Goal: Task Accomplishment & Management: Manage account settings

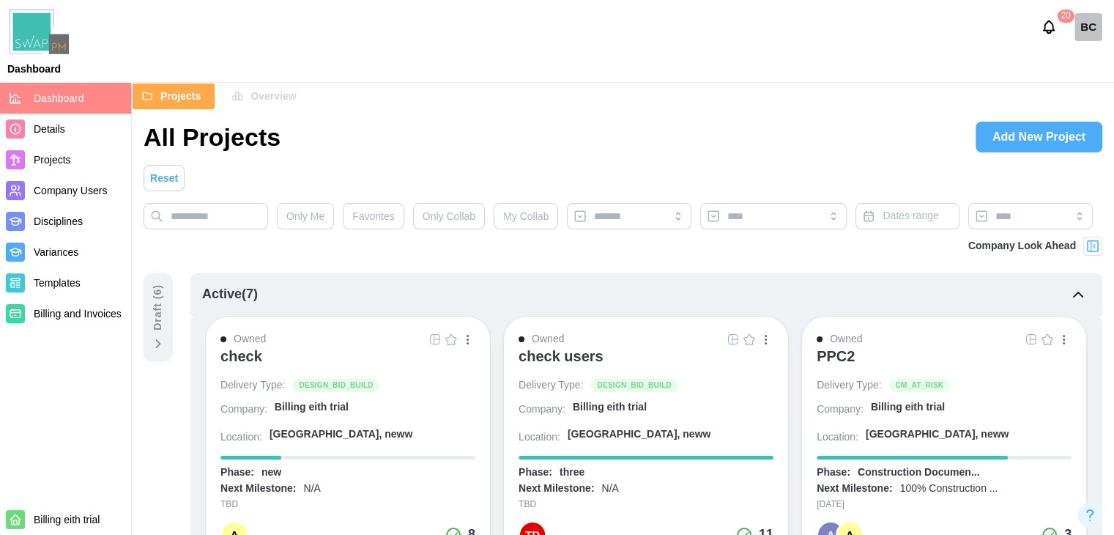
click at [800, 260] on div "Company Look Ahead" at bounding box center [623, 255] width 959 height 37
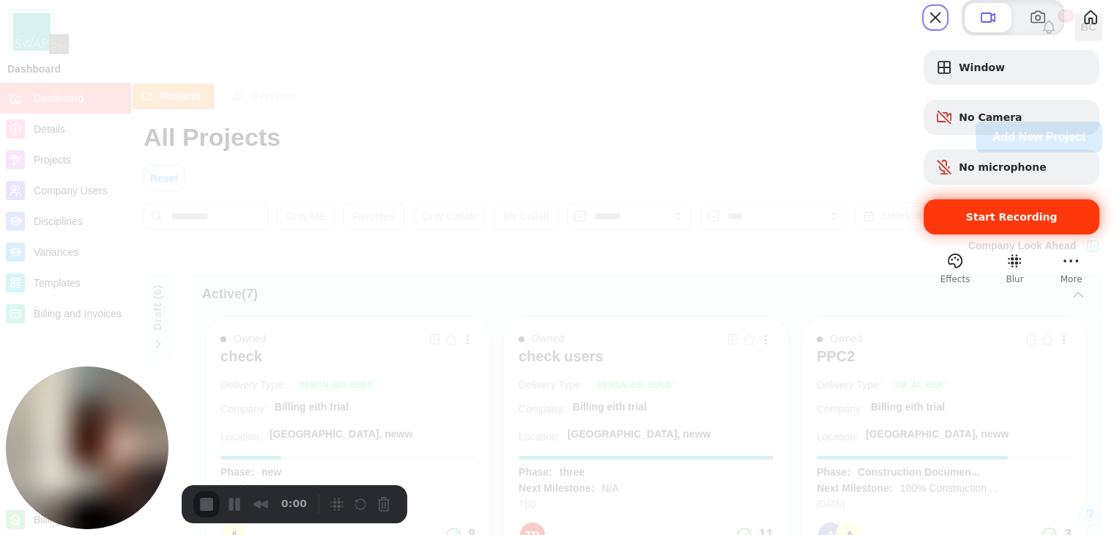
click at [1023, 234] on div "Start Recording" at bounding box center [1012, 216] width 176 height 35
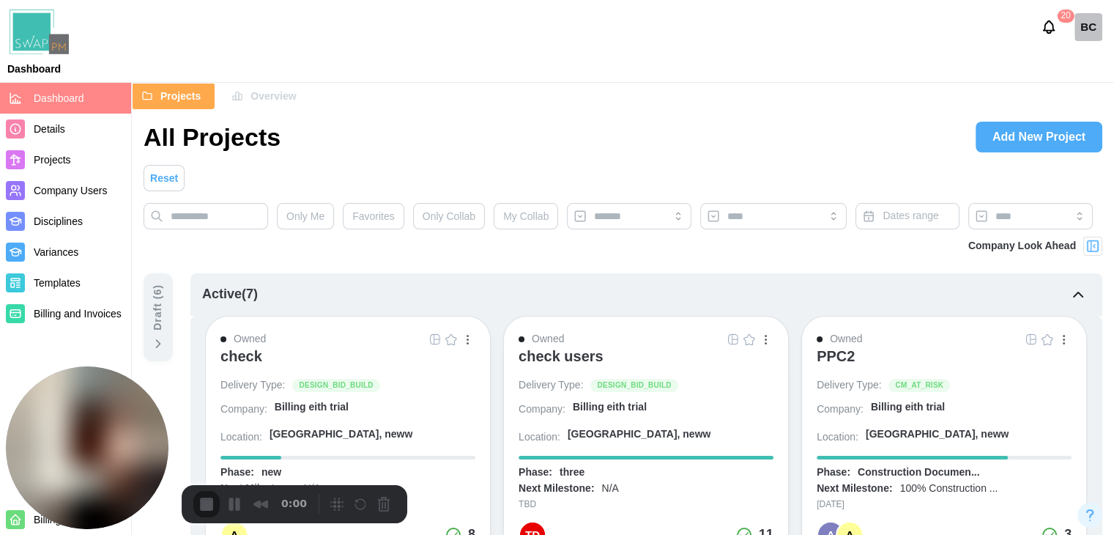
click at [237, 355] on div "check" at bounding box center [242, 356] width 42 height 18
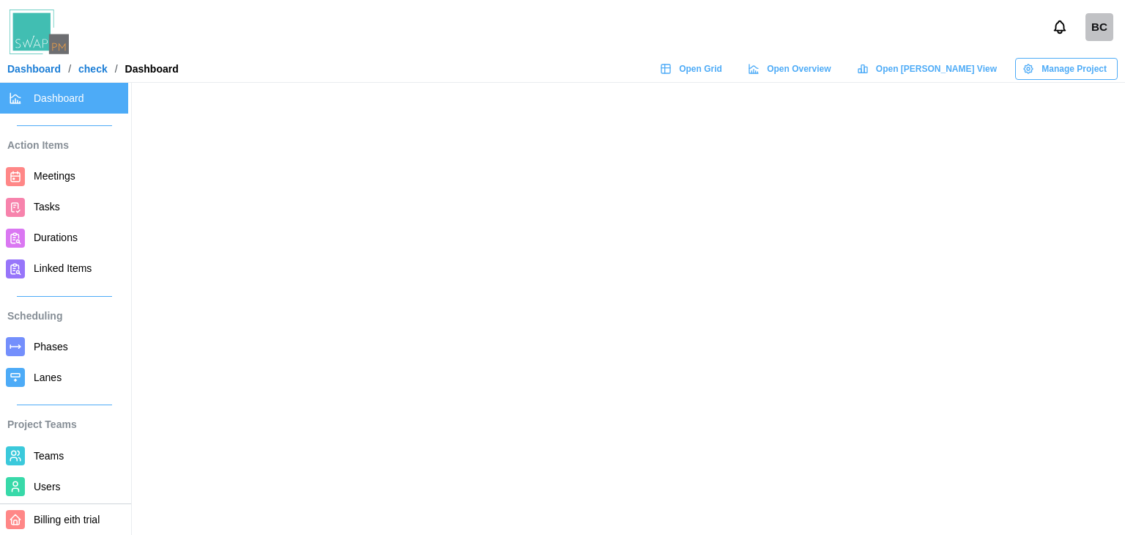
click at [722, 68] on span "Open Grid" at bounding box center [700, 69] width 43 height 21
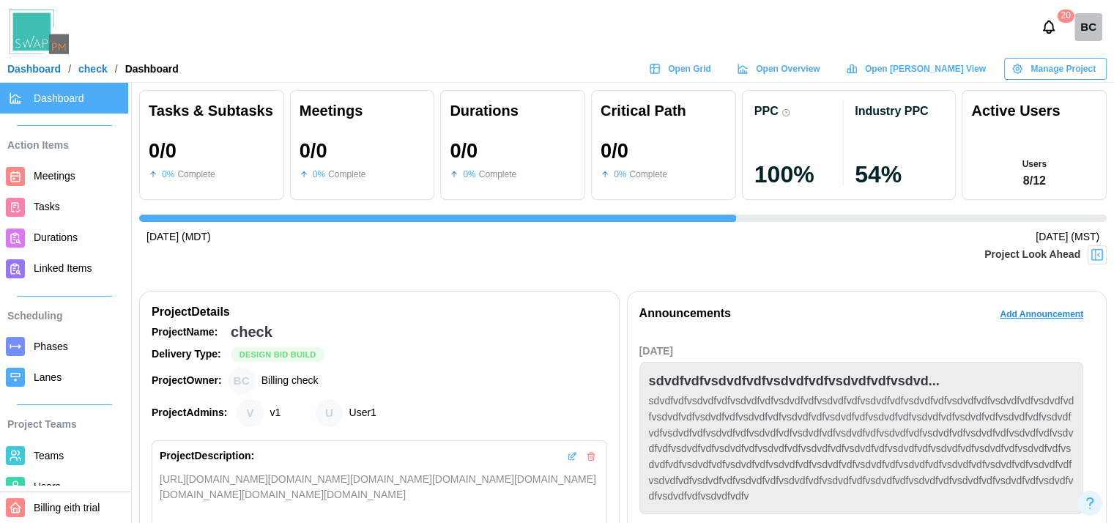
scroll to position [0, 1189]
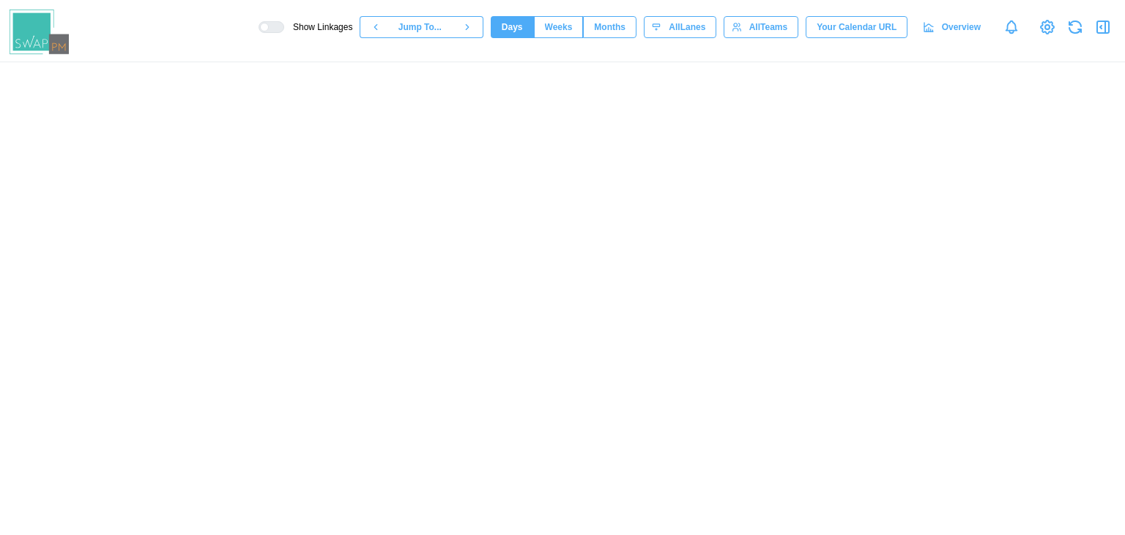
scroll to position [0, 14193]
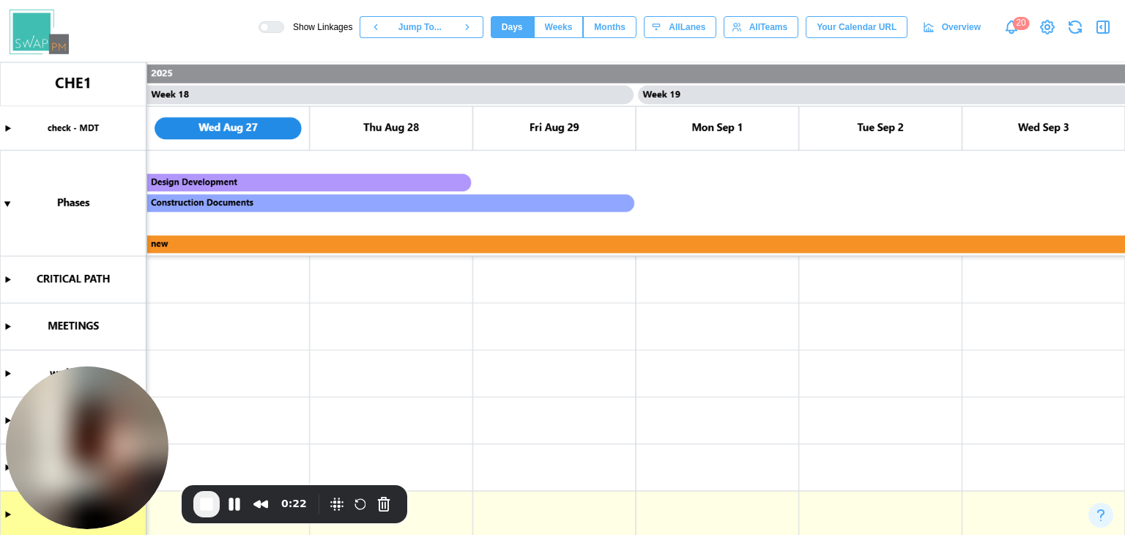
click at [1101, 21] on icon "button" at bounding box center [1104, 27] width 18 height 18
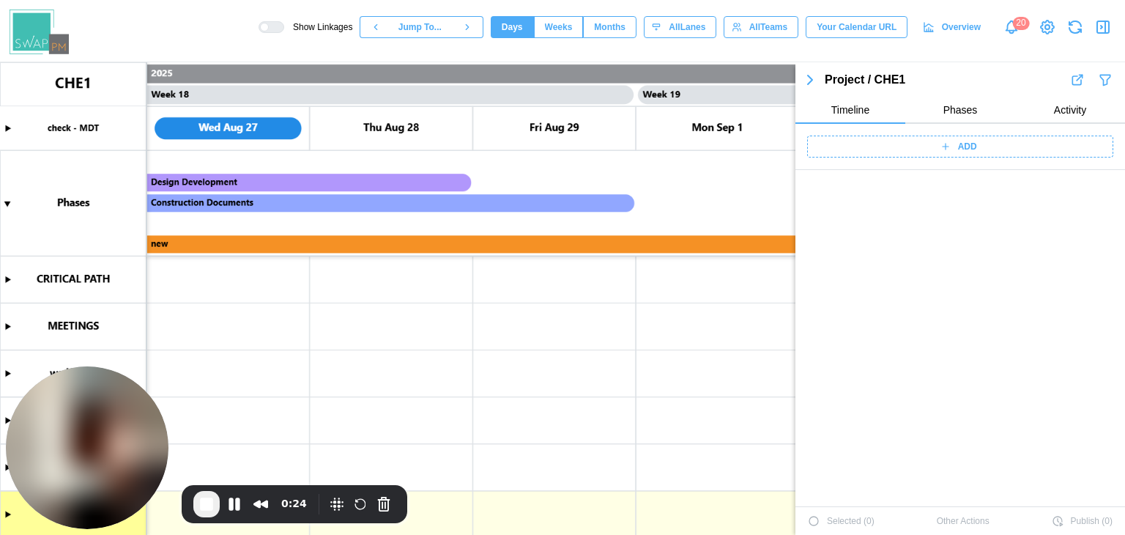
scroll to position [2865, 0]
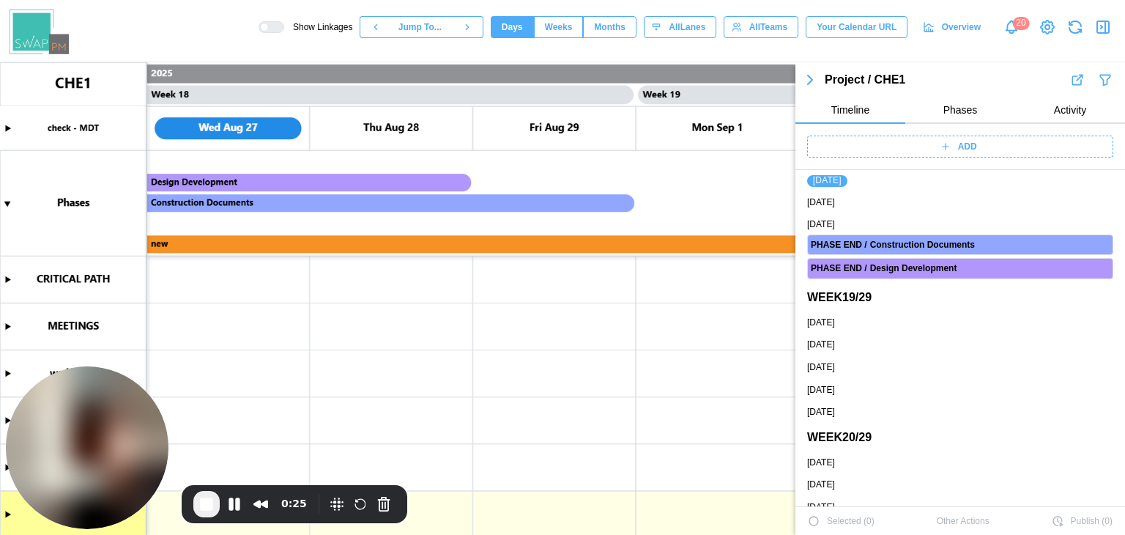
click at [908, 150] on div "ADD" at bounding box center [959, 146] width 288 height 21
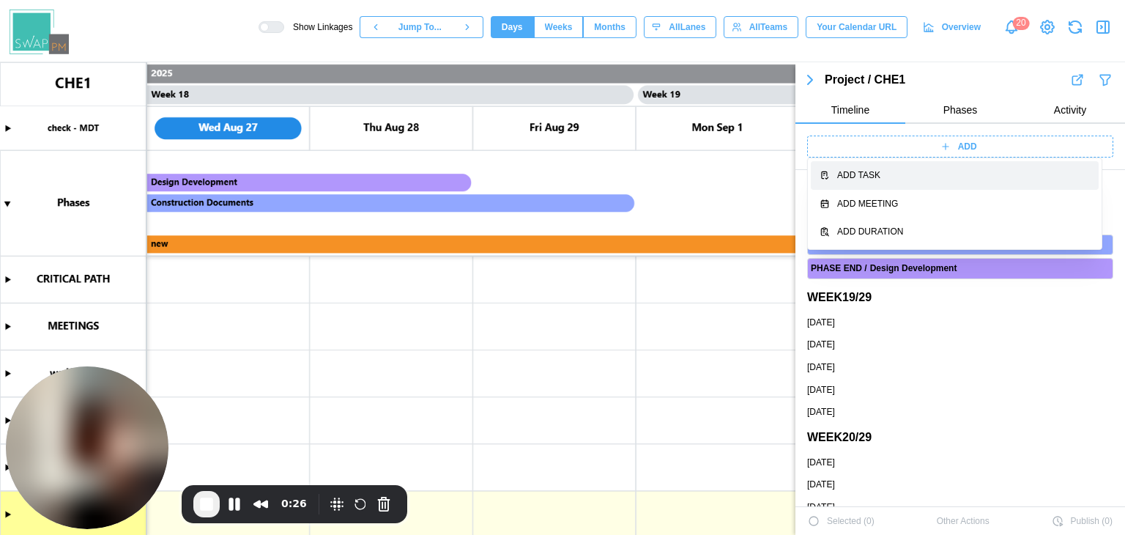
click at [910, 177] on div "Add Task" at bounding box center [963, 176] width 253 height 14
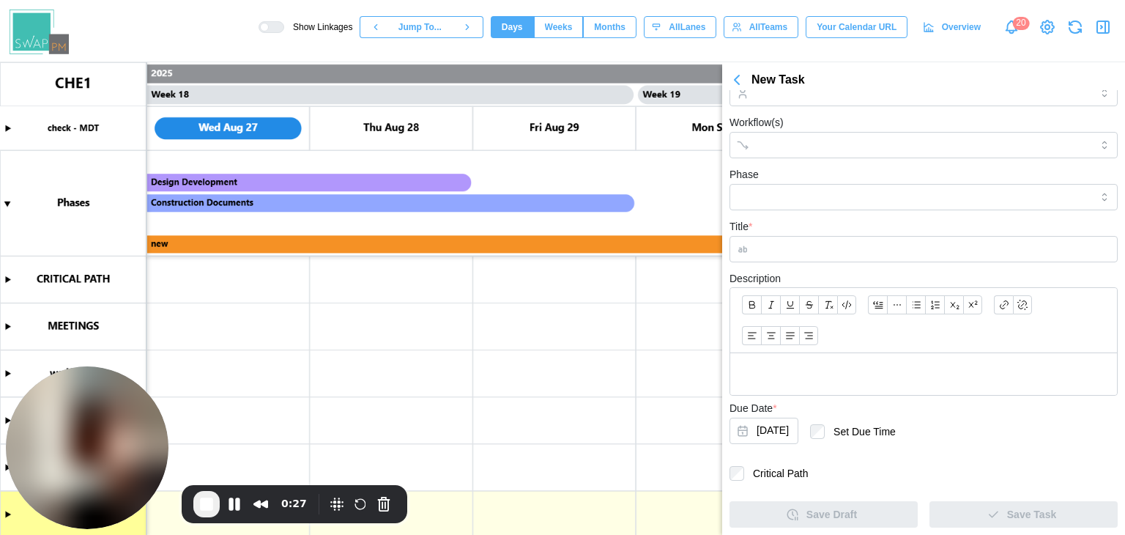
scroll to position [62, 0]
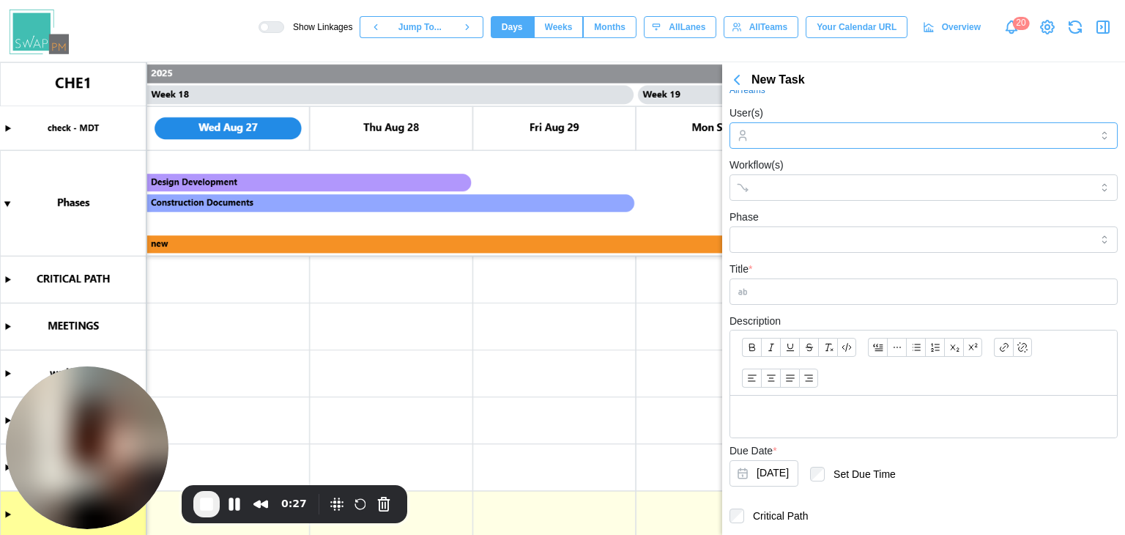
click at [813, 130] on input "User(s)" at bounding box center [924, 136] width 334 height 12
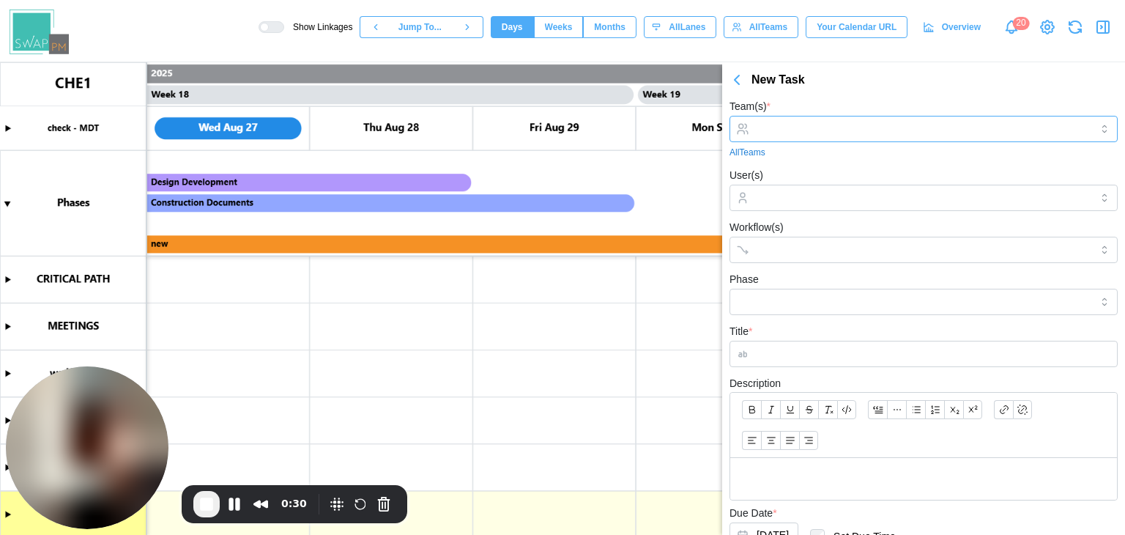
click at [892, 129] on input "Team(s) *" at bounding box center [924, 129] width 334 height 12
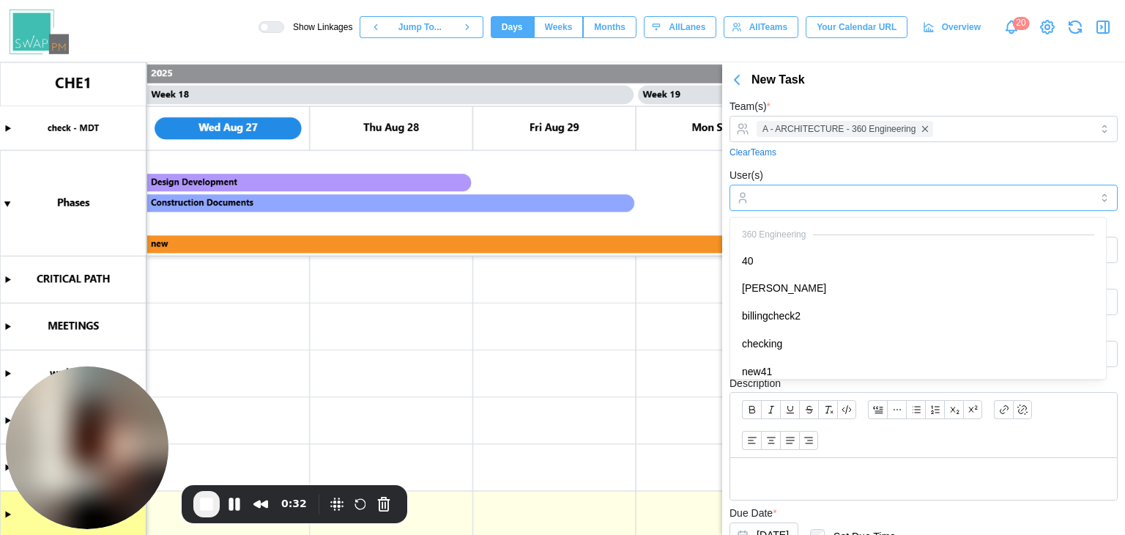
click at [818, 192] on input "User(s)" at bounding box center [924, 198] width 334 height 12
click at [843, 155] on div "Clear Teams" at bounding box center [924, 153] width 388 height 14
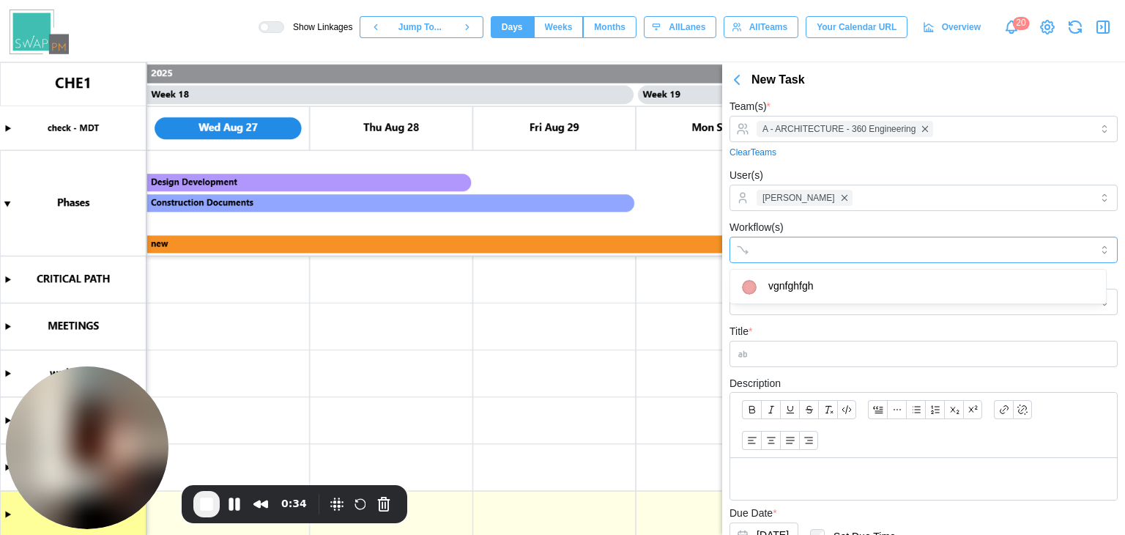
click at [821, 245] on input "Workflow(s)" at bounding box center [911, 250] width 308 height 12
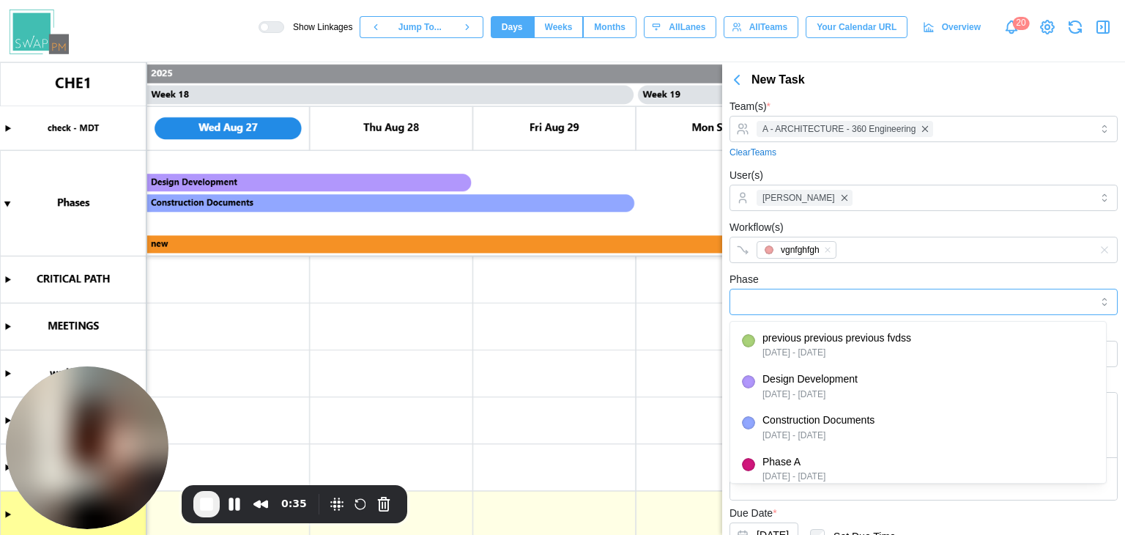
click at [807, 297] on input "Phase" at bounding box center [924, 302] width 388 height 26
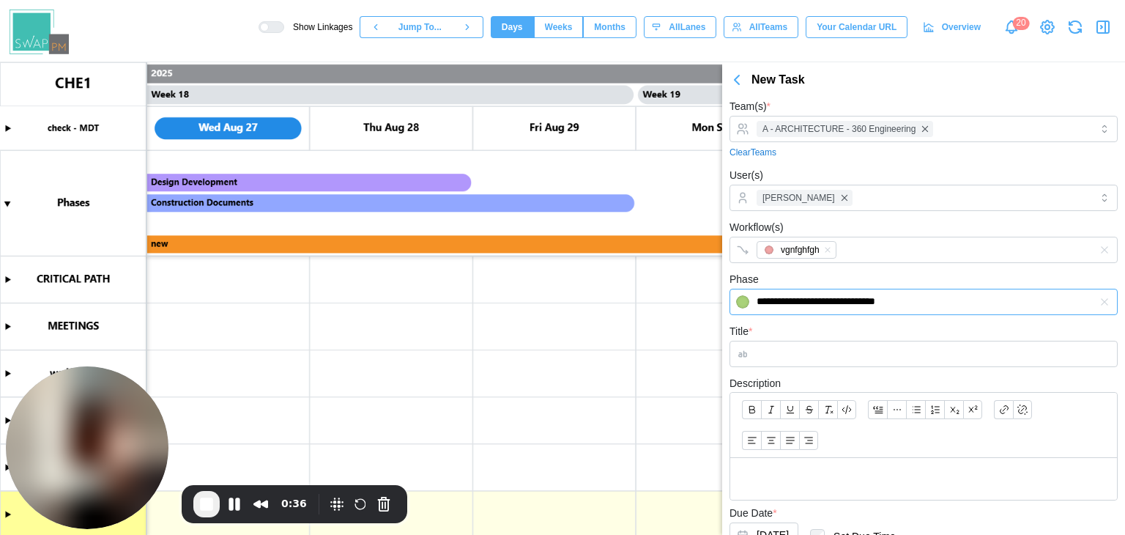
type input "**********"
click at [774, 353] on input "Title *" at bounding box center [924, 354] width 388 height 26
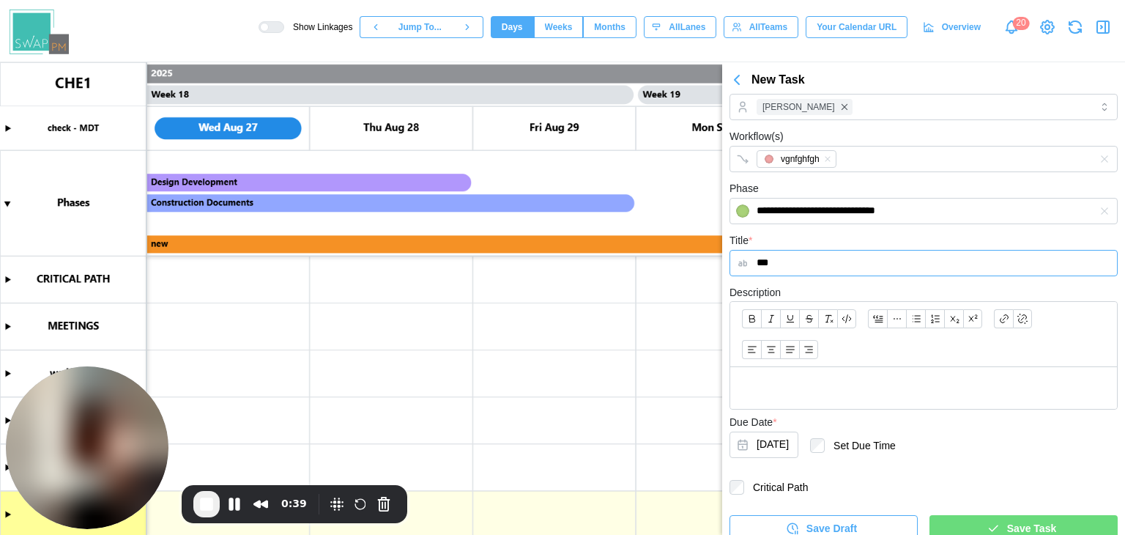
scroll to position [104, 0]
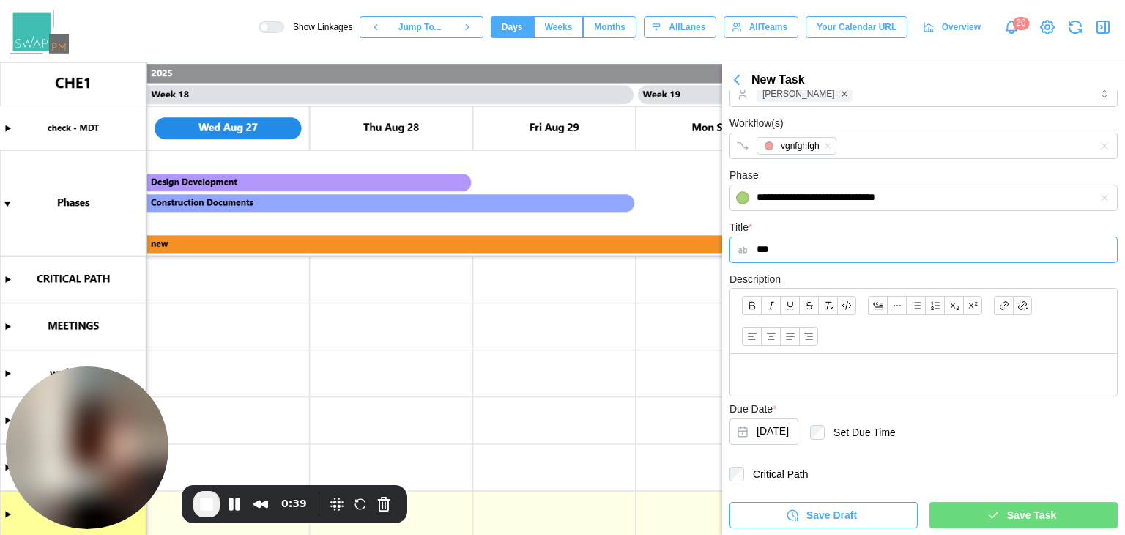
type input "***"
click at [769, 348] on div at bounding box center [923, 321] width 387 height 65
click at [767, 360] on div at bounding box center [923, 375] width 387 height 42
click at [1034, 514] on span "Save Task" at bounding box center [1031, 515] width 49 height 25
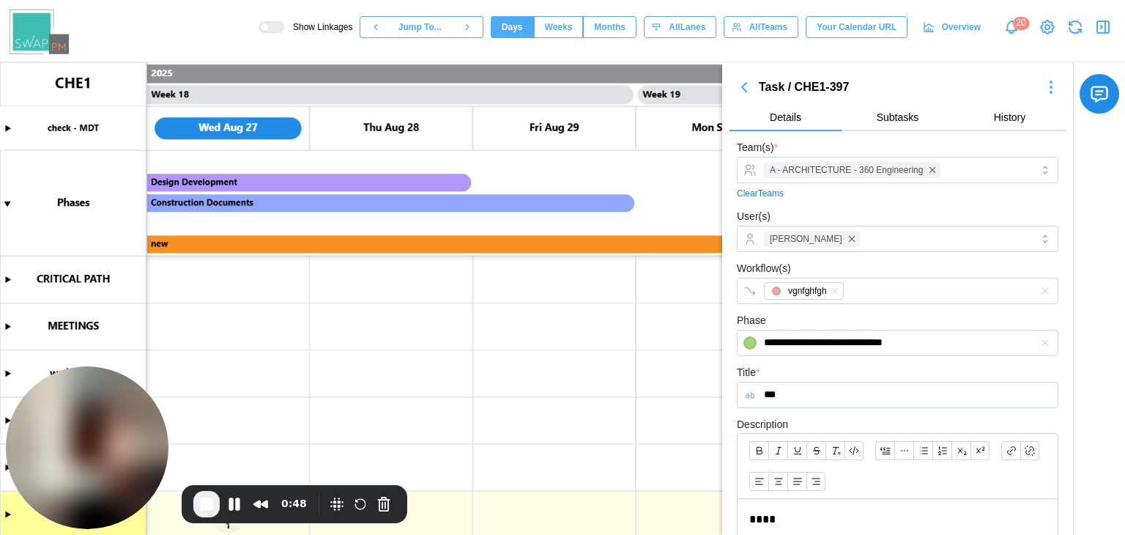
scroll to position [289, 0]
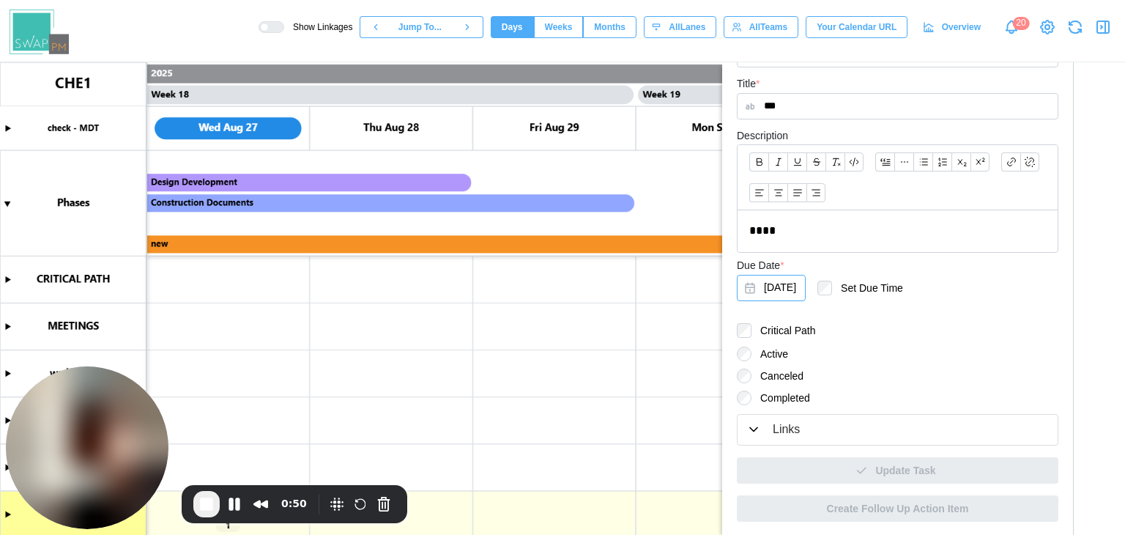
click at [800, 291] on button "Aug 27, 2025" at bounding box center [771, 288] width 69 height 26
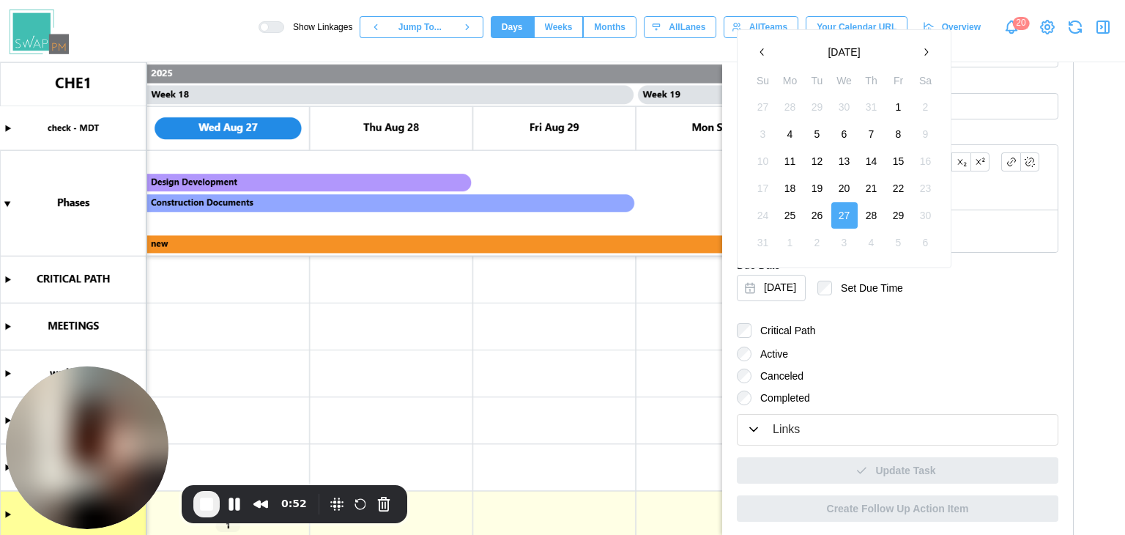
click at [920, 56] on icon "button" at bounding box center [926, 52] width 12 height 12
click at [822, 220] on button "30" at bounding box center [817, 215] width 26 height 26
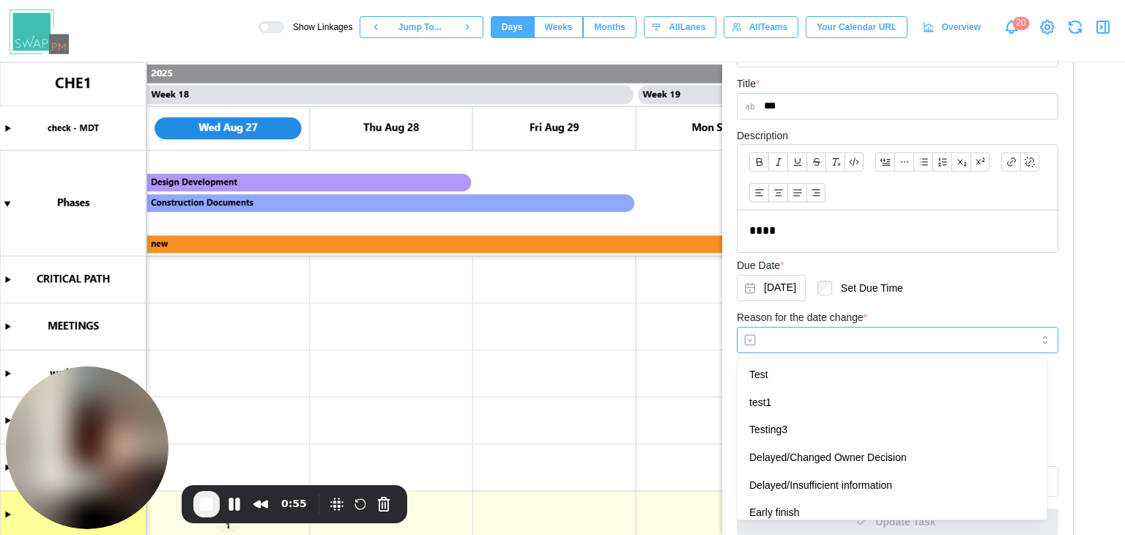
click at [891, 342] on input "Reason for the date change *" at bounding box center [898, 340] width 322 height 26
type input "****"
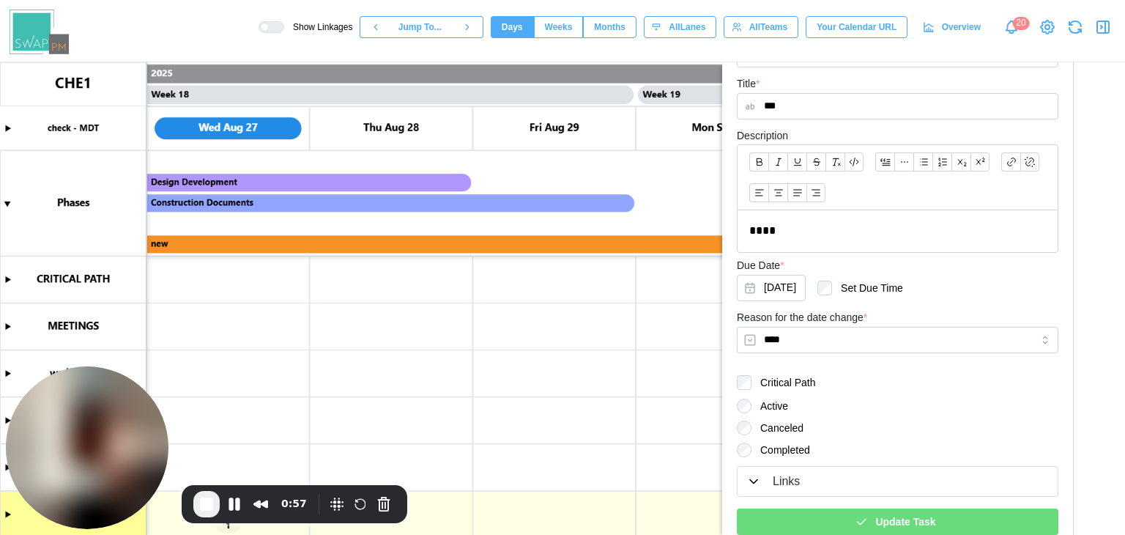
click at [859, 522] on icon "button" at bounding box center [862, 522] width 8 height 6
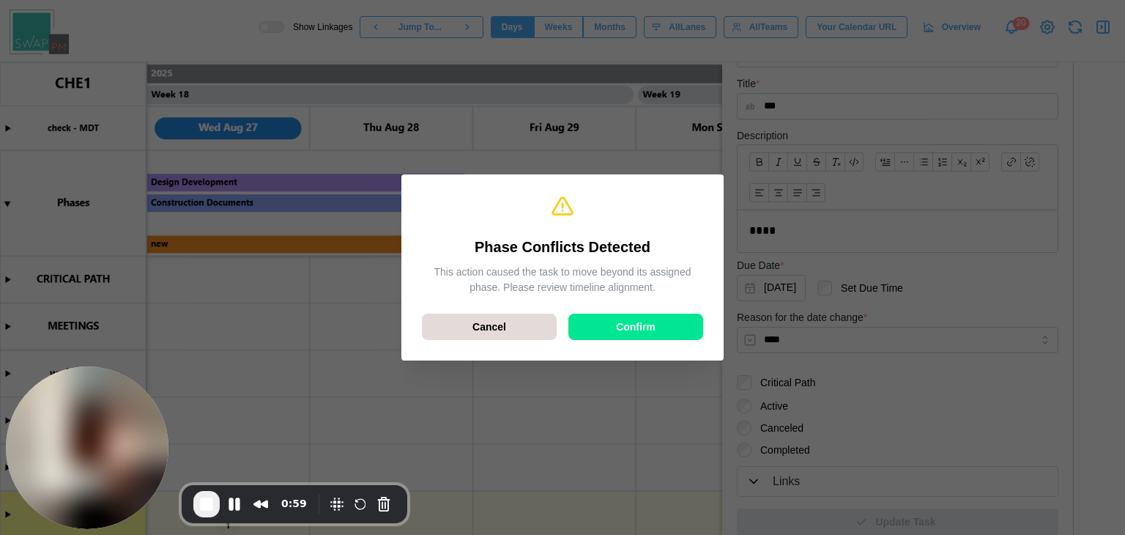
click at [655, 328] on div "Confirm" at bounding box center [635, 326] width 107 height 25
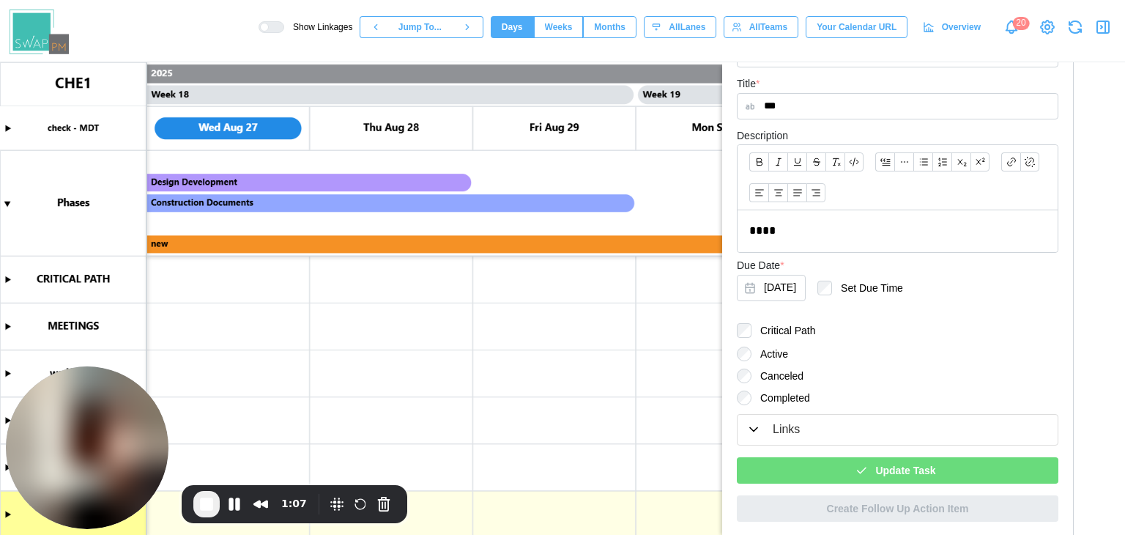
click at [785, 431] on div "Links" at bounding box center [786, 430] width 27 height 18
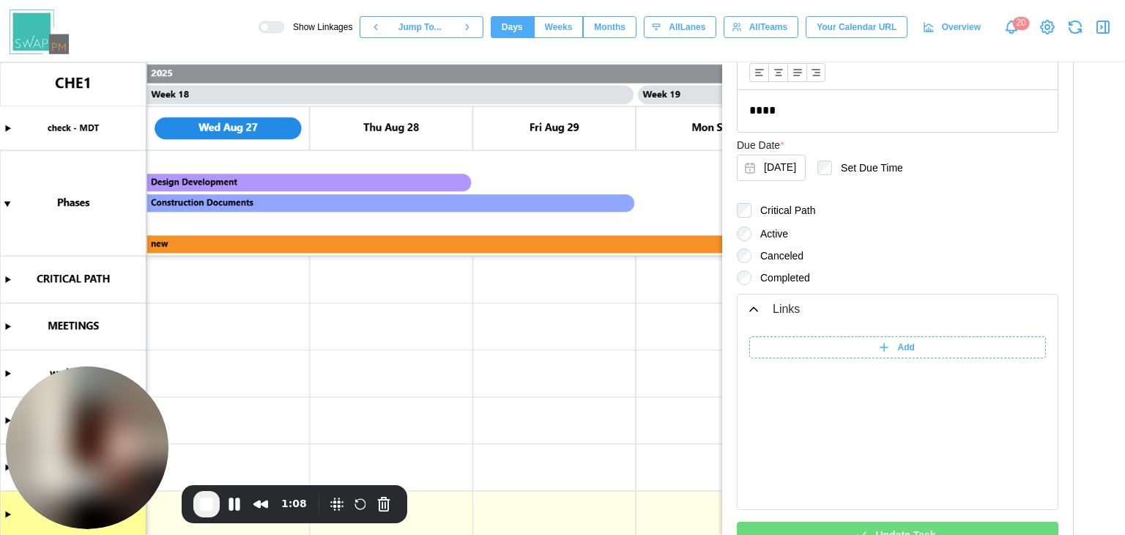
scroll to position [435, 0]
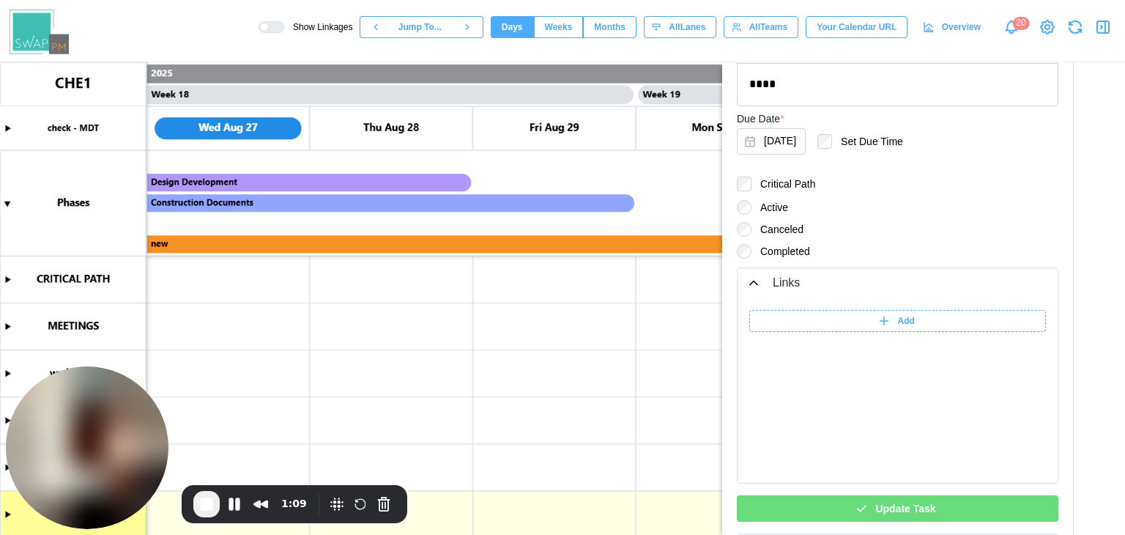
click at [848, 316] on div "Add" at bounding box center [896, 321] width 278 height 21
click at [800, 326] on input "******" at bounding box center [789, 321] width 81 height 22
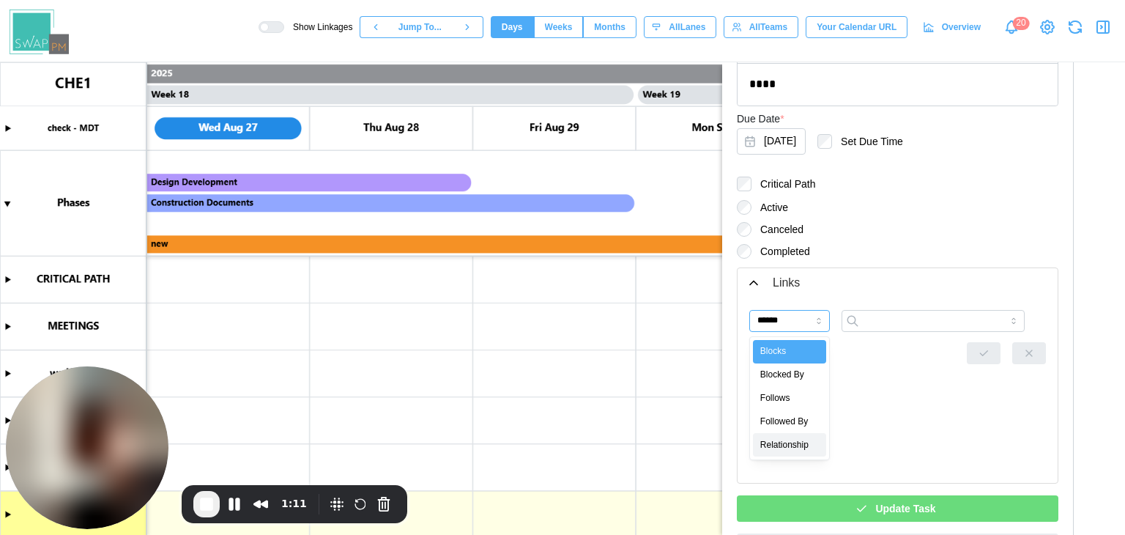
type input "**********"
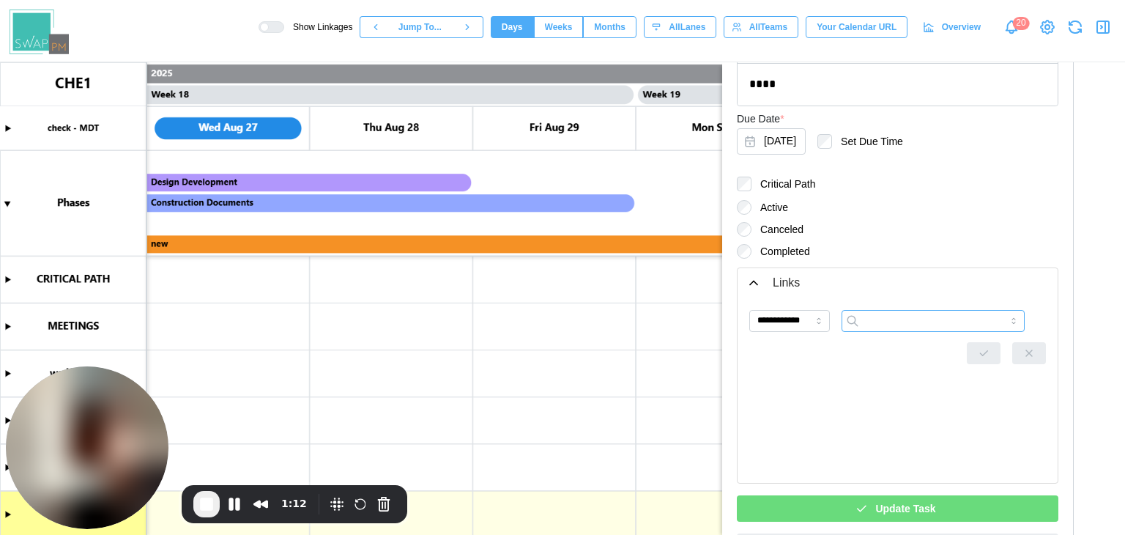
click at [908, 329] on input "search" at bounding box center [933, 321] width 183 height 22
click at [910, 348] on div "Search by ID or Title" at bounding box center [933, 350] width 176 height 21
type input "*"
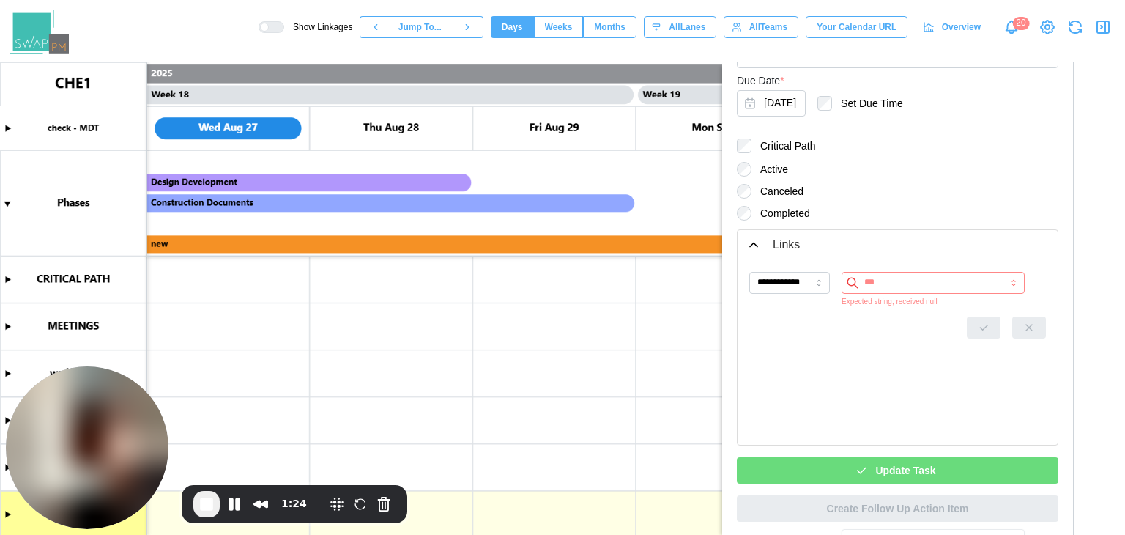
scroll to position [0, 0]
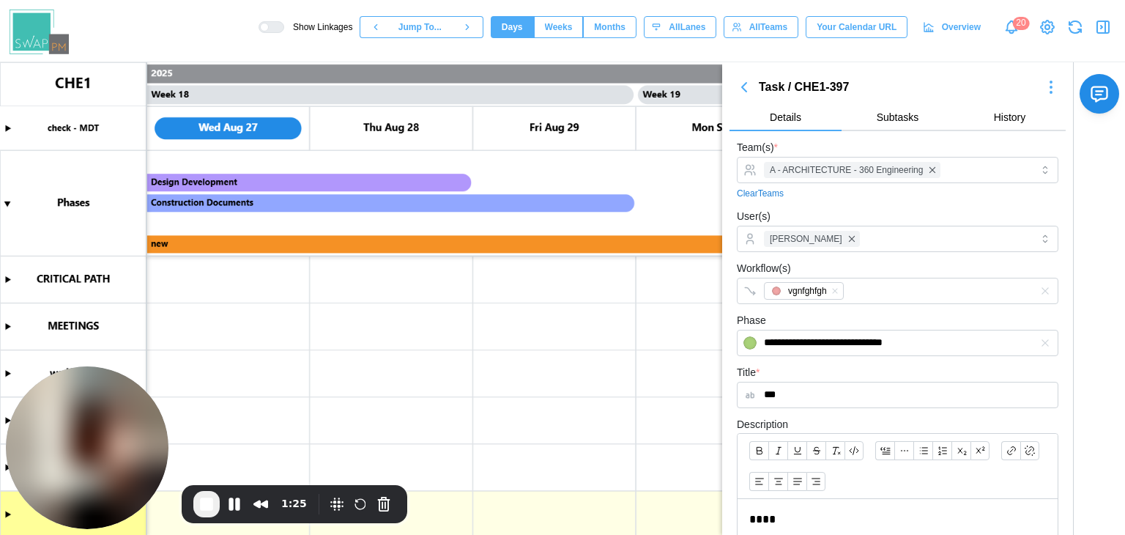
type input "***"
drag, startPoint x: 867, startPoint y: 86, endPoint x: 796, endPoint y: 86, distance: 71.1
click at [796, 86] on div "Task / CHE1-397" at bounding box center [898, 87] width 278 height 18
copy div "CHE1-397"
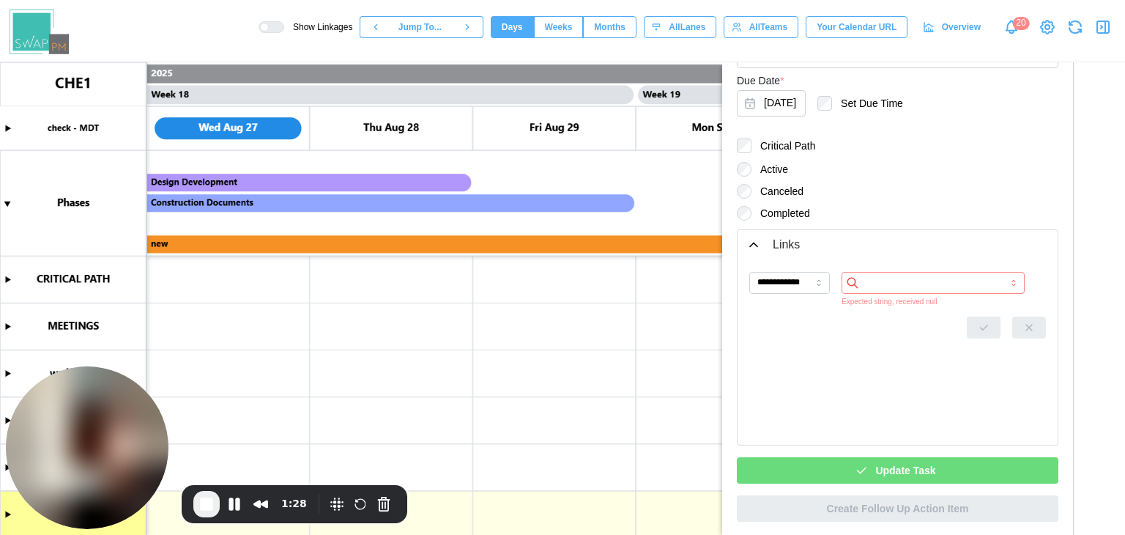
click at [920, 285] on input "search" at bounding box center [933, 283] width 183 height 22
paste input "********"
click at [919, 318] on div "No matching action items found" at bounding box center [933, 312] width 176 height 21
type input "********"
click at [884, 355] on div "**********" at bounding box center [897, 352] width 297 height 161
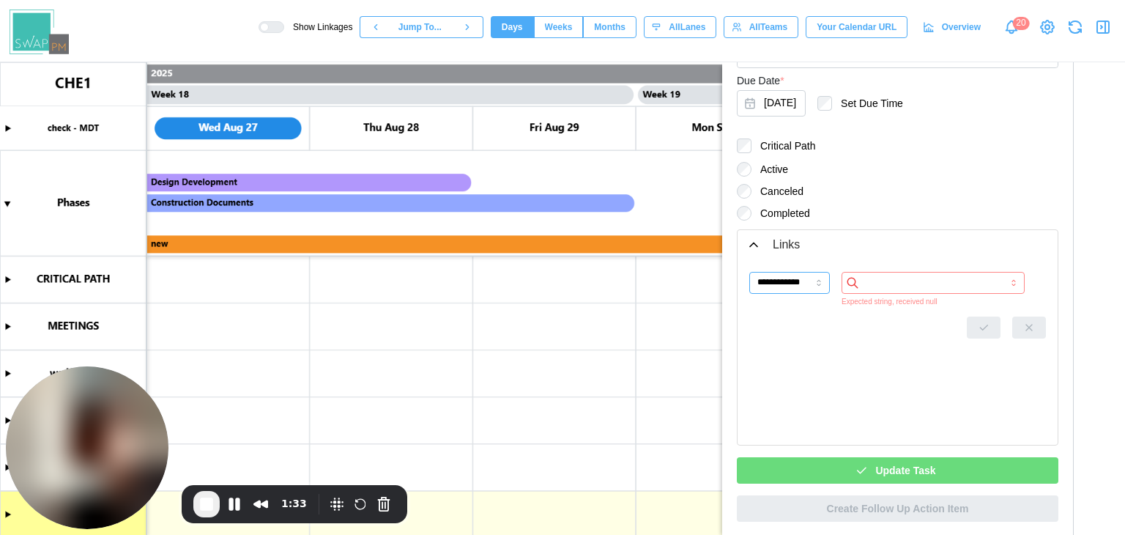
click at [808, 284] on input "**********" at bounding box center [789, 283] width 81 height 22
click at [876, 281] on input "search" at bounding box center [933, 283] width 183 height 22
click at [803, 353] on div "**********" at bounding box center [897, 352] width 297 height 161
click at [802, 353] on div "**********" at bounding box center [897, 352] width 297 height 161
click at [810, 285] on input "**********" at bounding box center [789, 283] width 81 height 22
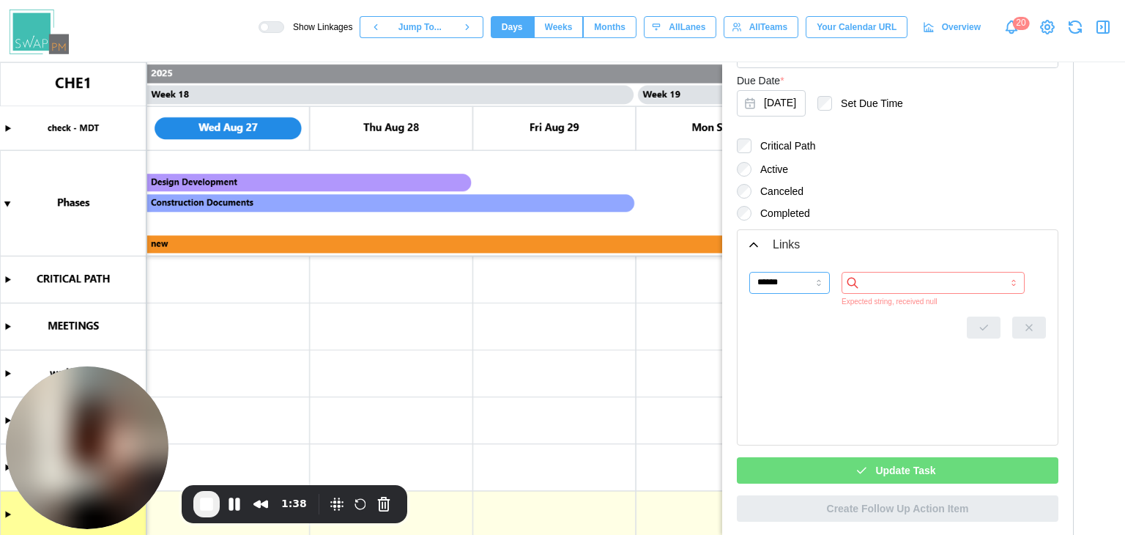
click at [801, 282] on input "******" at bounding box center [789, 283] width 81 height 22
click at [795, 286] on input "**********" at bounding box center [789, 283] width 81 height 22
click at [791, 275] on input "*******" at bounding box center [789, 283] width 81 height 22
type input "**********"
click at [747, 243] on icon "button" at bounding box center [754, 244] width 15 height 15
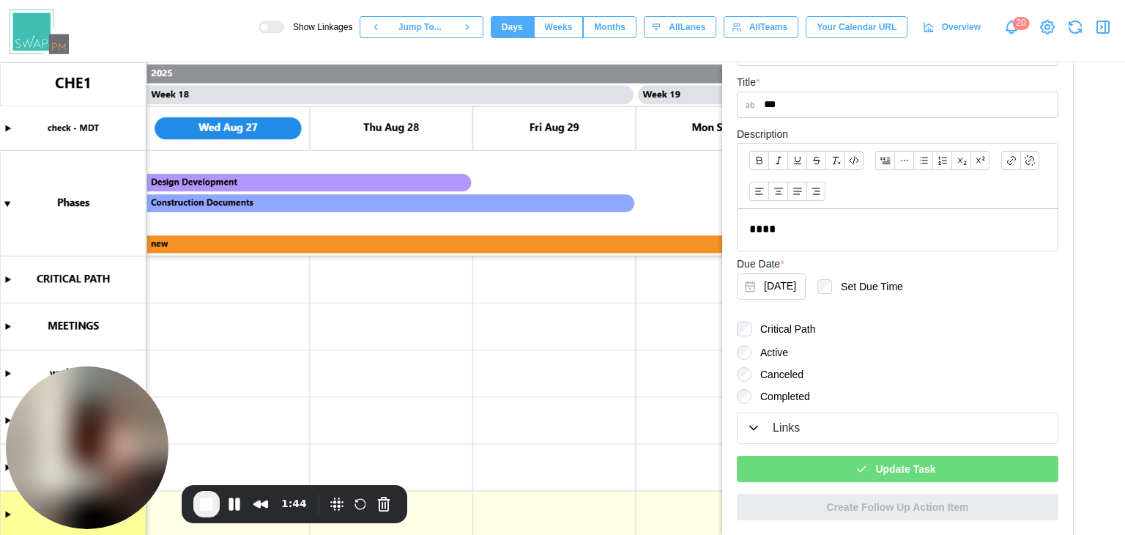
scroll to position [289, 0]
click at [767, 425] on div "Links" at bounding box center [898, 430] width 303 height 18
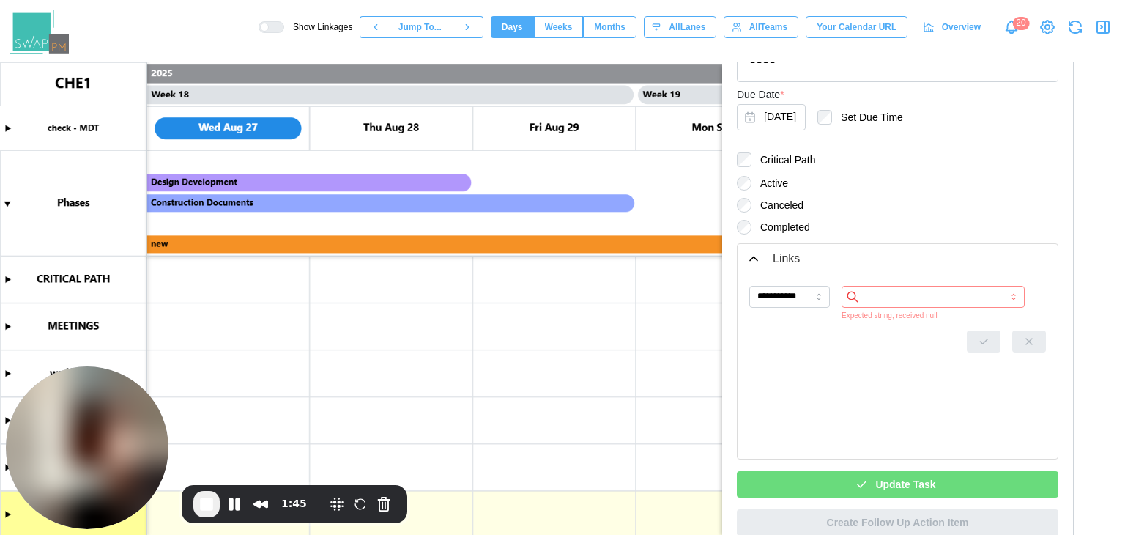
scroll to position [473, 0]
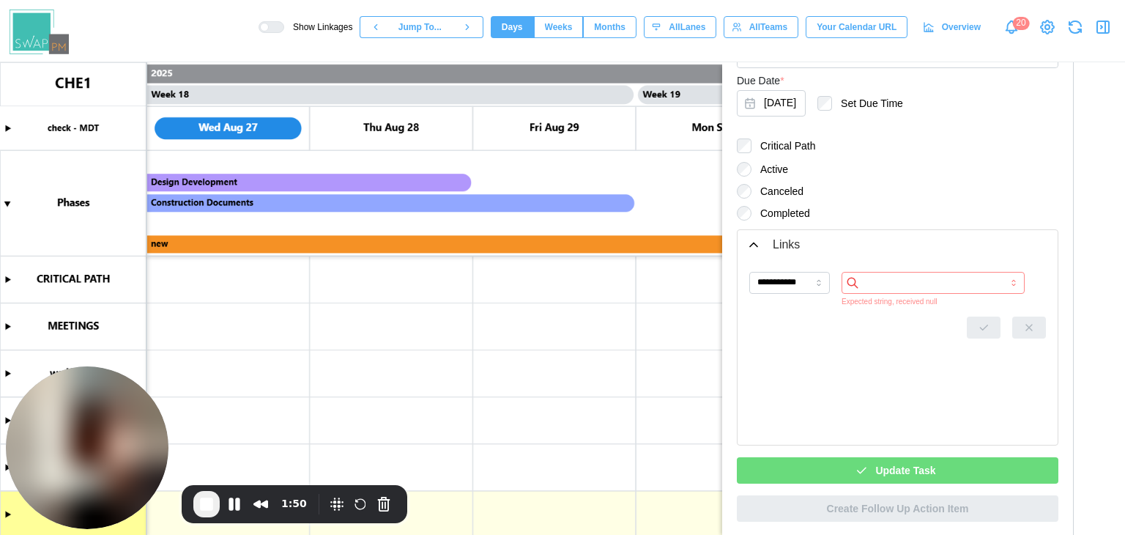
click at [875, 467] on span "Update Task" at bounding box center [905, 470] width 60 height 25
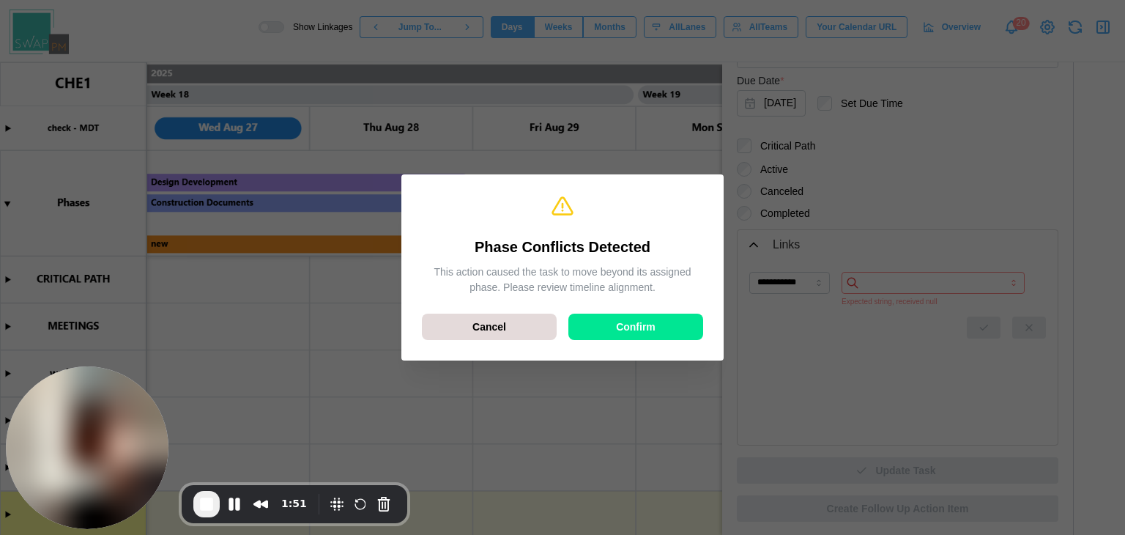
click at [597, 321] on div "Confirm" at bounding box center [635, 326] width 107 height 25
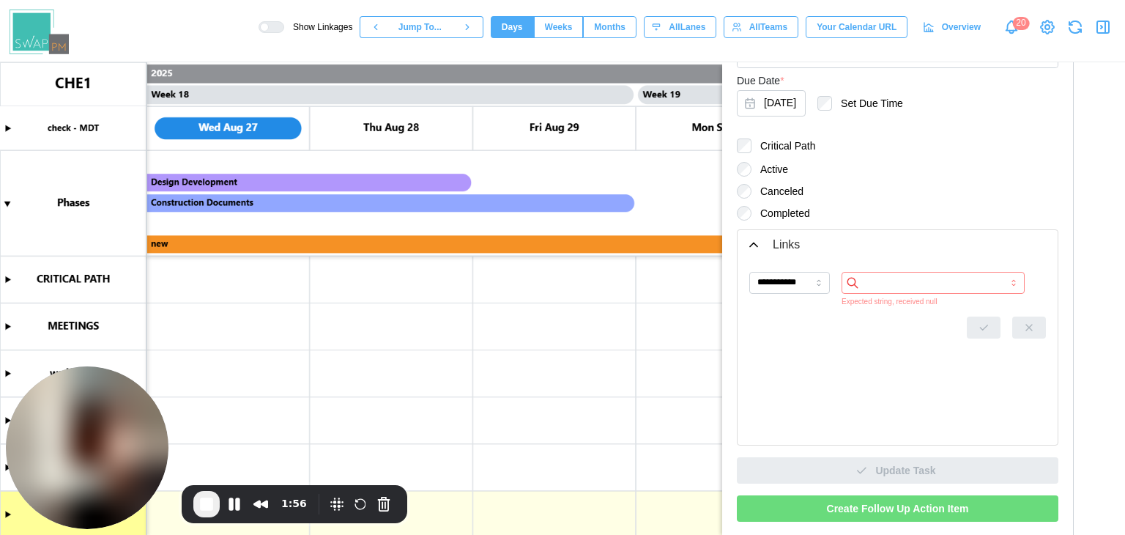
click at [876, 514] on span "Create Follow Up Action Item" at bounding box center [898, 508] width 142 height 25
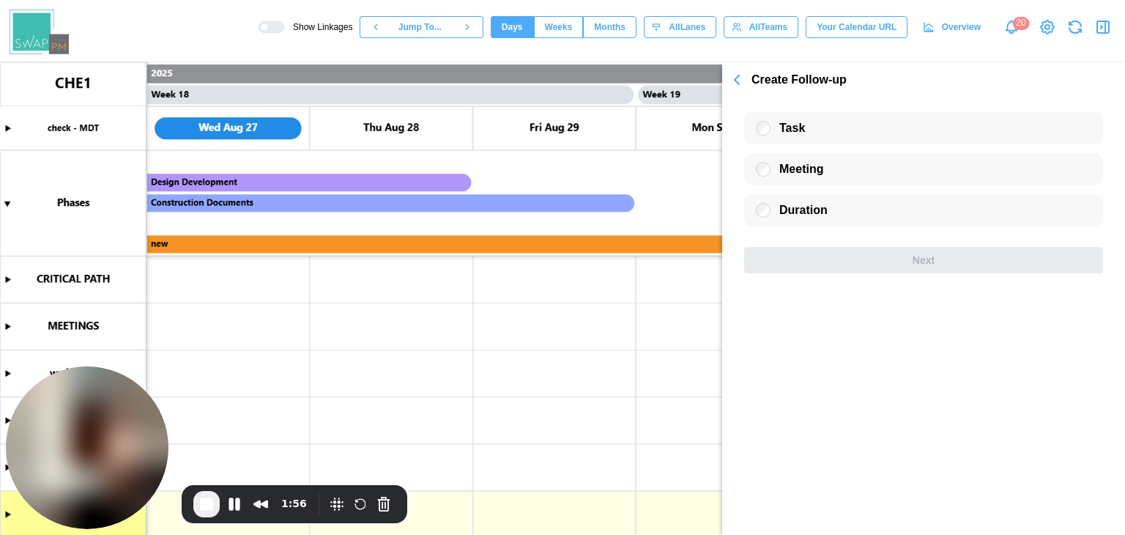
scroll to position [0, 0]
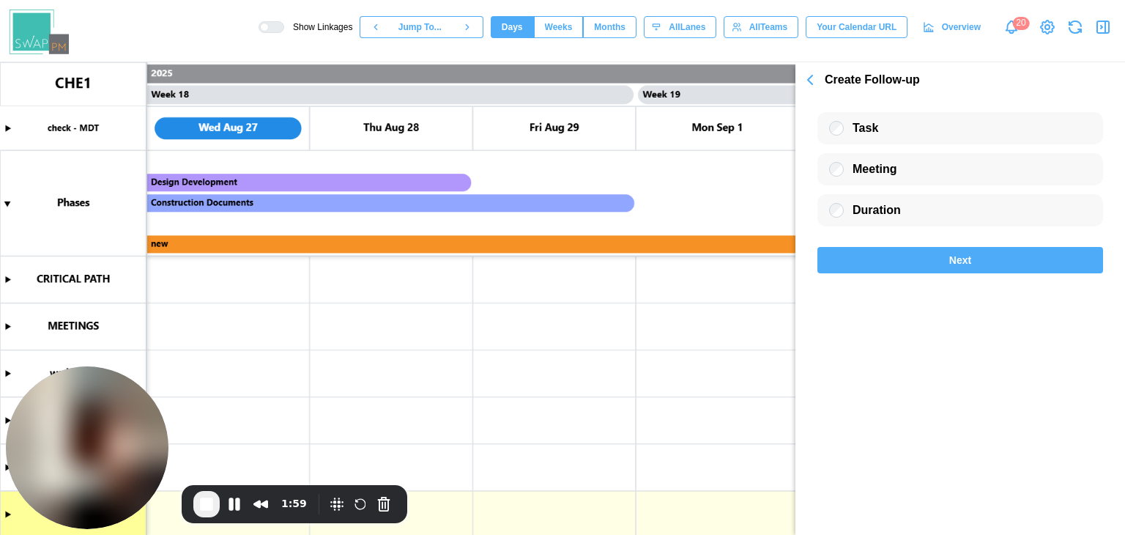
click at [904, 264] on div "Next" at bounding box center [961, 260] width 258 height 25
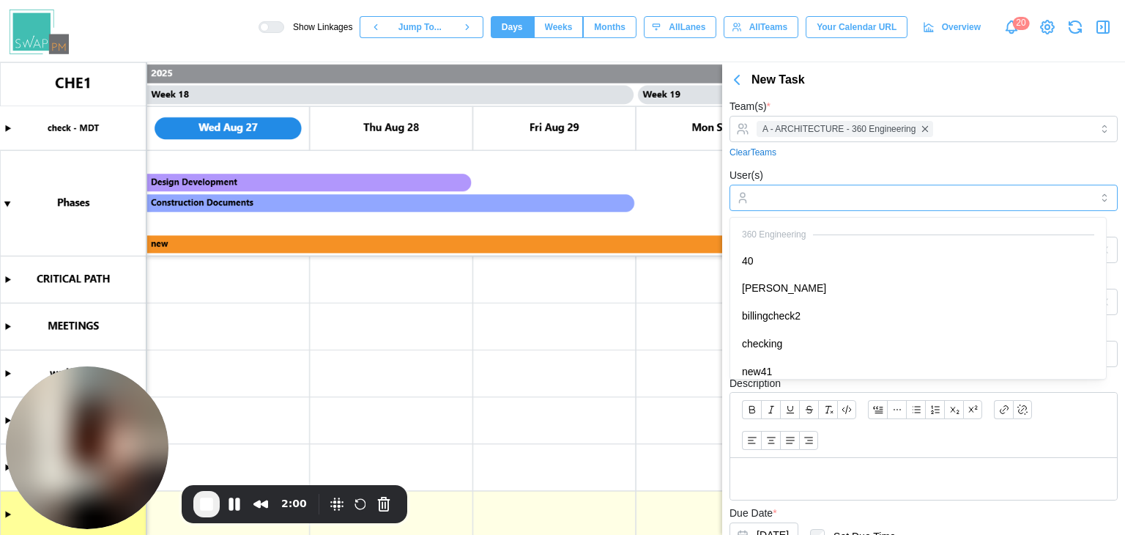
click at [803, 194] on input "User(s)" at bounding box center [924, 198] width 334 height 12
click at [848, 171] on div "User(s) 40" at bounding box center [924, 188] width 388 height 45
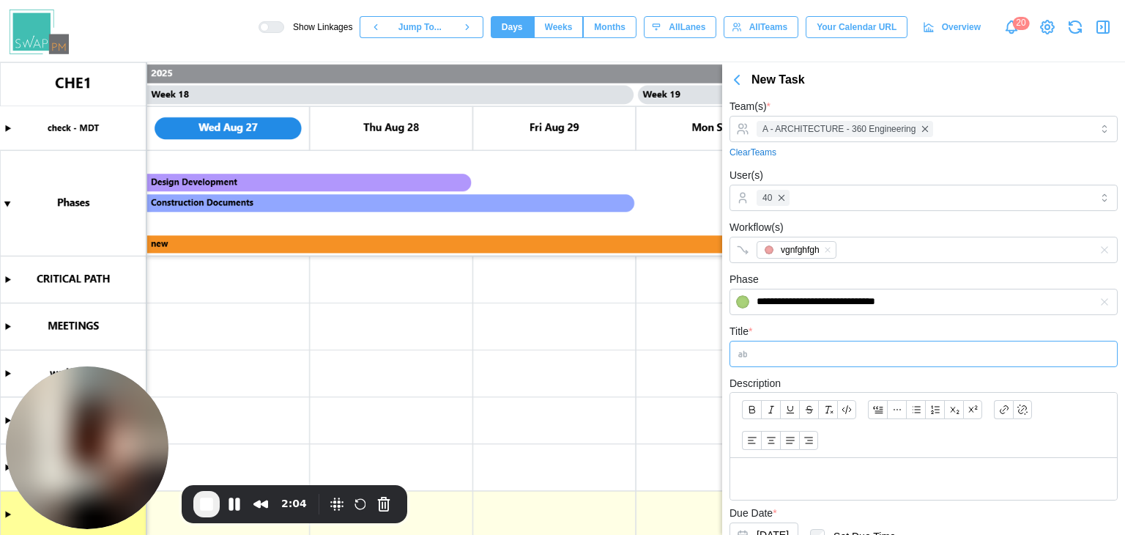
click at [834, 354] on input "Title *" at bounding box center [924, 354] width 388 height 26
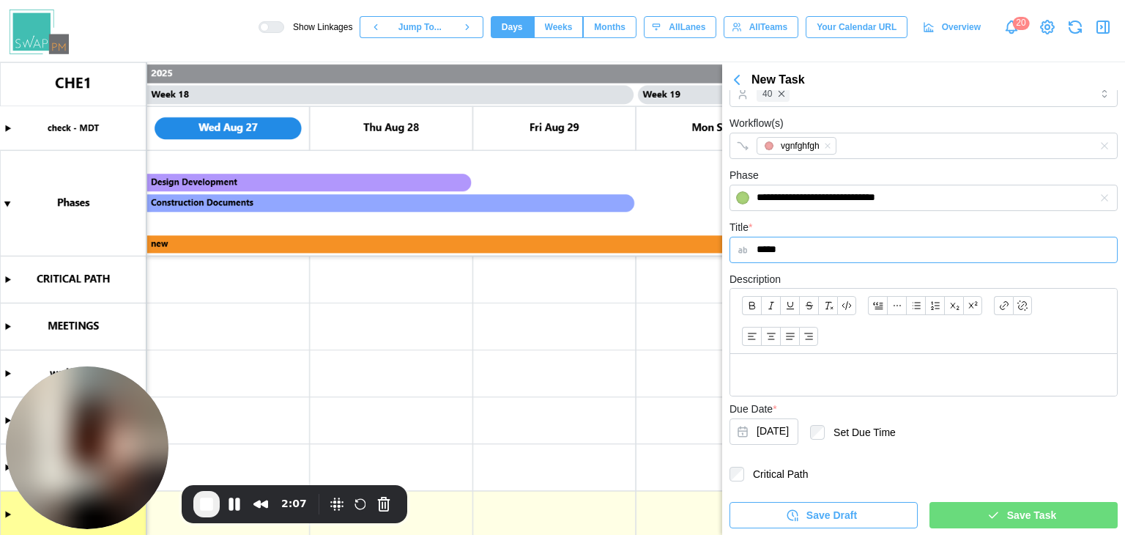
type input "*****"
click at [821, 384] on div at bounding box center [923, 375] width 387 height 42
click at [775, 434] on button "Oct 1, 2025" at bounding box center [764, 431] width 69 height 26
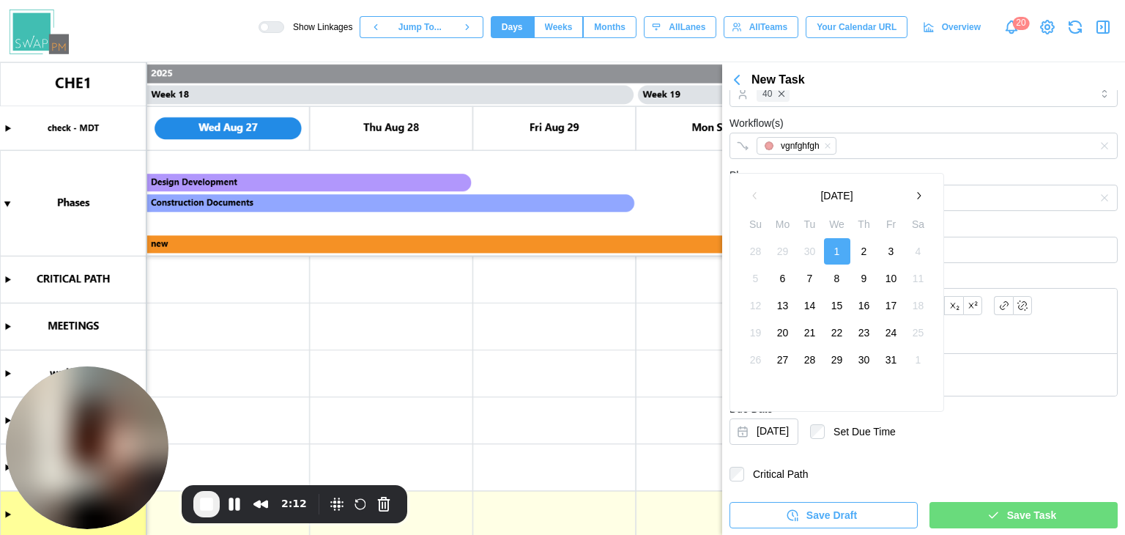
click at [810, 288] on button "7" at bounding box center [810, 278] width 26 height 26
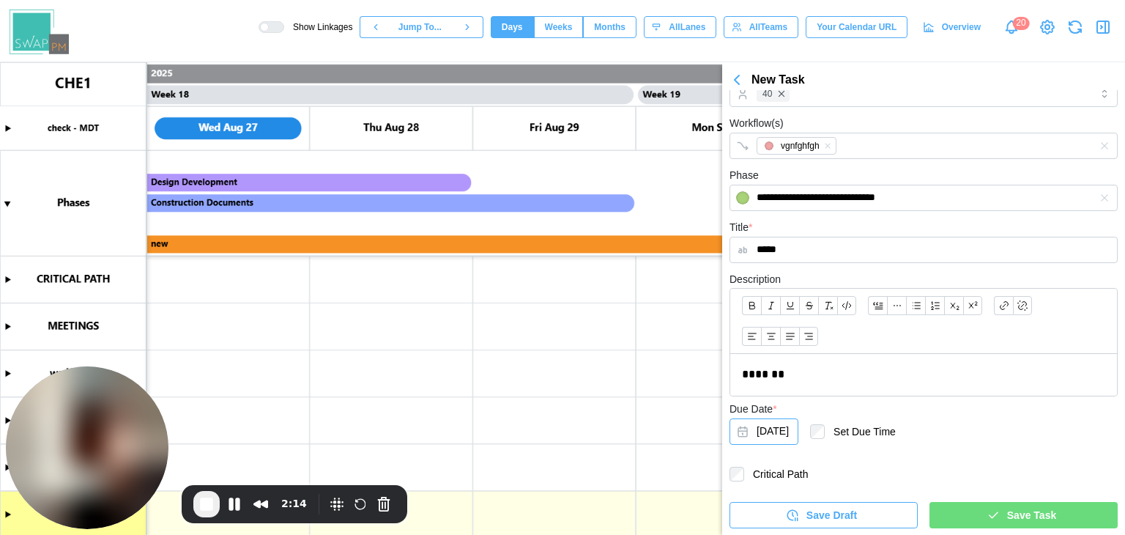
click at [762, 440] on button "Oct 7, 2025" at bounding box center [764, 431] width 69 height 26
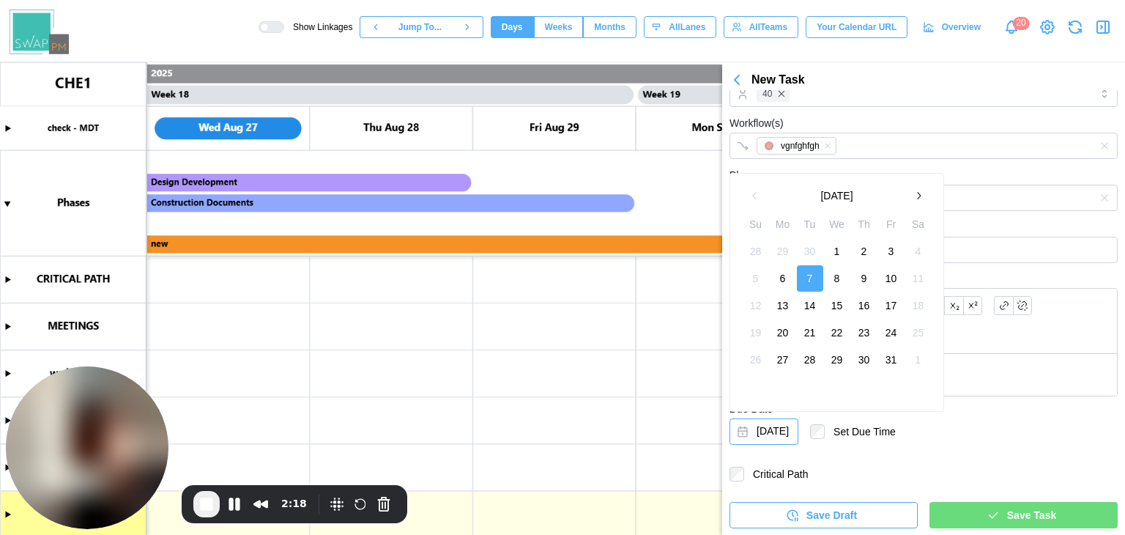
click at [747, 421] on button "Oct 7, 2025" at bounding box center [764, 431] width 69 height 26
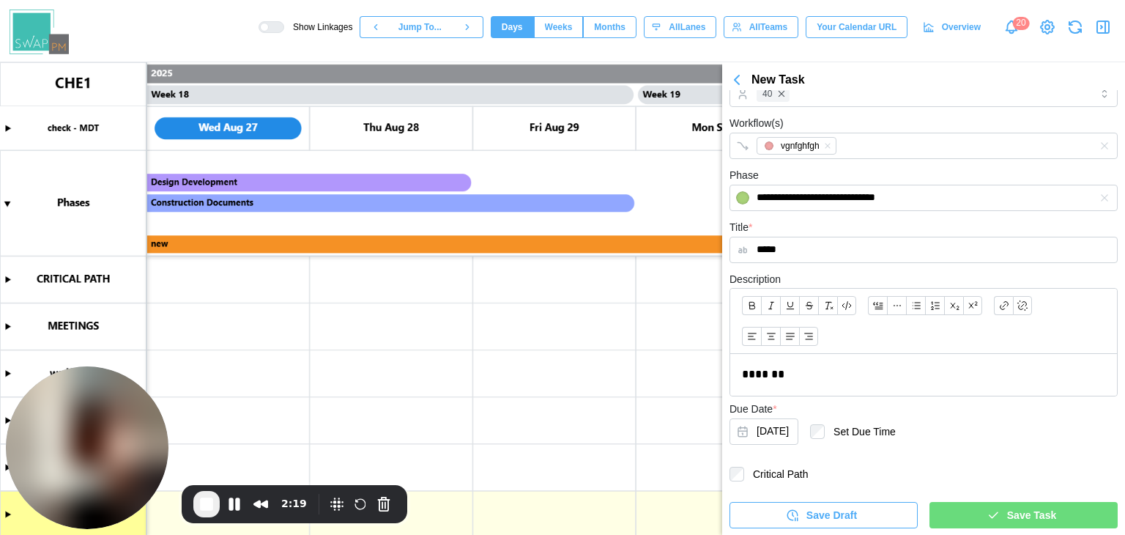
click at [1042, 510] on span "Save Task" at bounding box center [1031, 515] width 49 height 25
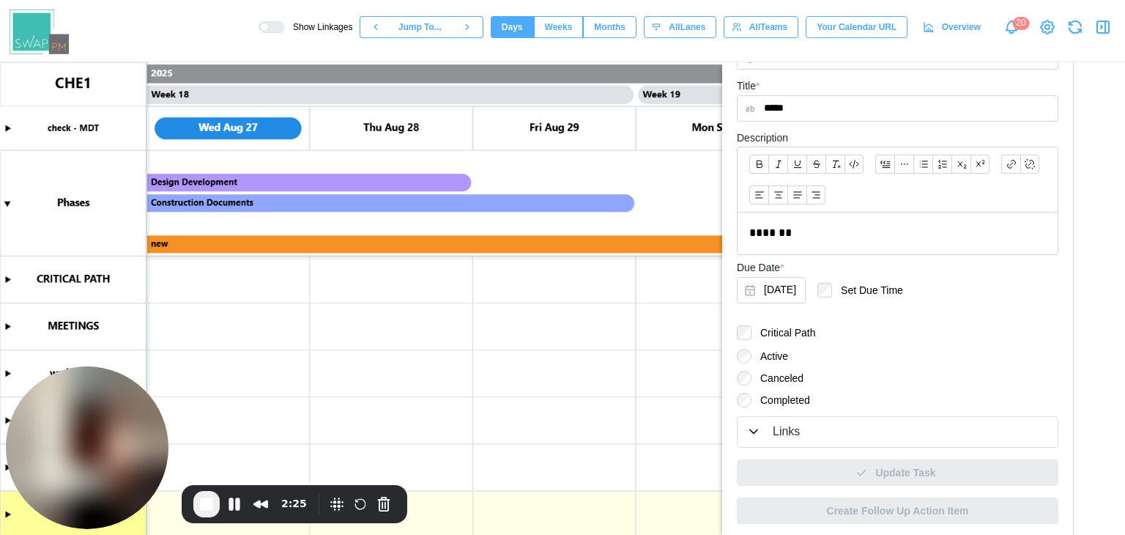
scroll to position [289, 0]
click at [775, 275] on button "Oct 7, 2025" at bounding box center [771, 288] width 69 height 26
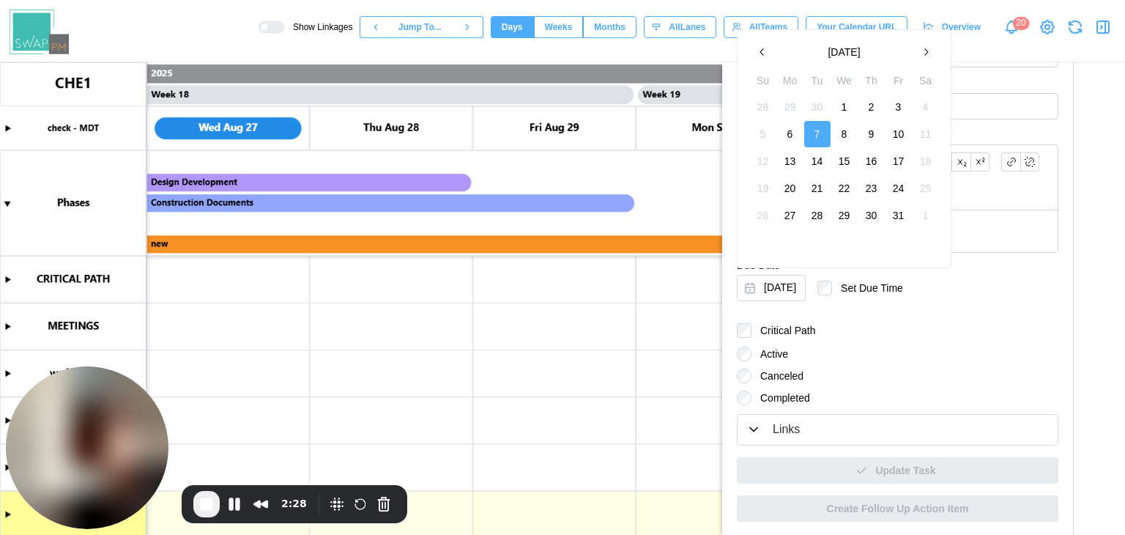
click at [755, 54] on button "button" at bounding box center [762, 52] width 26 height 26
click at [814, 216] on button "30" at bounding box center [817, 215] width 26 height 26
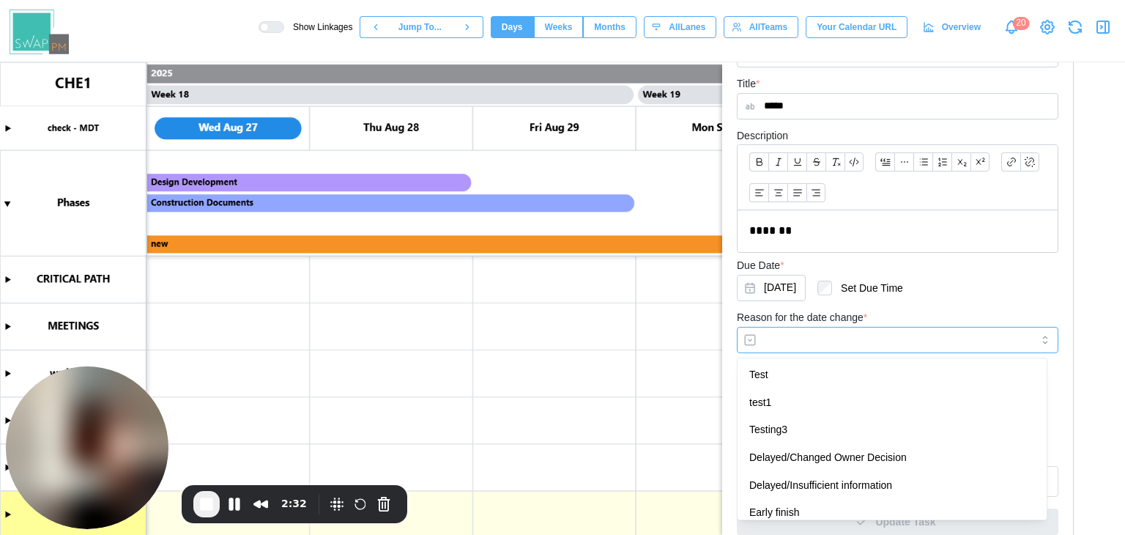
click at [797, 335] on input "Reason for the date change *" at bounding box center [898, 340] width 322 height 26
type input "*****"
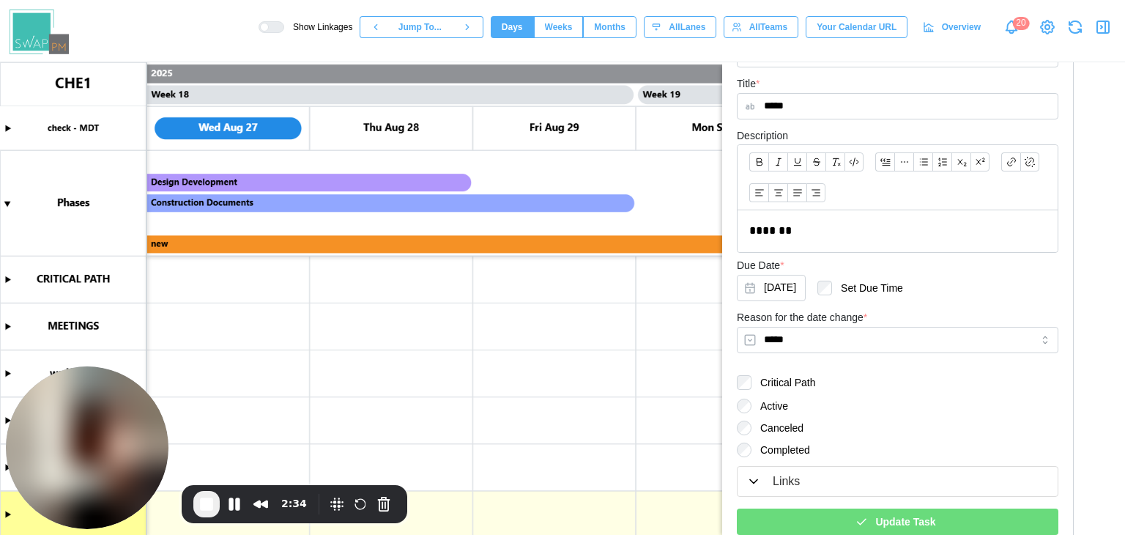
click at [750, 443] on div at bounding box center [744, 450] width 15 height 15
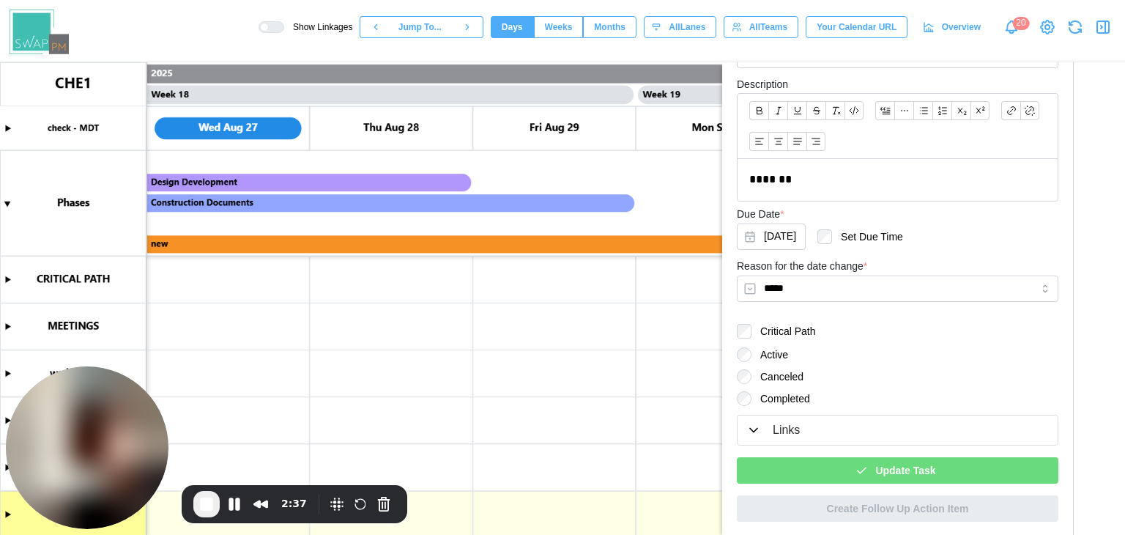
click at [781, 426] on div "Links" at bounding box center [786, 430] width 27 height 18
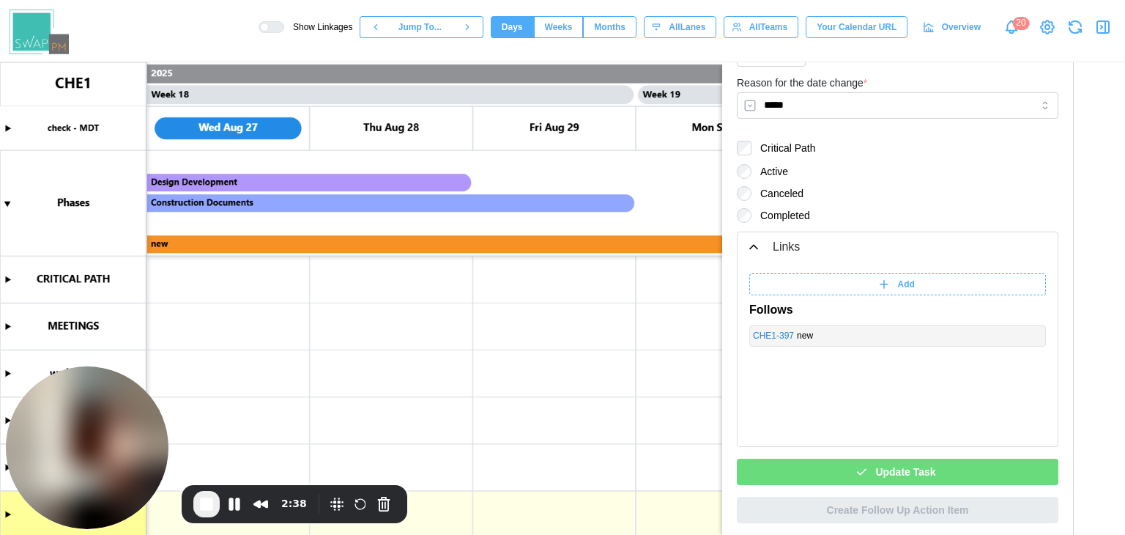
scroll to position [525, 0]
click at [911, 470] on span "Update Task" at bounding box center [905, 470] width 60 height 25
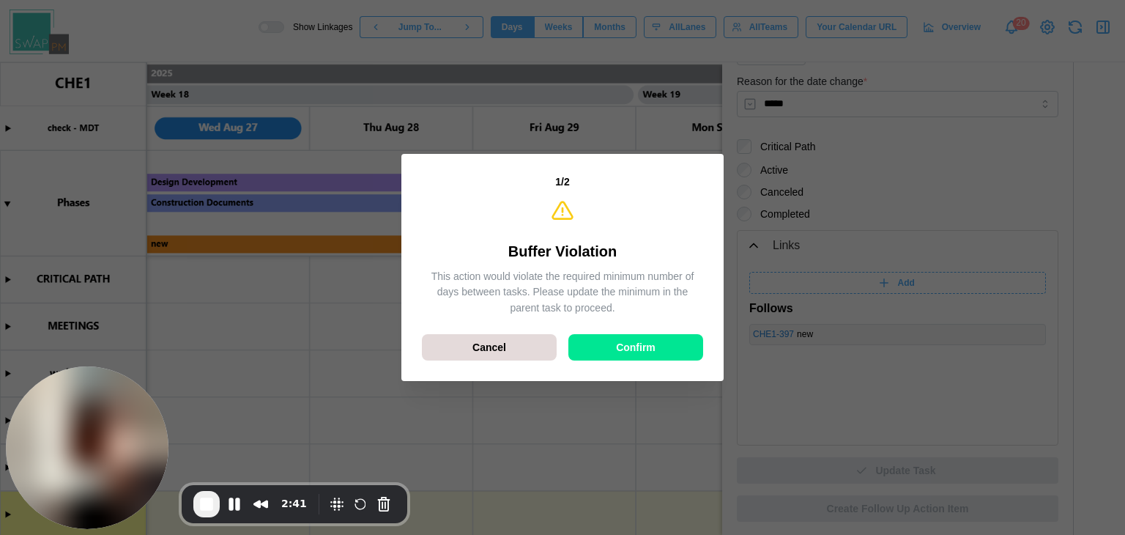
click at [621, 349] on span "Confirm" at bounding box center [636, 347] width 40 height 25
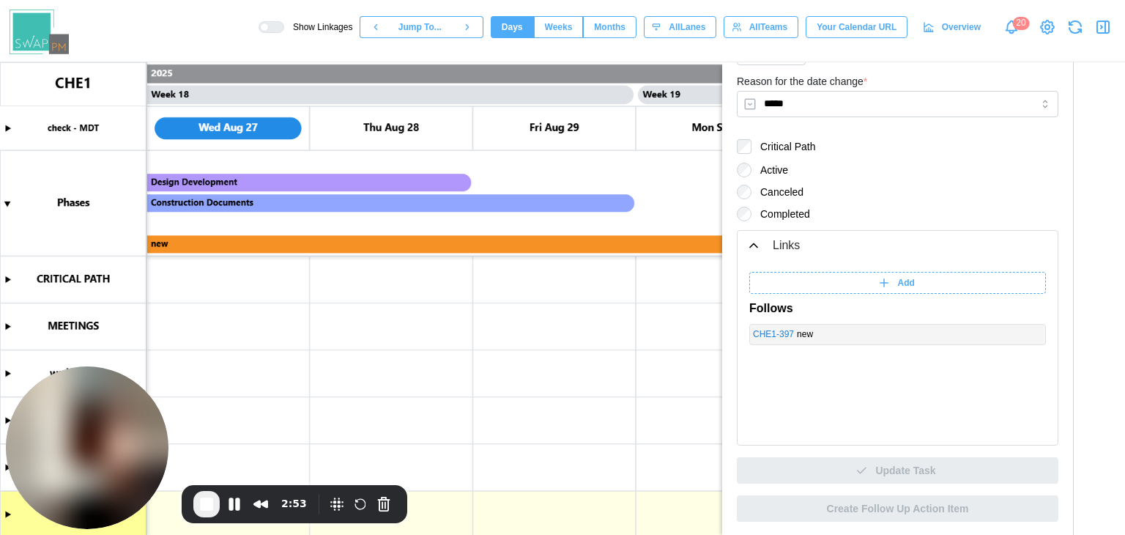
scroll to position [12, 0]
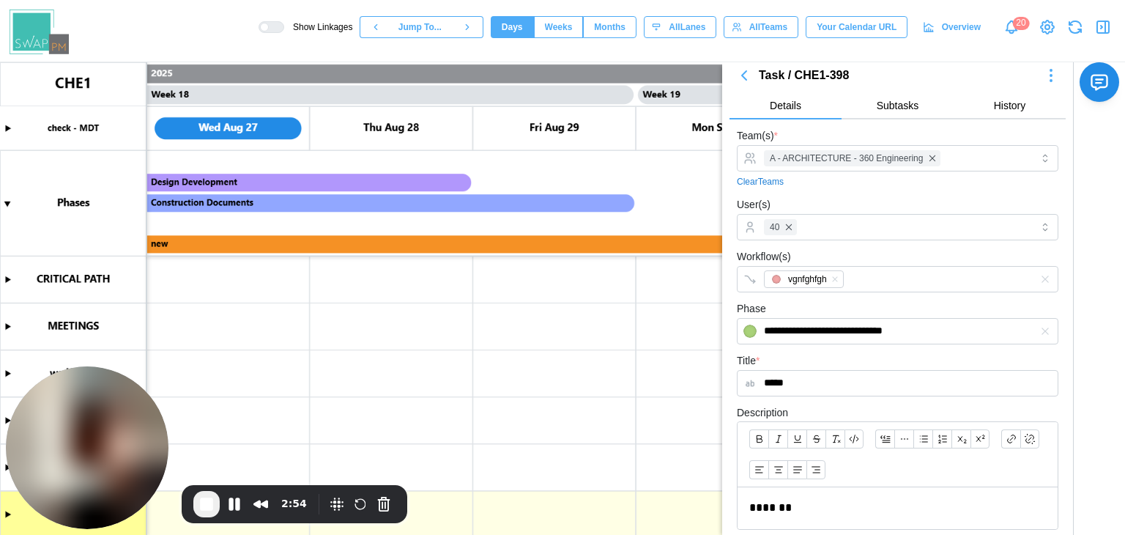
click at [753, 70] on button "button" at bounding box center [744, 75] width 29 height 21
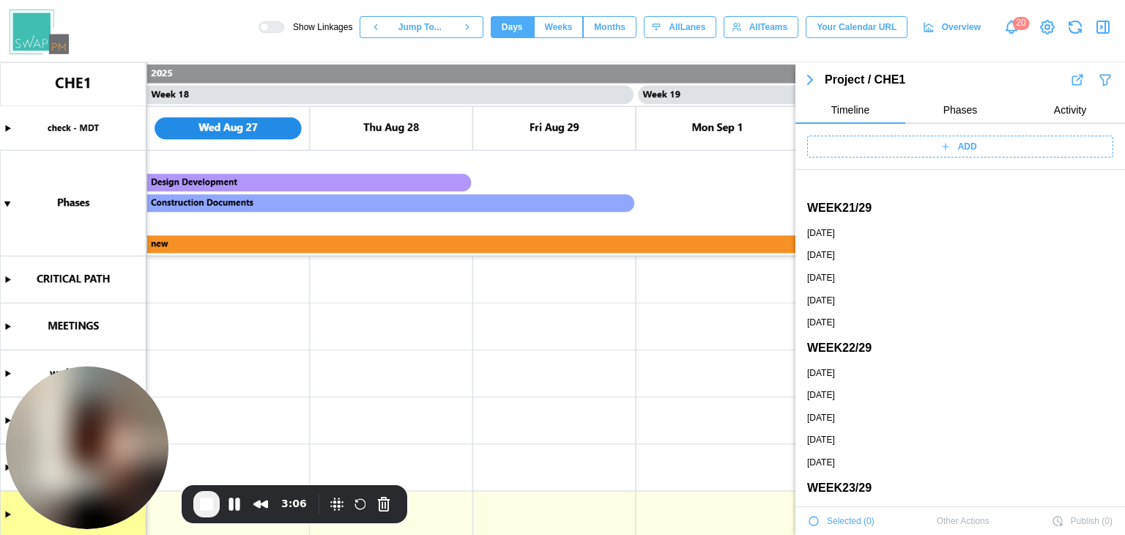
scroll to position [3383, 0]
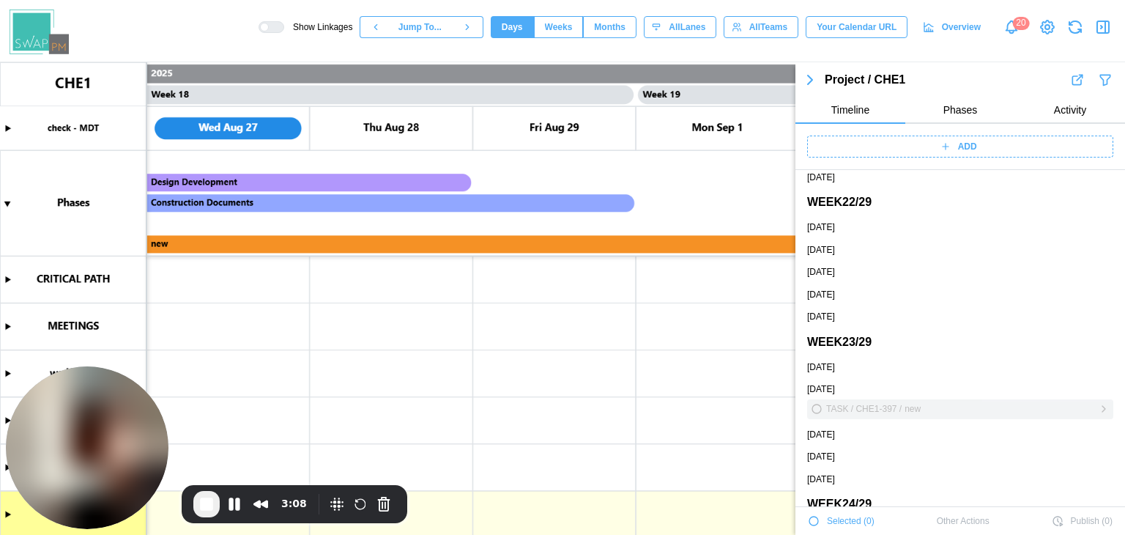
click at [820, 409] on icon "button" at bounding box center [816, 408] width 9 height 9
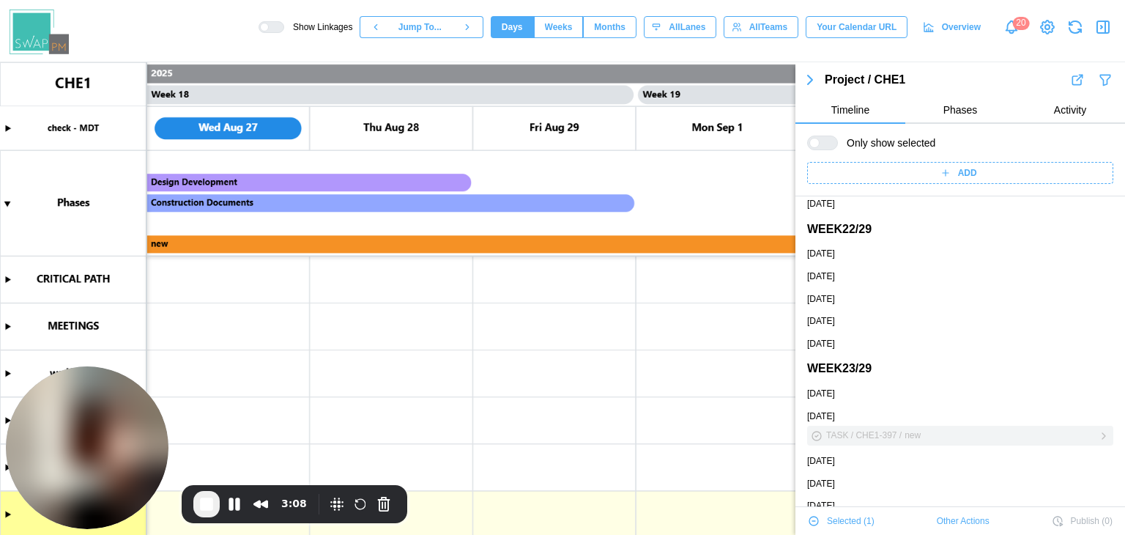
scroll to position [3410, 0]
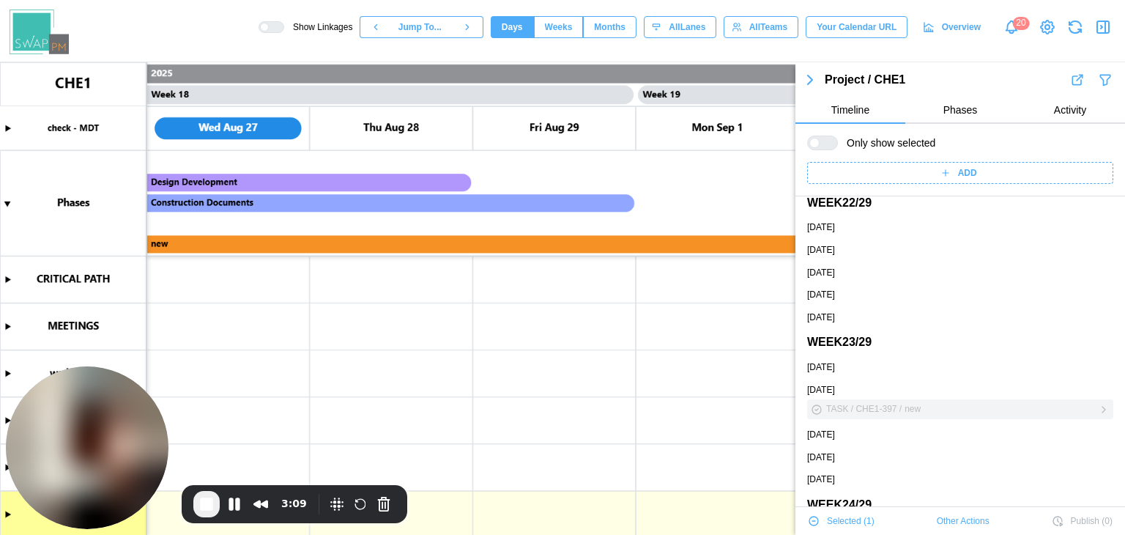
click at [834, 405] on div "TASK / CHE1-397 /" at bounding box center [863, 409] width 75 height 14
click at [862, 411] on div "TASK / CHE1-397 /" at bounding box center [863, 409] width 75 height 14
click at [818, 410] on icon "button" at bounding box center [816, 409] width 9 height 9
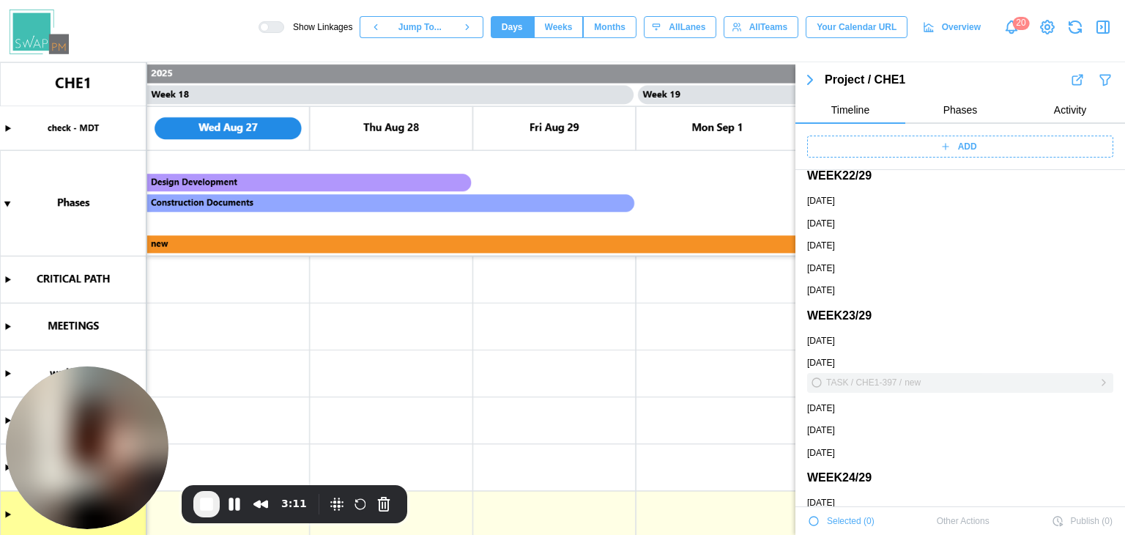
scroll to position [3383, 0]
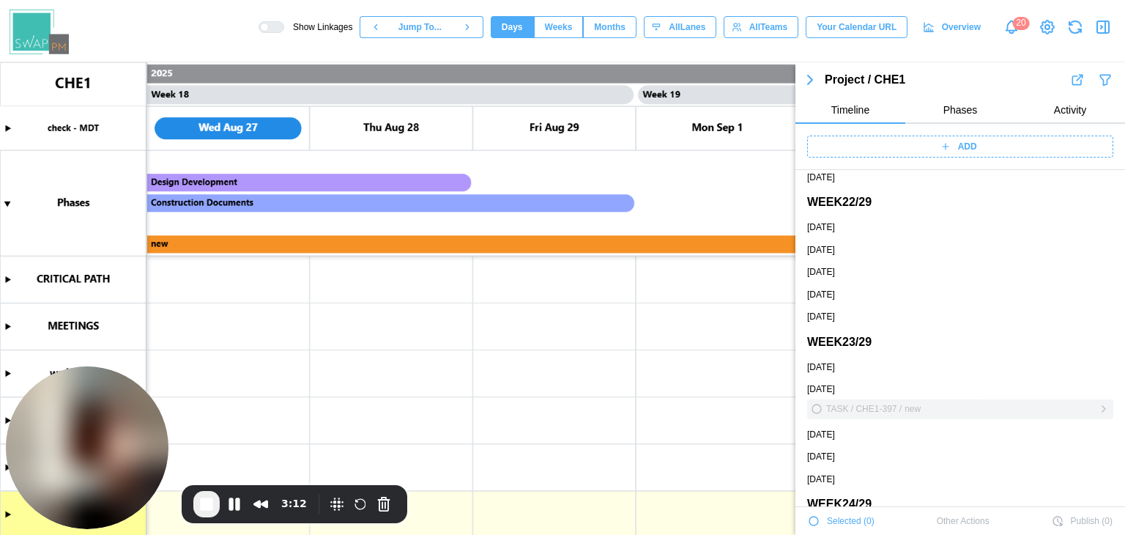
click at [866, 411] on div "TASK / CHE1-397 /" at bounding box center [863, 409] width 75 height 14
click at [1103, 407] on icon "button" at bounding box center [1104, 409] width 3 height 6
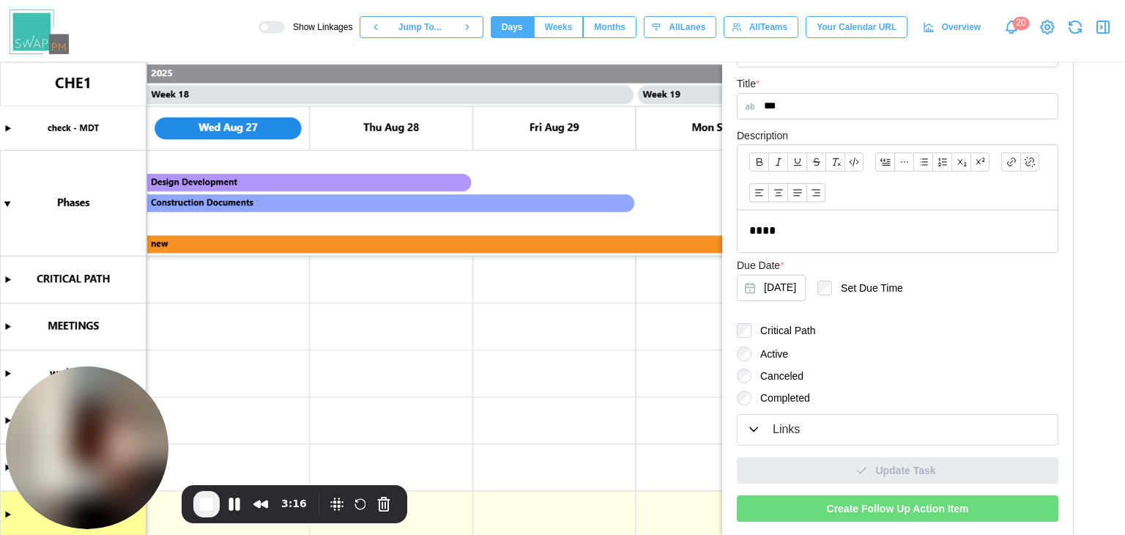
click at [771, 429] on div "Links" at bounding box center [898, 430] width 303 height 18
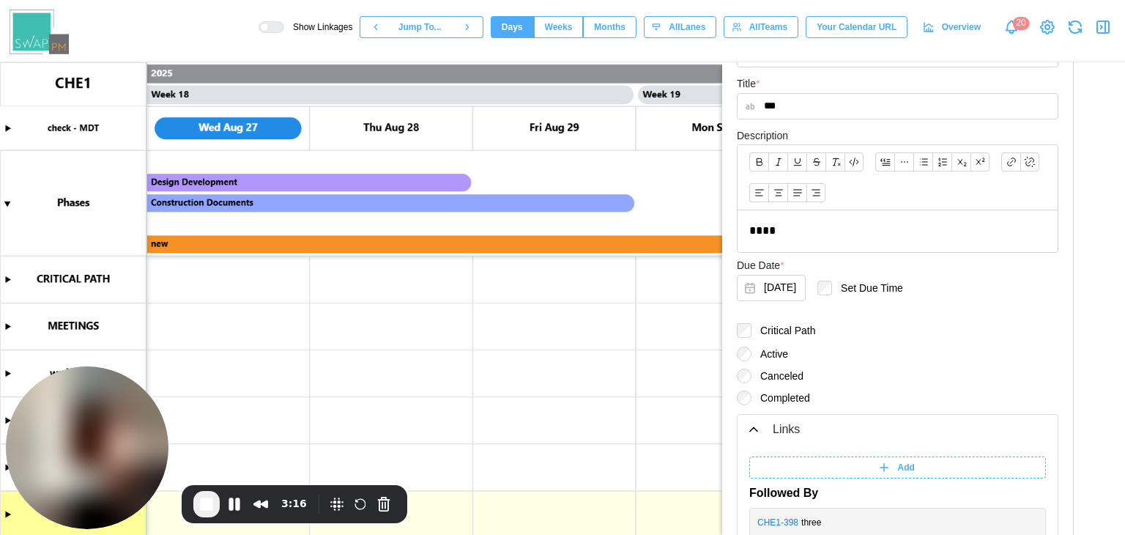
scroll to position [473, 0]
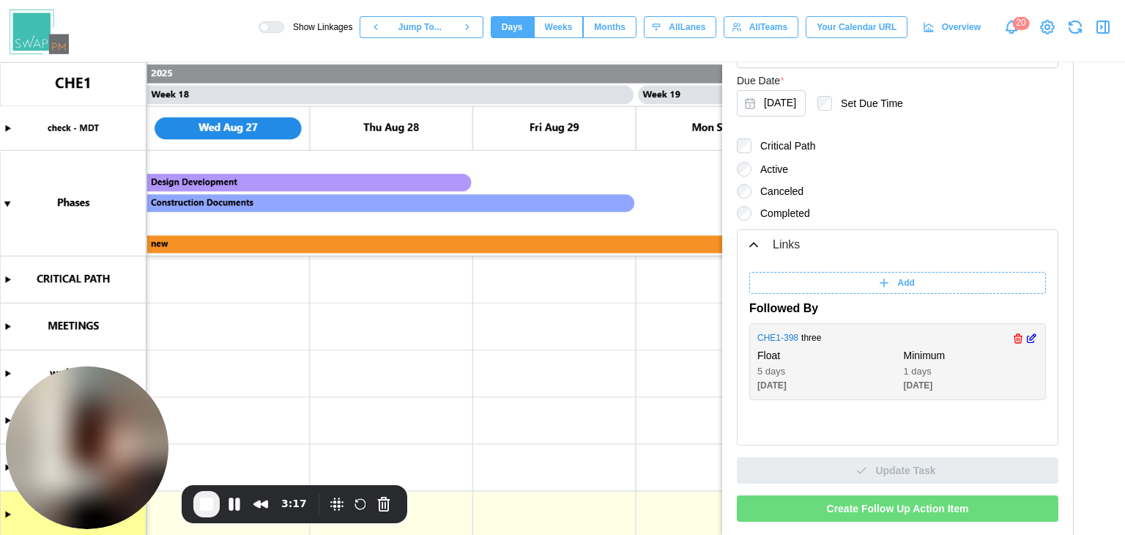
click at [788, 338] on link "CHE1 - 398" at bounding box center [778, 338] width 41 height 14
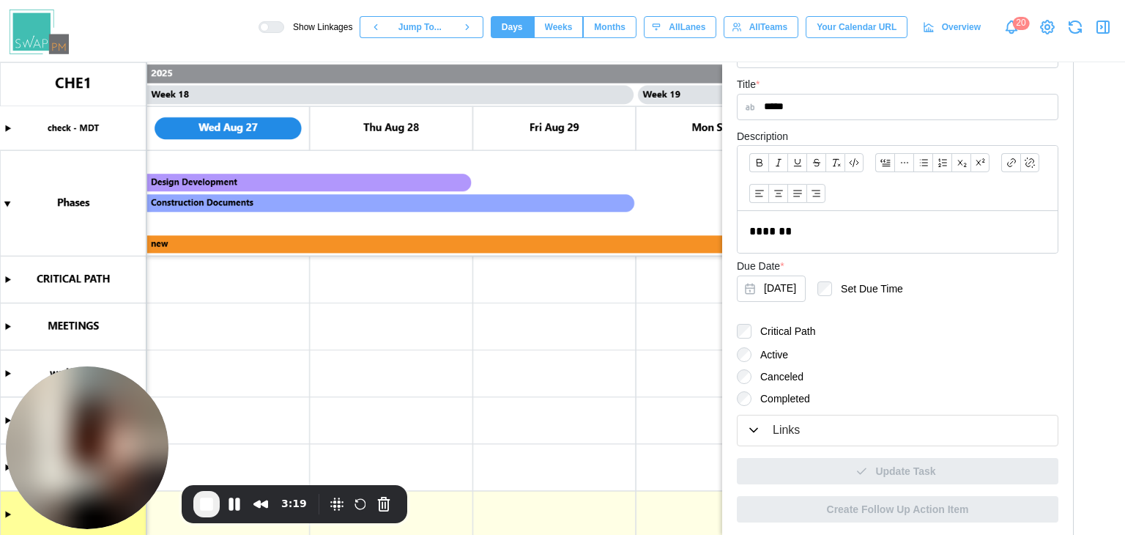
scroll to position [289, 0]
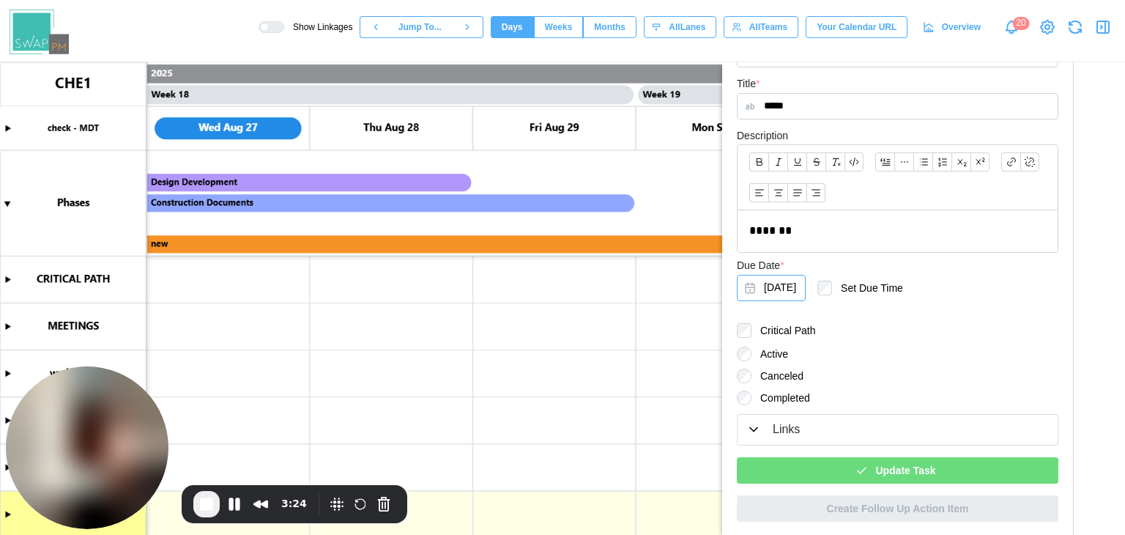
click at [806, 294] on button "Oct 7, 2025" at bounding box center [771, 288] width 69 height 26
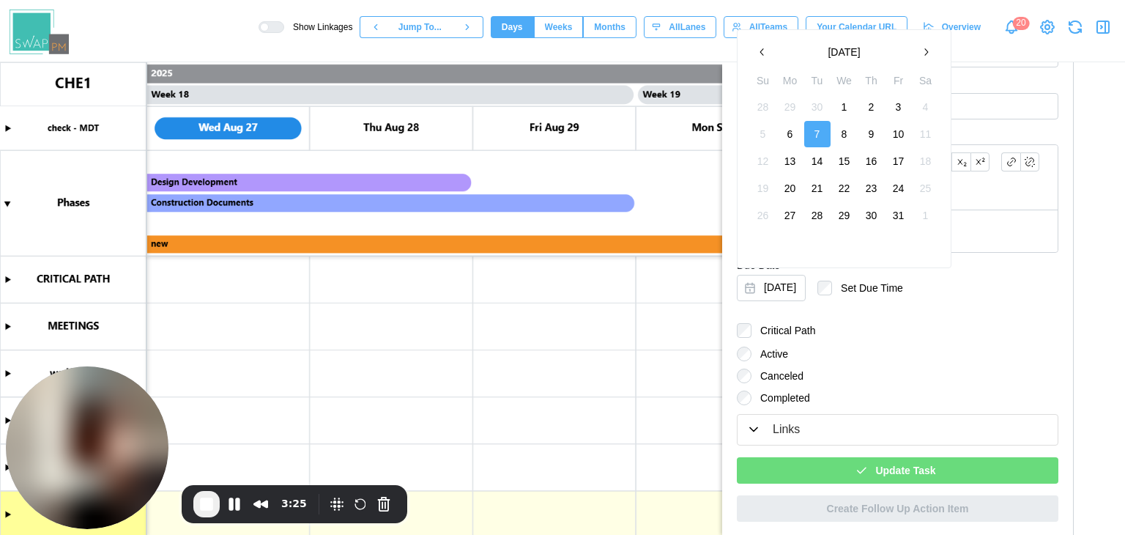
click at [755, 51] on button "button" at bounding box center [762, 52] width 26 height 26
click at [815, 212] on button "30" at bounding box center [817, 215] width 26 height 26
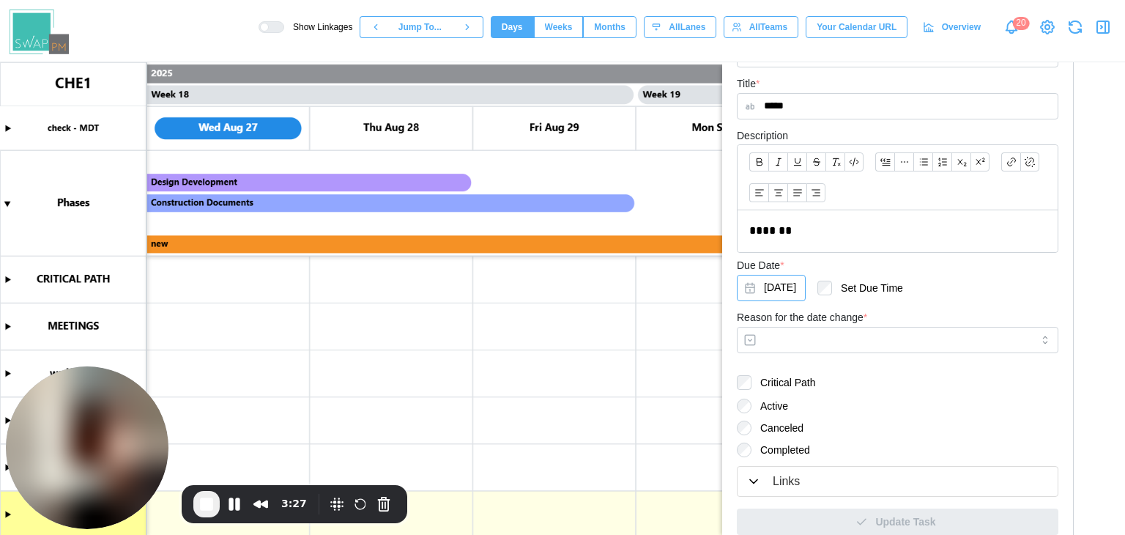
scroll to position [340, 0]
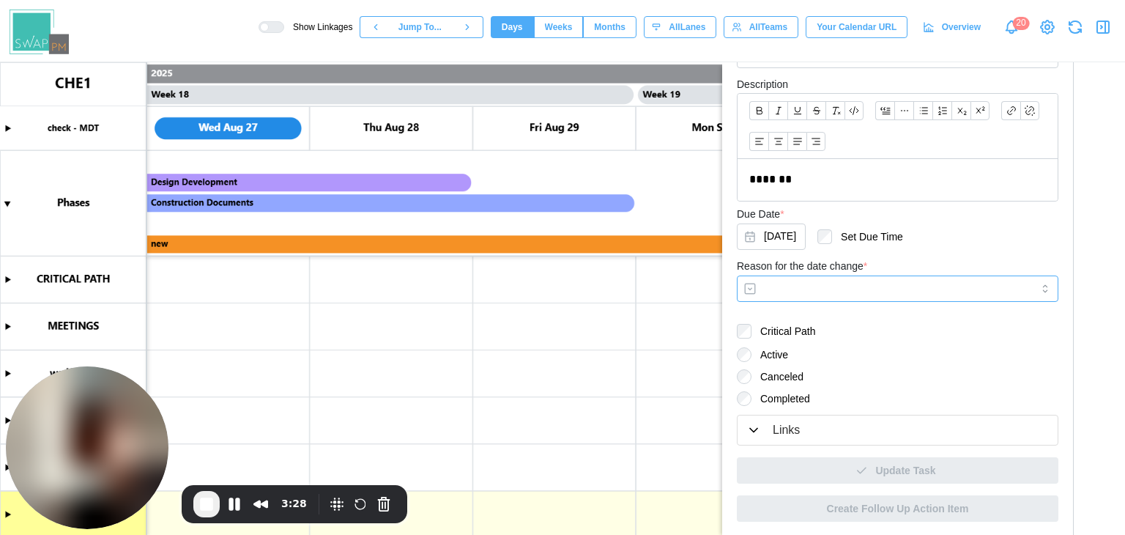
click at [844, 297] on input "Reason for the date change *" at bounding box center [898, 288] width 322 height 26
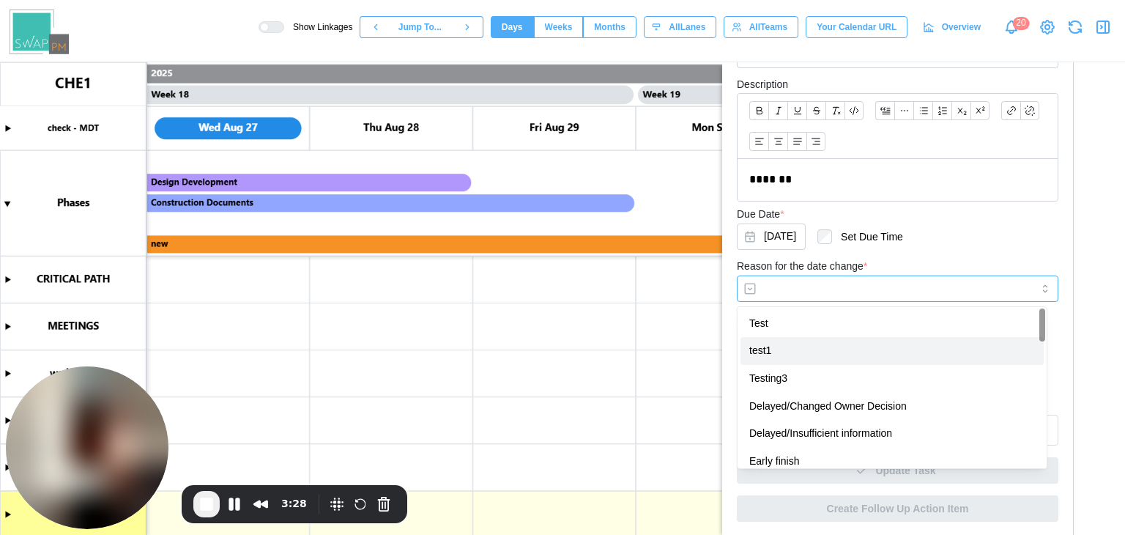
type input "********"
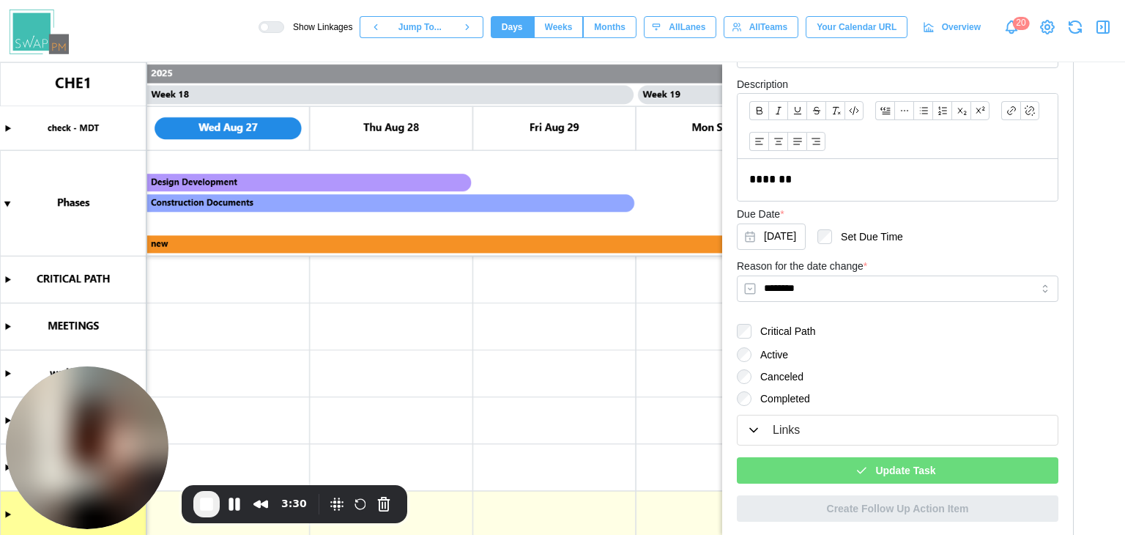
click at [855, 477] on div "Update Task" at bounding box center [896, 470] width 298 height 25
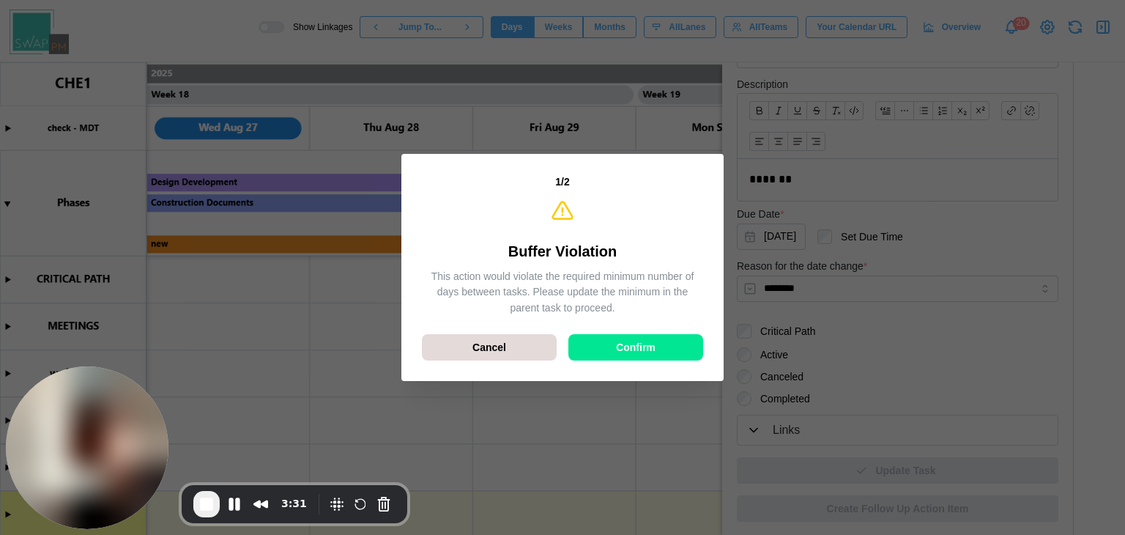
click at [658, 346] on div "Confirm" at bounding box center [635, 347] width 107 height 25
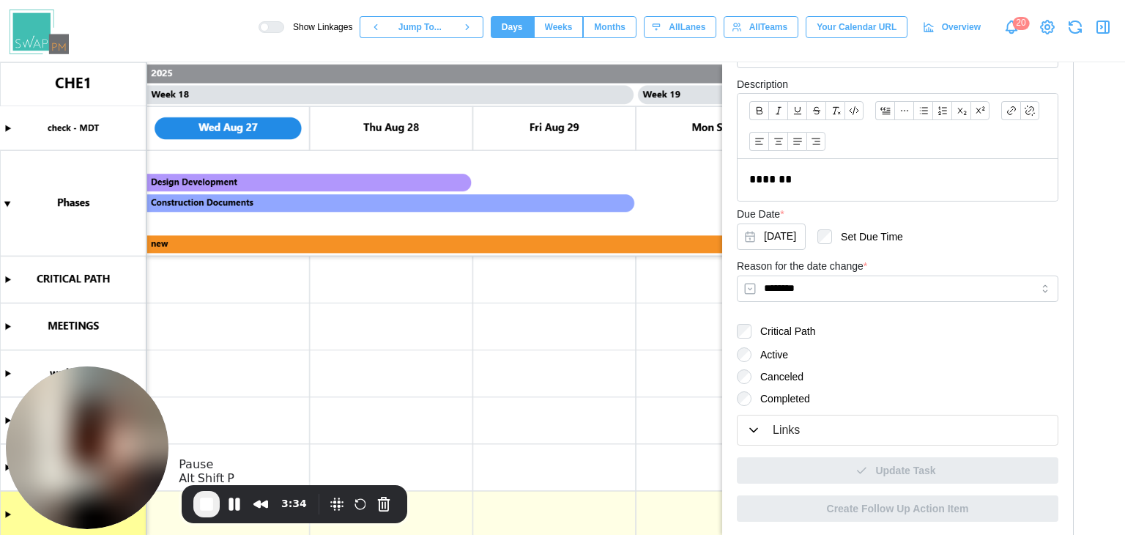
click at [210, 501] on span "End Recording" at bounding box center [207, 504] width 18 height 18
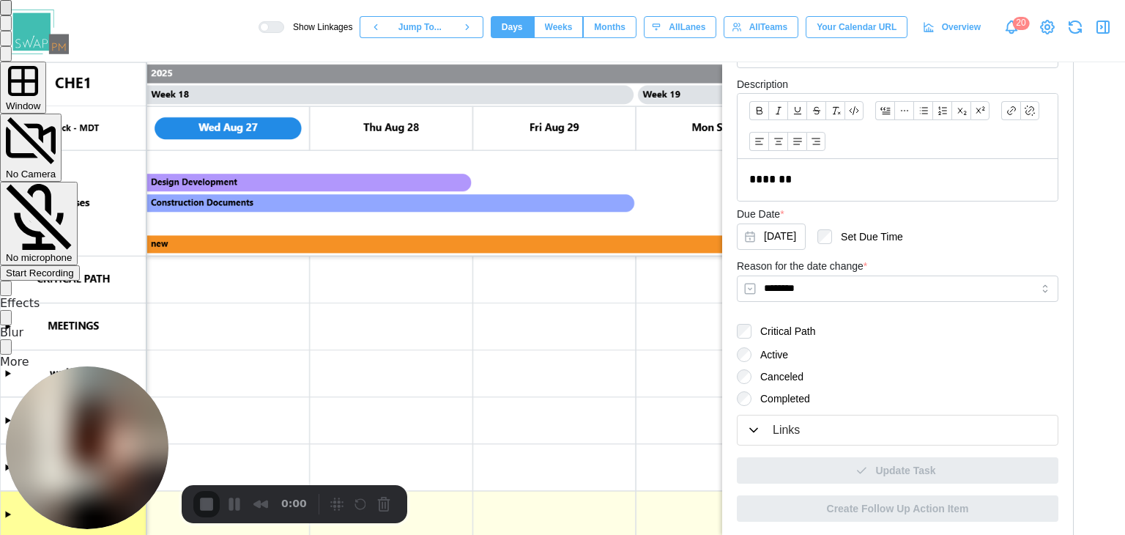
click at [74, 267] on span "Start Recording" at bounding box center [40, 272] width 68 height 11
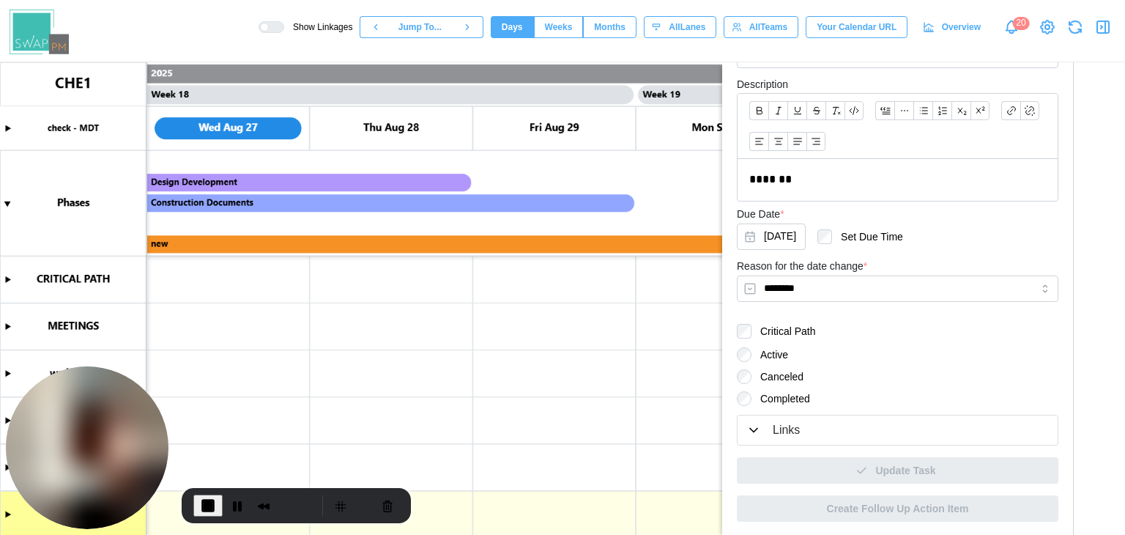
click at [796, 430] on div "Links" at bounding box center [786, 430] width 27 height 18
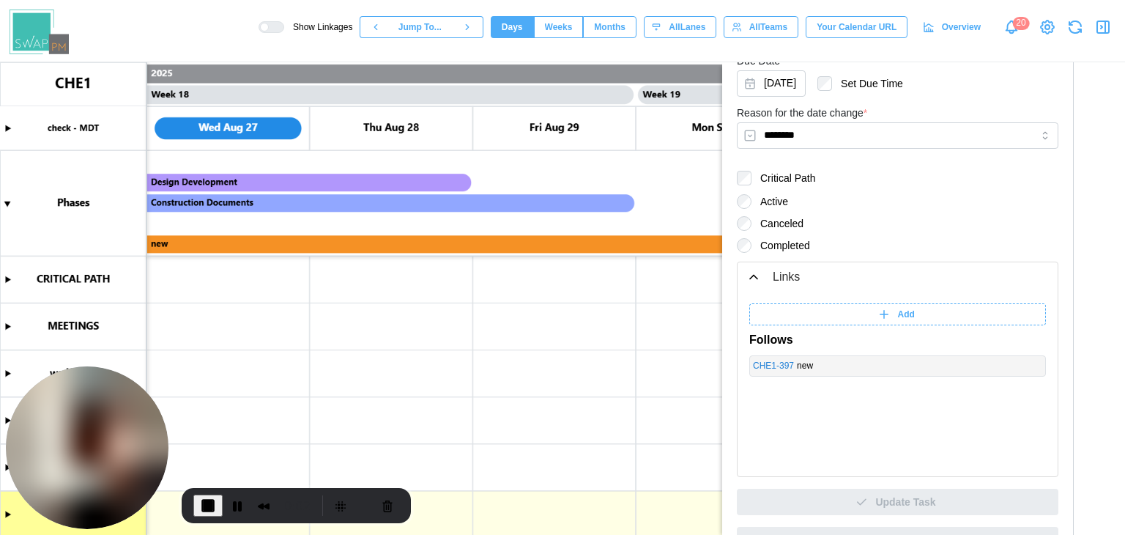
scroll to position [525, 0]
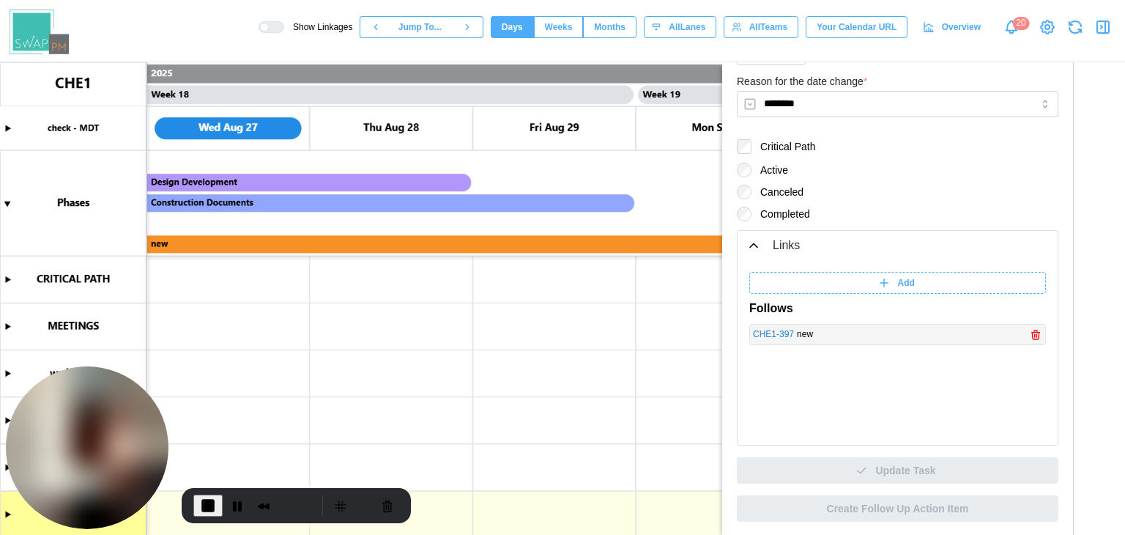
click at [763, 335] on link "CHE1 - 397" at bounding box center [773, 334] width 41 height 14
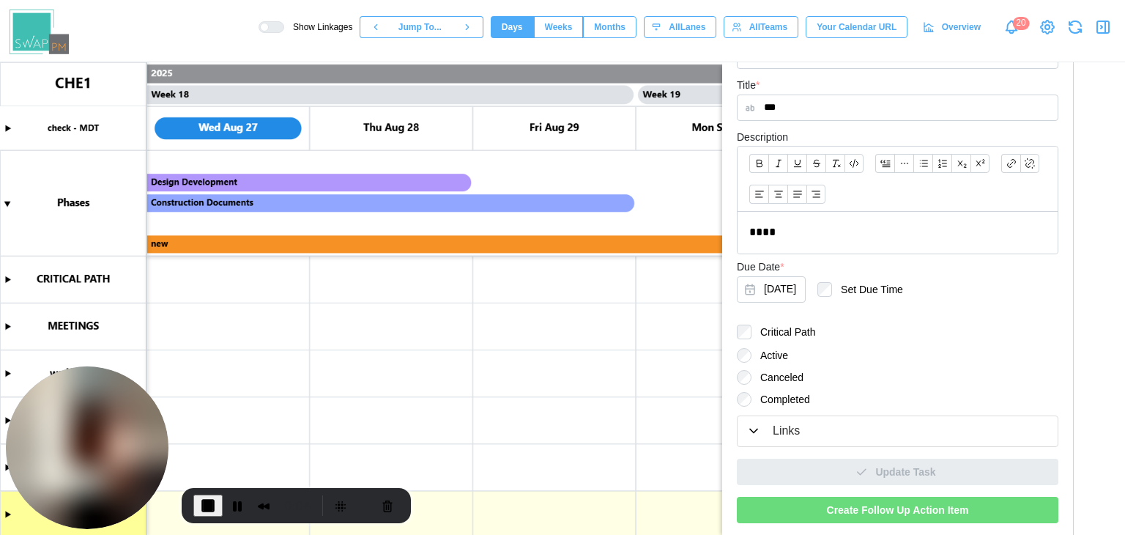
scroll to position [289, 0]
click at [773, 433] on div "Links" at bounding box center [786, 430] width 27 height 18
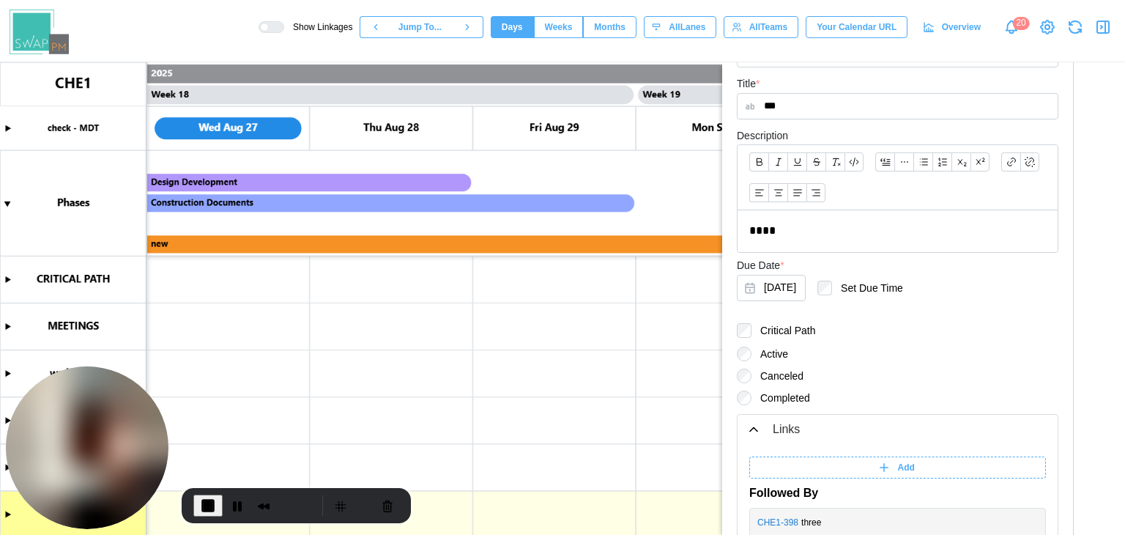
scroll to position [473, 0]
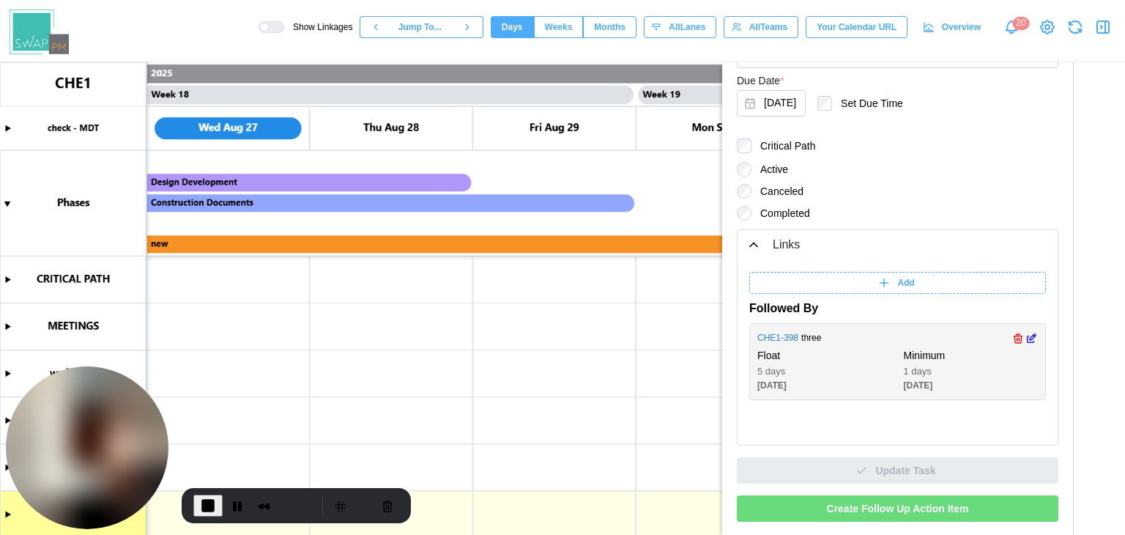
click at [788, 338] on link "CHE1 - 398" at bounding box center [778, 338] width 41 height 14
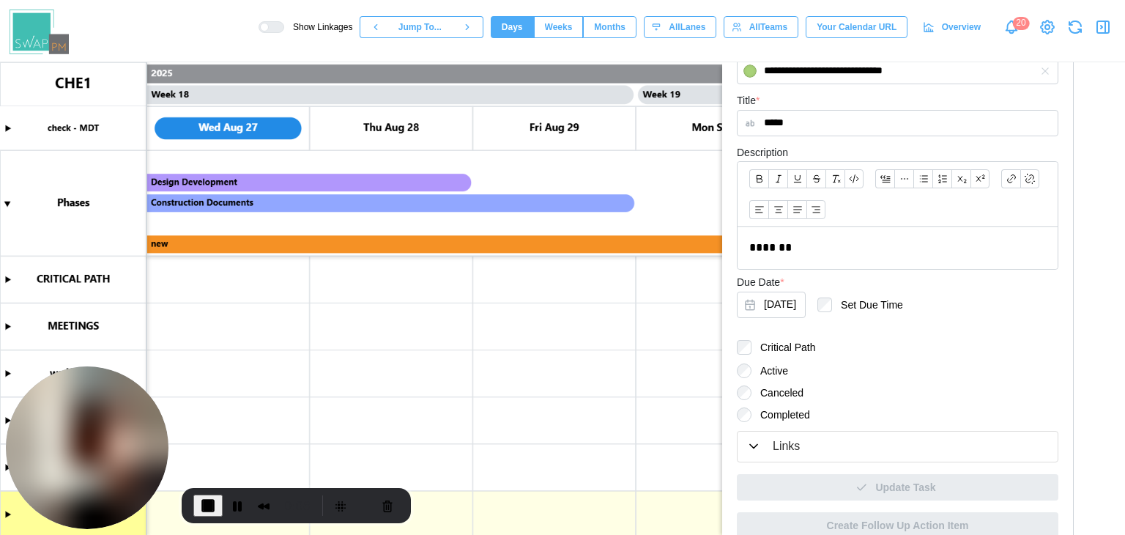
scroll to position [289, 0]
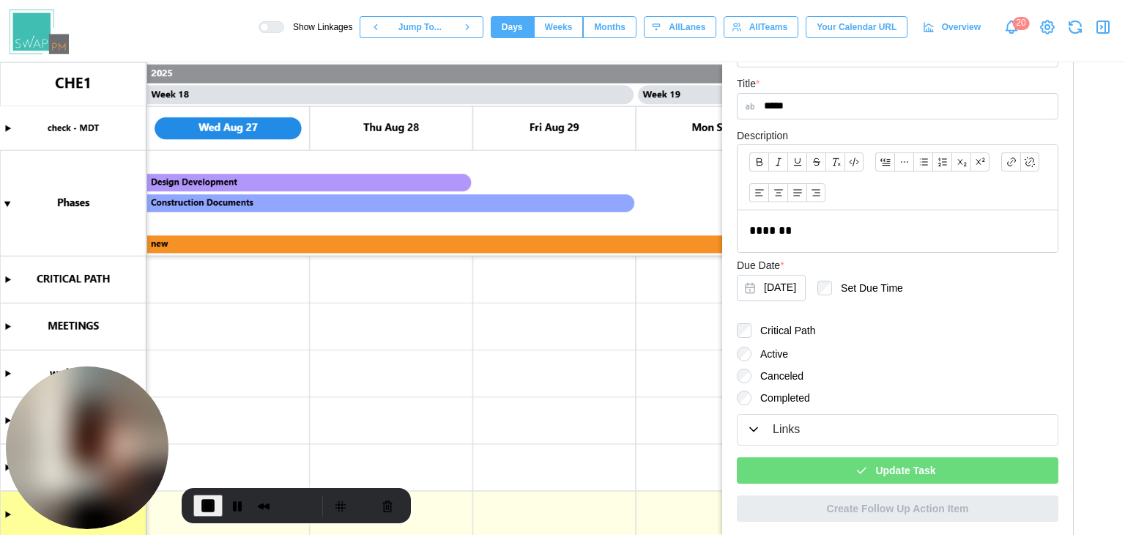
click at [889, 467] on span "Update Task" at bounding box center [905, 470] width 60 height 25
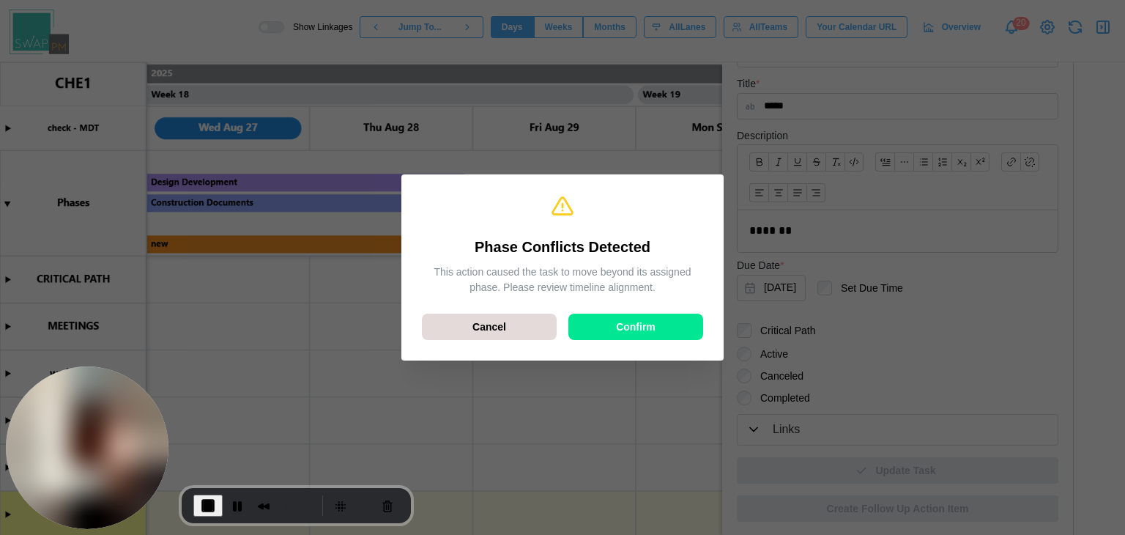
click at [635, 338] on span "Confirm" at bounding box center [636, 326] width 40 height 25
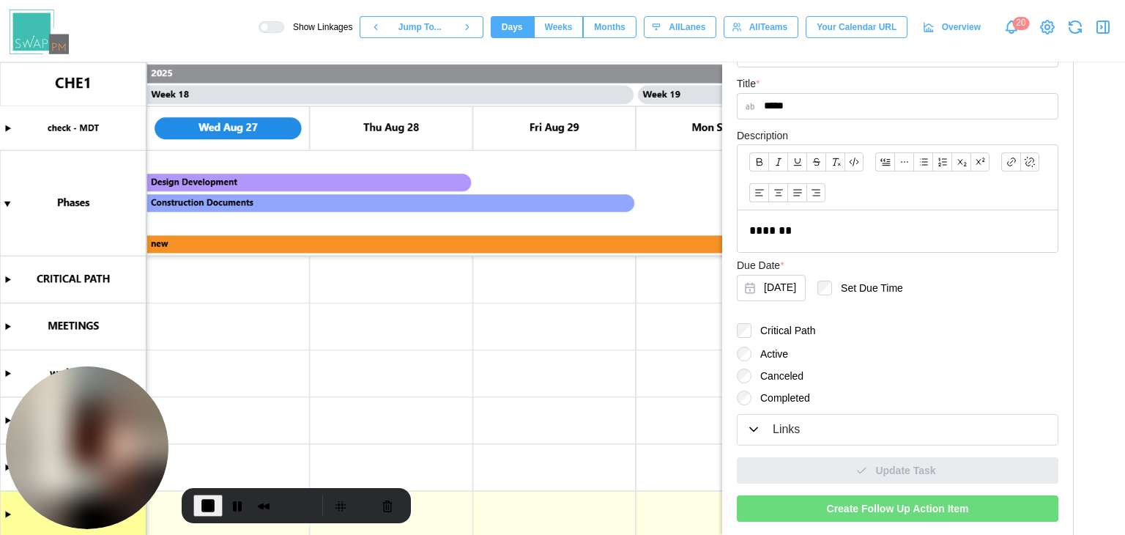
click at [947, 509] on span "Create Follow Up Action Item" at bounding box center [898, 508] width 142 height 25
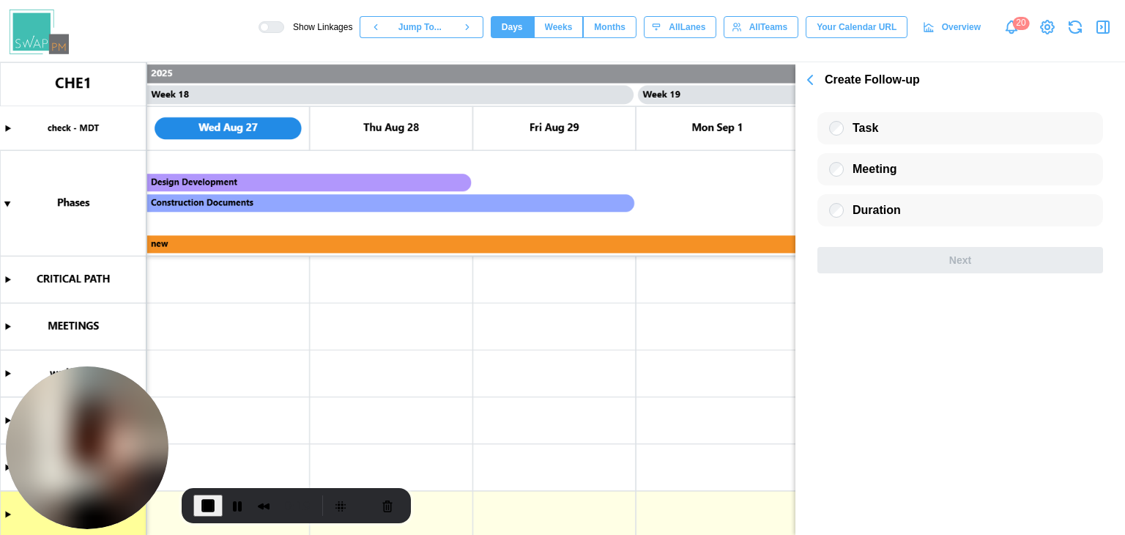
scroll to position [0, 0]
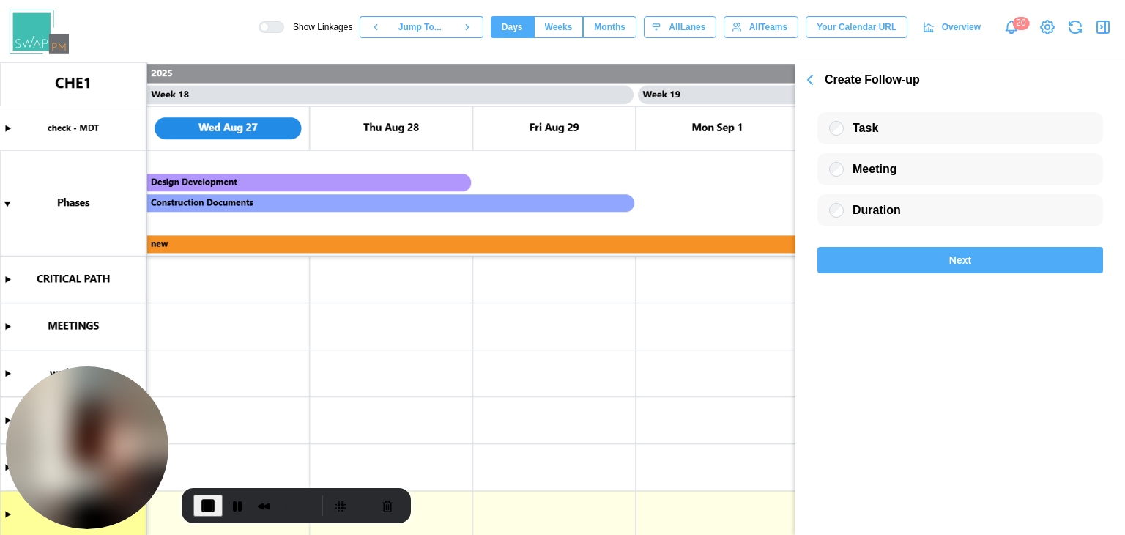
click at [868, 256] on div "Next" at bounding box center [961, 260] width 258 height 25
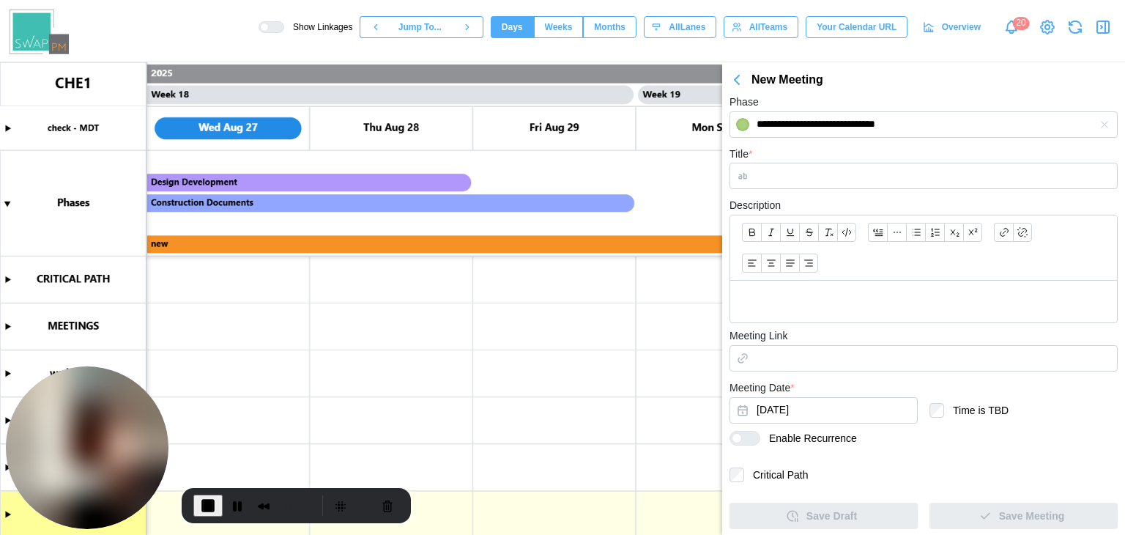
scroll to position [230, 0]
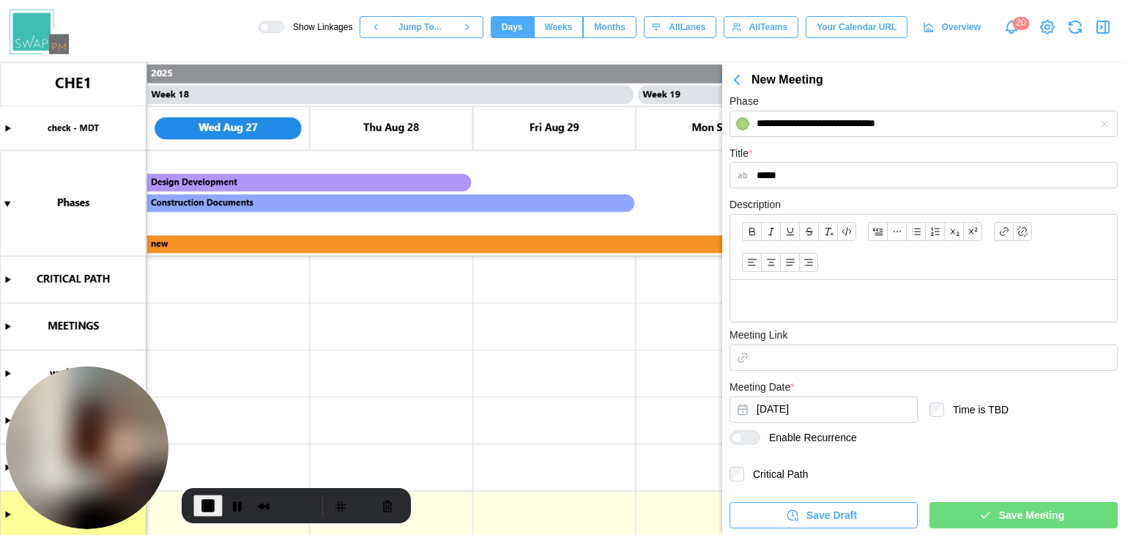
type input "*****"
click at [744, 434] on div at bounding box center [751, 437] width 18 height 13
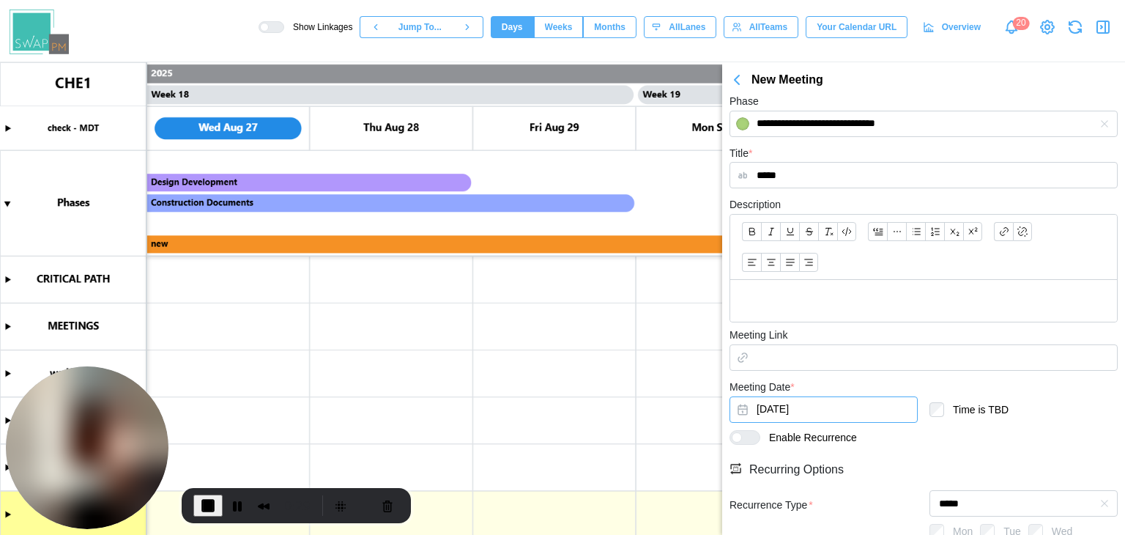
click at [785, 402] on button "Oct 8, 2025" at bounding box center [824, 409] width 188 height 26
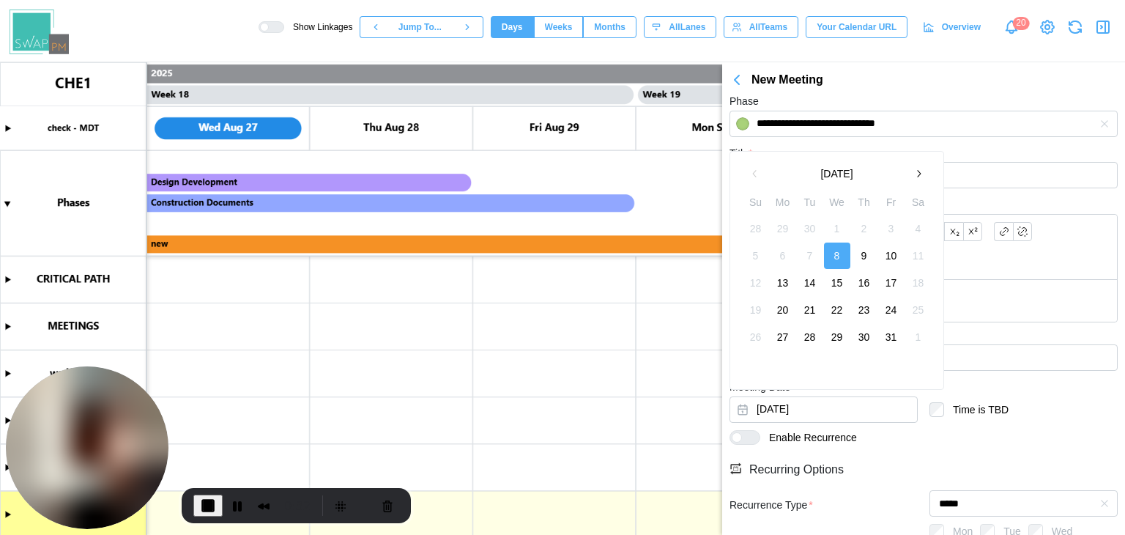
click at [842, 333] on button "29" at bounding box center [837, 337] width 26 height 26
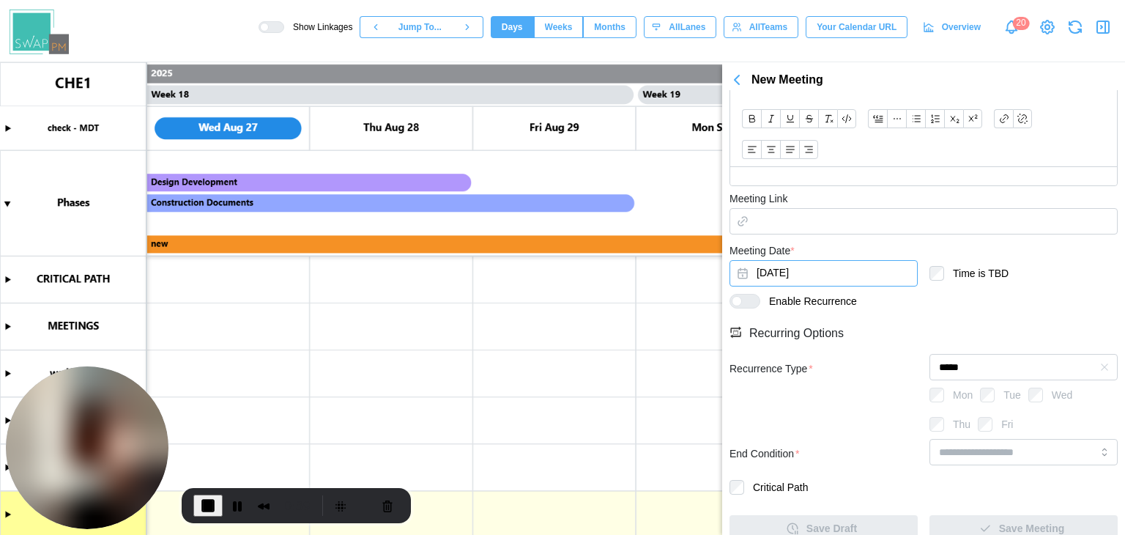
scroll to position [380, 0]
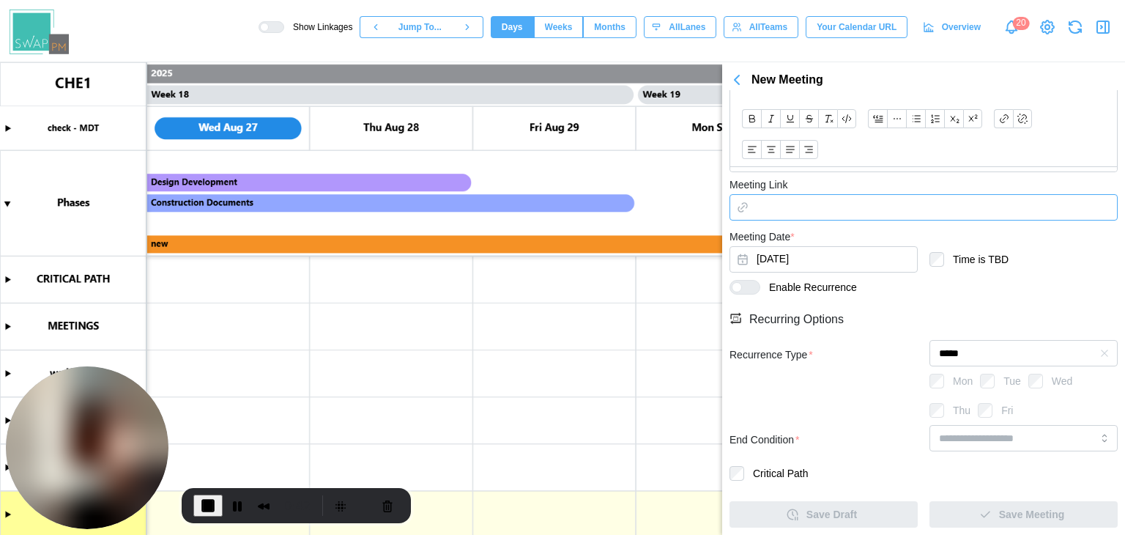
click at [838, 200] on input "Meeting Link" at bounding box center [924, 207] width 388 height 26
click at [1003, 443] on input "search" at bounding box center [1024, 438] width 188 height 26
type input "**********"
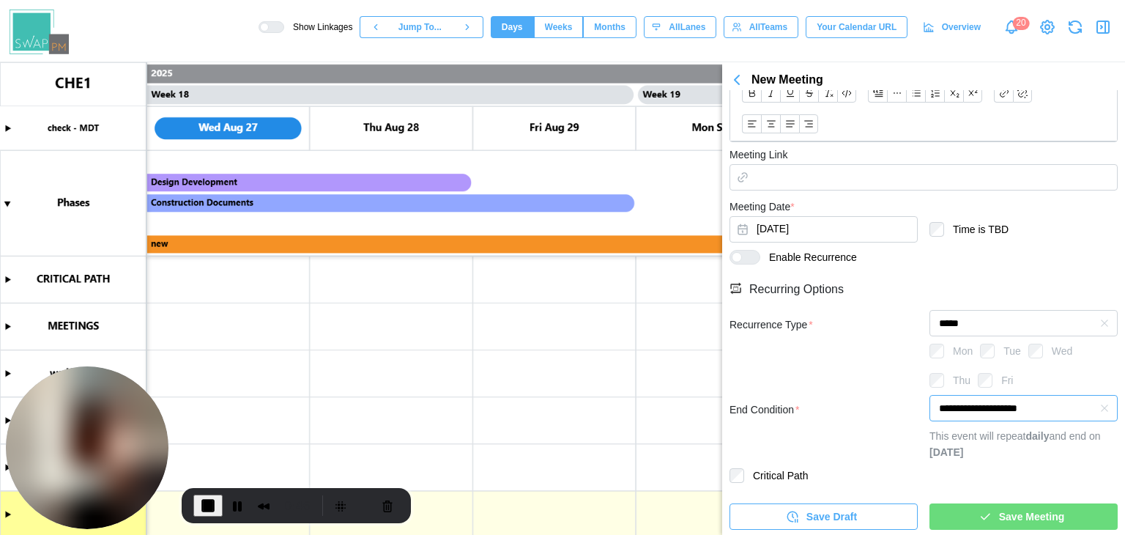
scroll to position [412, 0]
click at [1025, 513] on span "Save Meeting" at bounding box center [1031, 515] width 65 height 25
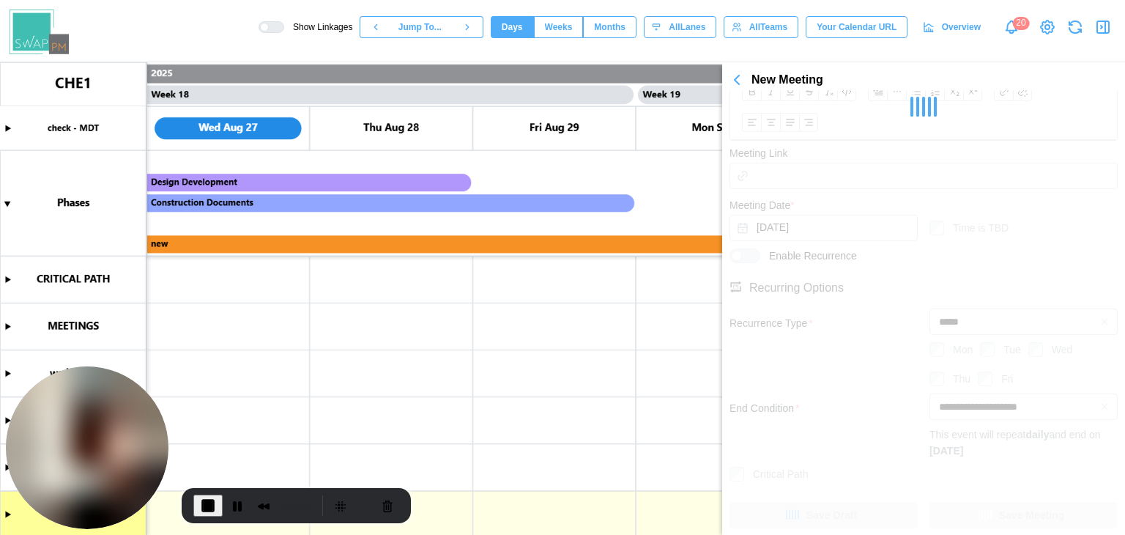
scroll to position [0, 0]
click at [232, 507] on button "Pause Recording" at bounding box center [237, 505] width 23 height 23
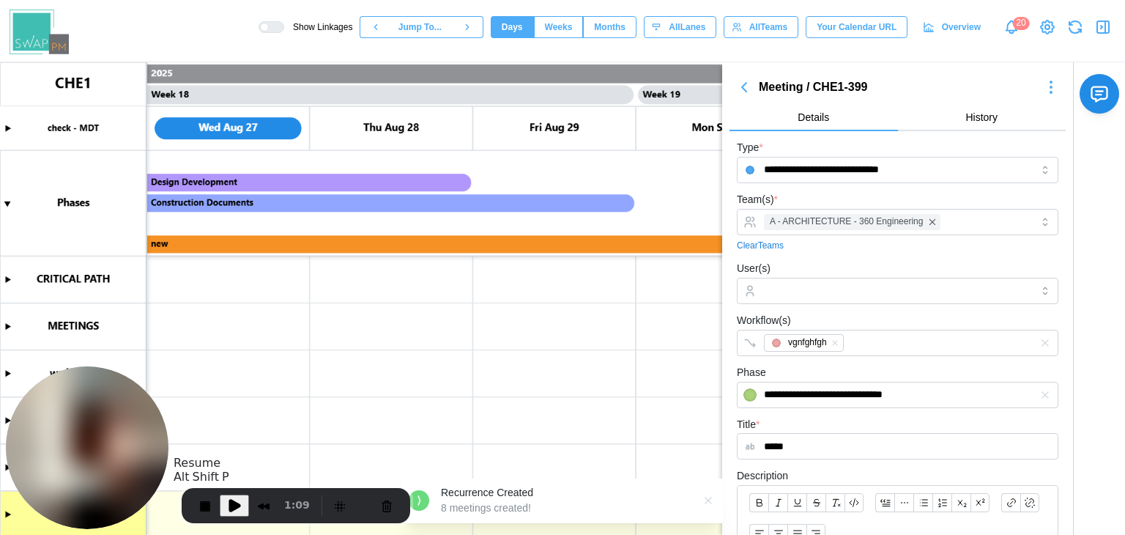
click at [232, 509] on span "Play Recording" at bounding box center [235, 506] width 18 height 18
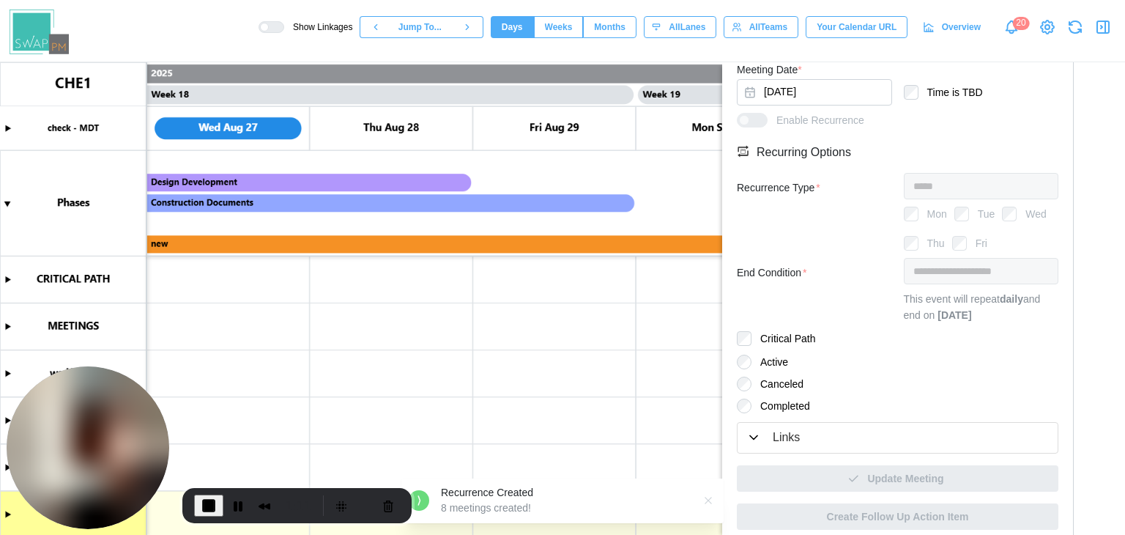
scroll to position [596, 0]
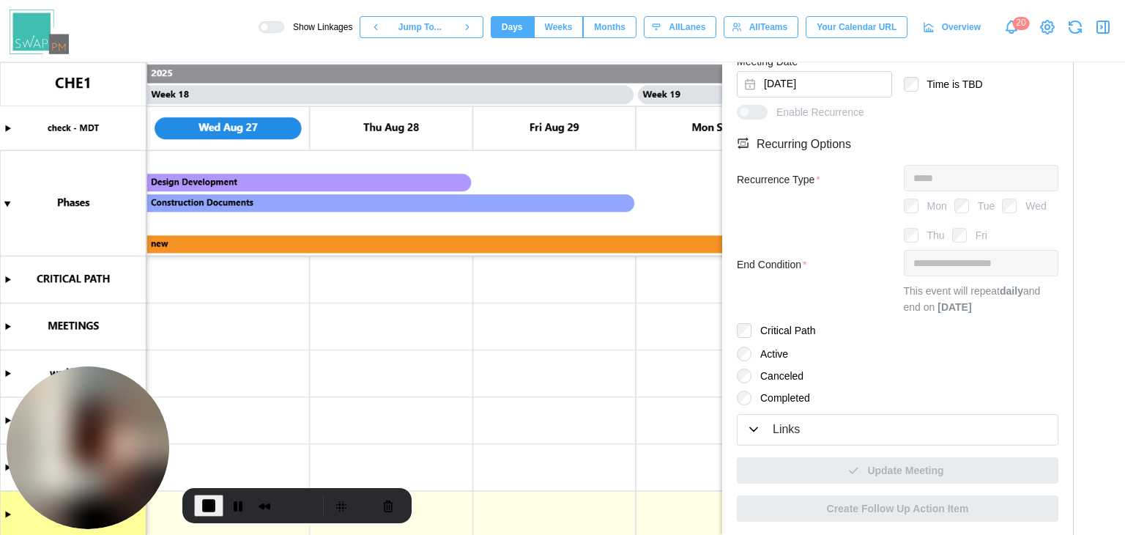
click at [774, 424] on div "Links" at bounding box center [786, 430] width 27 height 18
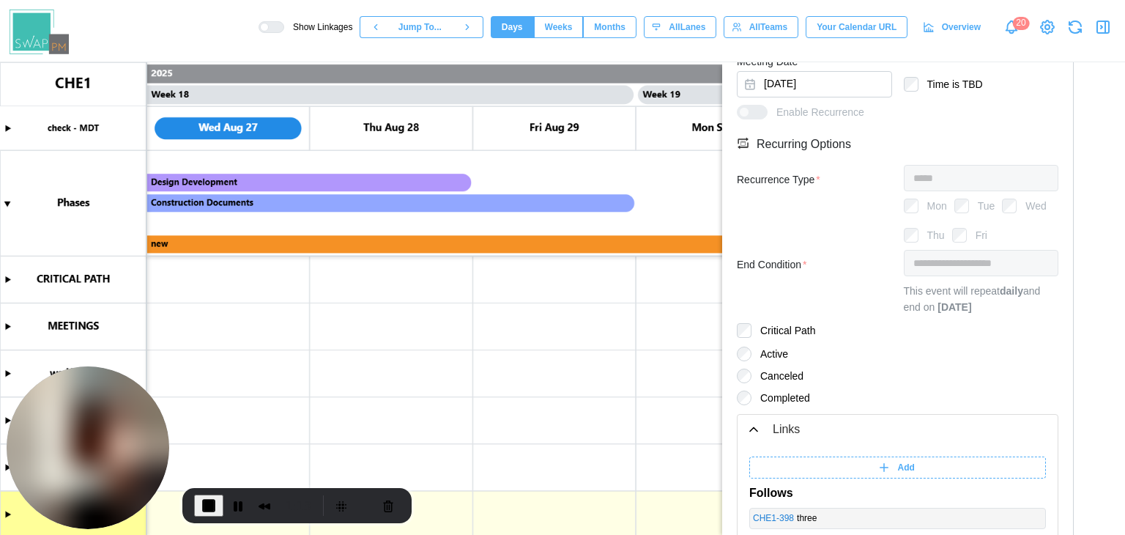
scroll to position [781, 0]
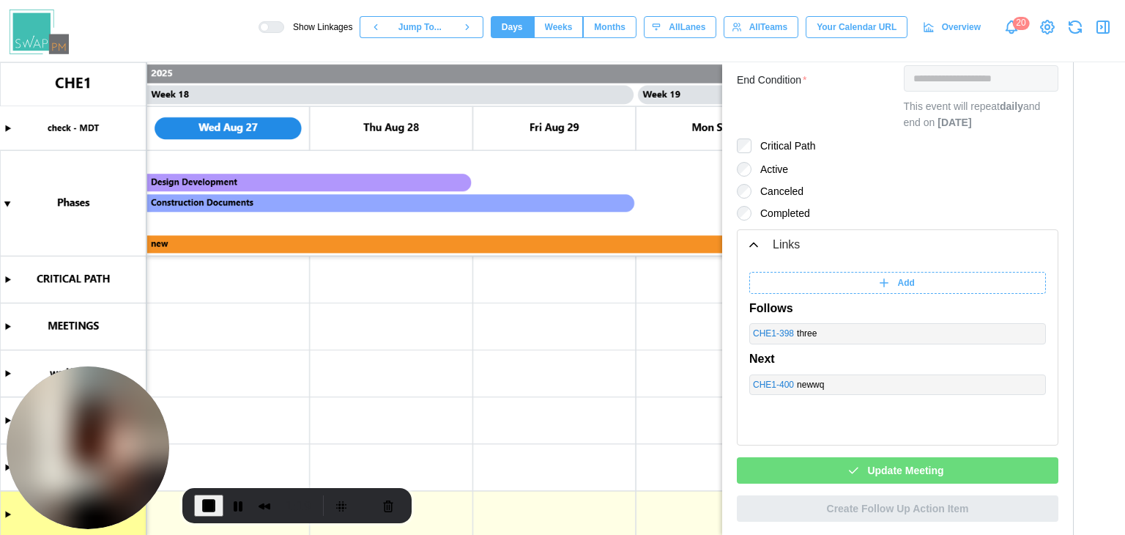
click at [847, 464] on icon "button" at bounding box center [853, 470] width 13 height 13
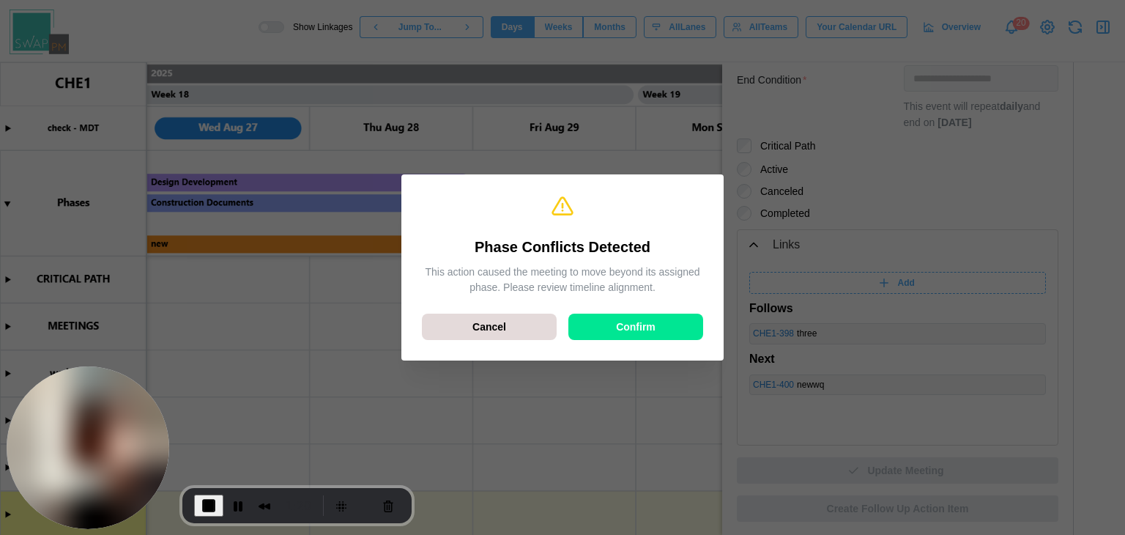
click at [613, 332] on div "Confirm" at bounding box center [635, 326] width 107 height 25
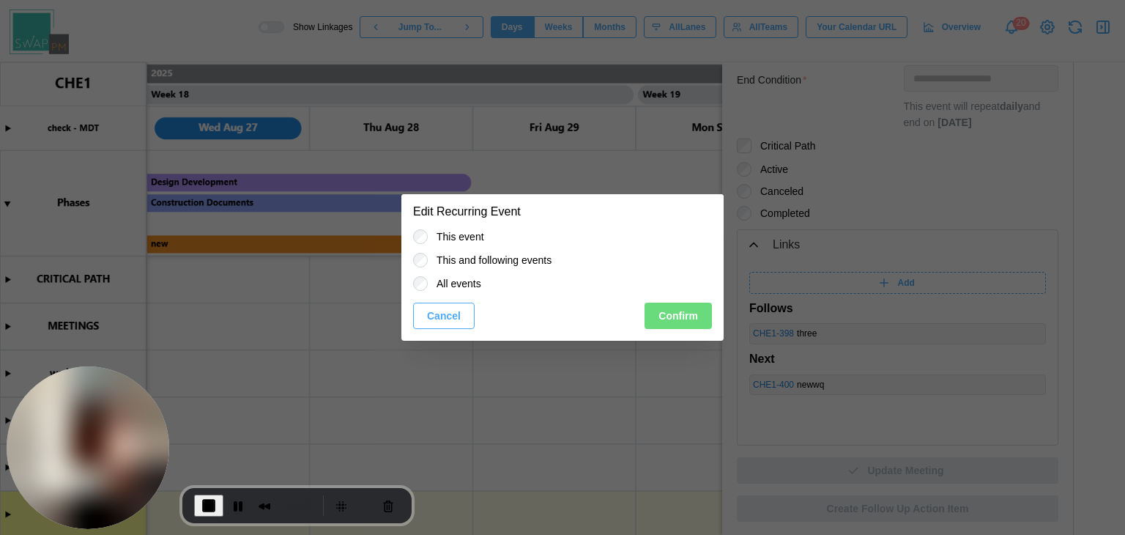
click at [656, 317] on button "Confirm" at bounding box center [678, 316] width 67 height 26
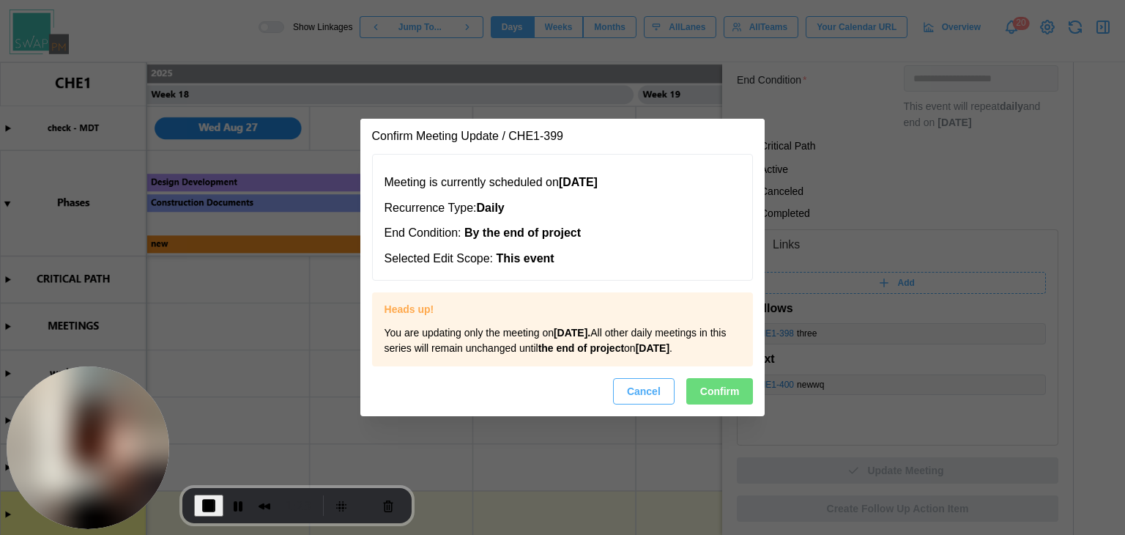
click at [703, 403] on span "Confirm" at bounding box center [720, 391] width 40 height 25
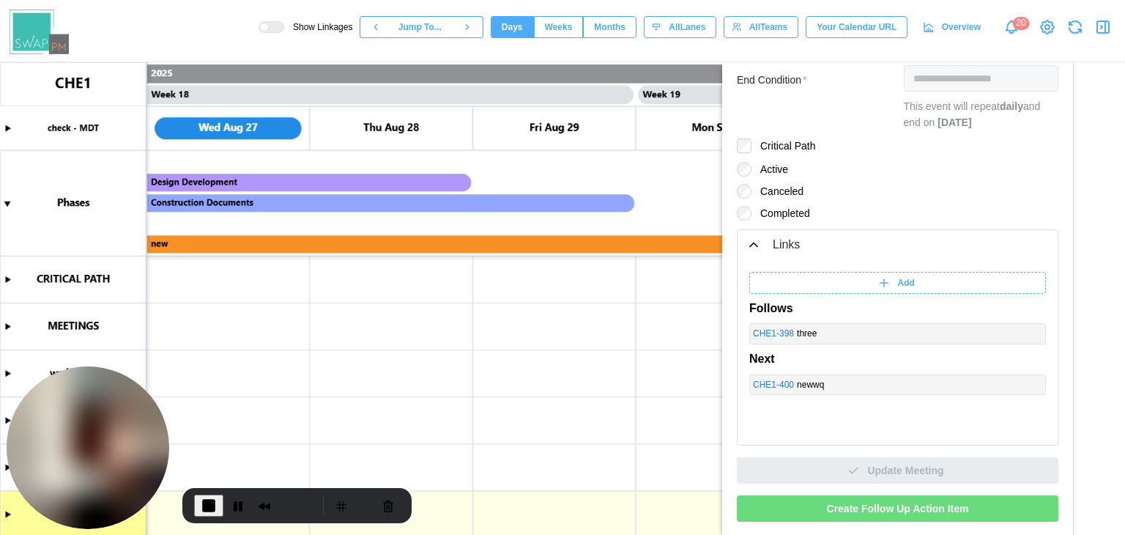
click at [923, 500] on span "Create Follow Up Action Item" at bounding box center [898, 508] width 142 height 25
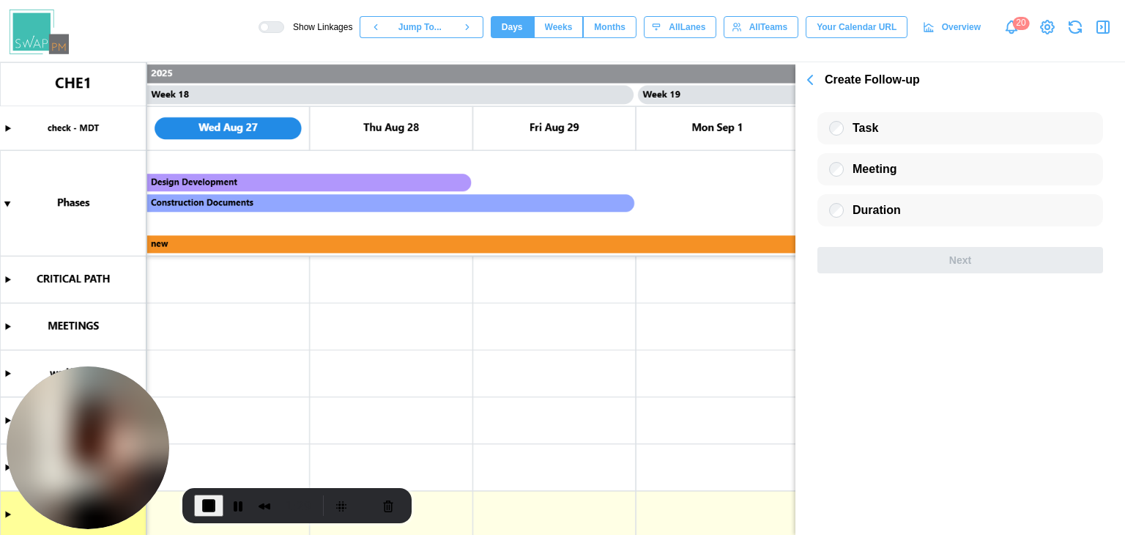
scroll to position [0, 0]
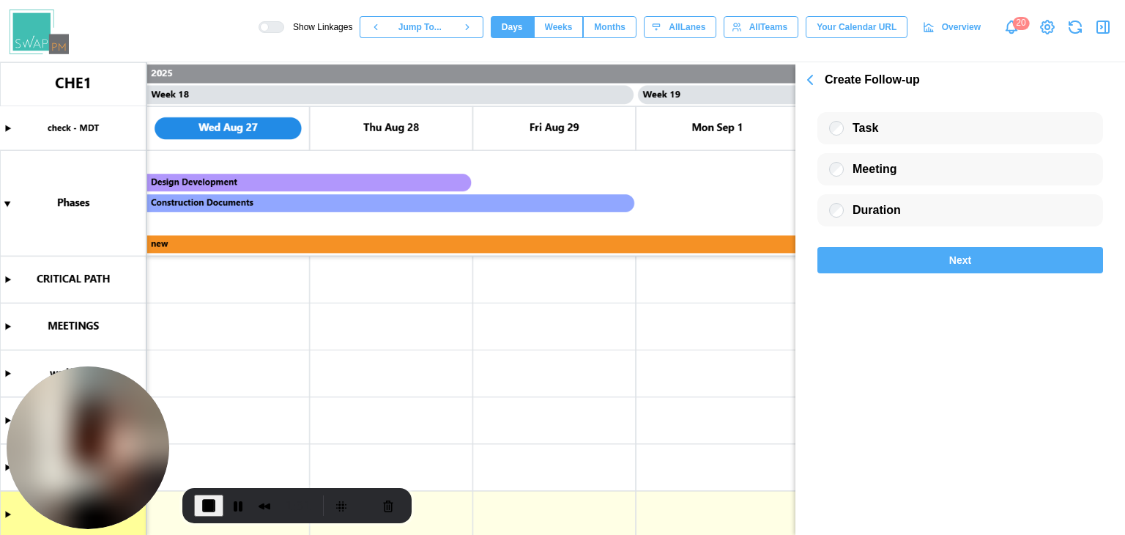
click at [880, 254] on div "Next" at bounding box center [961, 260] width 258 height 25
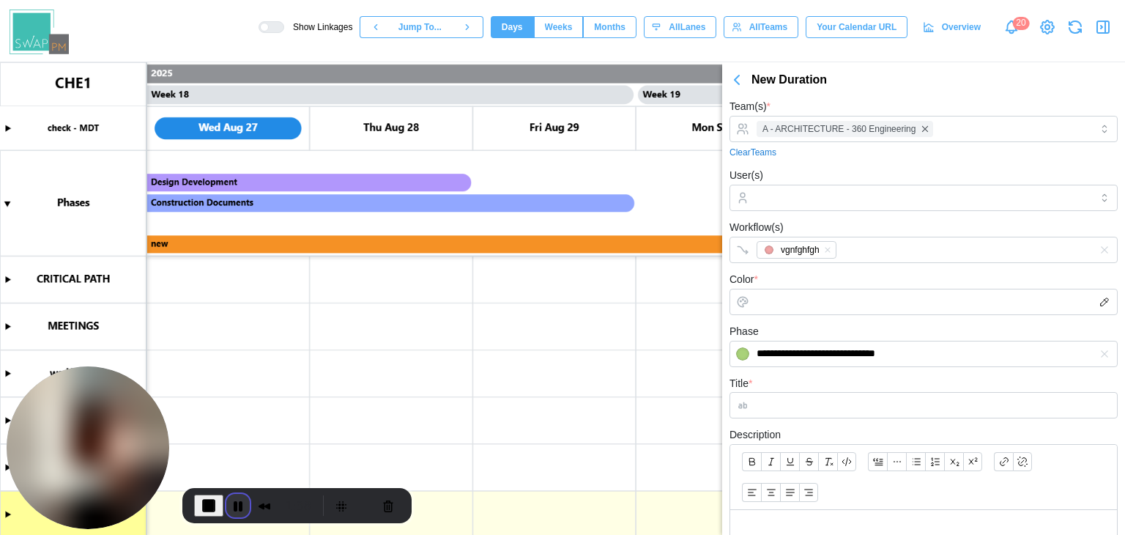
click at [237, 502] on button "Pause Recording" at bounding box center [237, 505] width 23 height 23
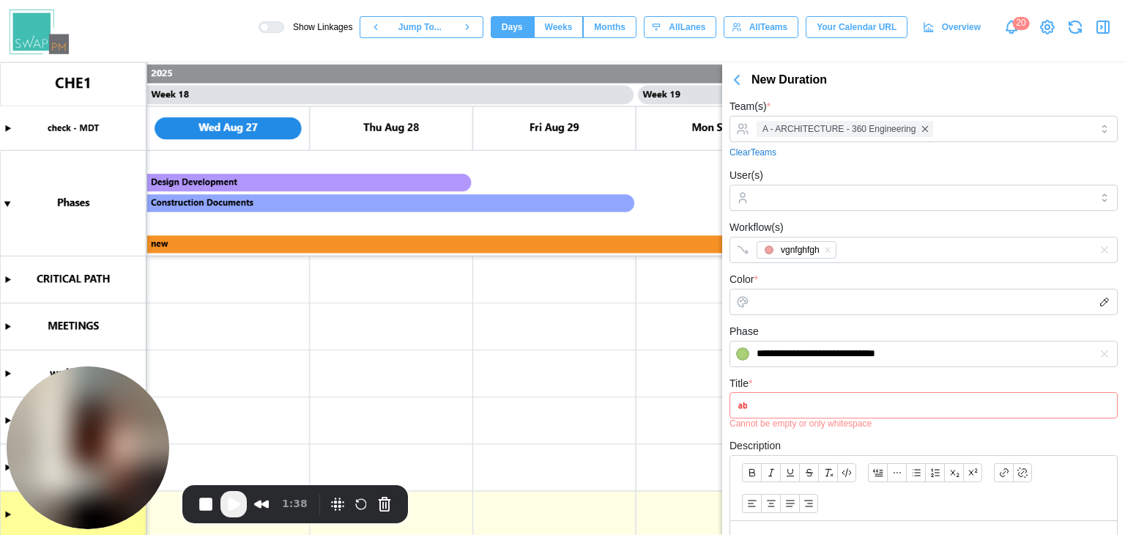
click at [229, 501] on span "Play Recording" at bounding box center [234, 504] width 18 height 18
click at [828, 401] on input "Title *" at bounding box center [924, 405] width 388 height 26
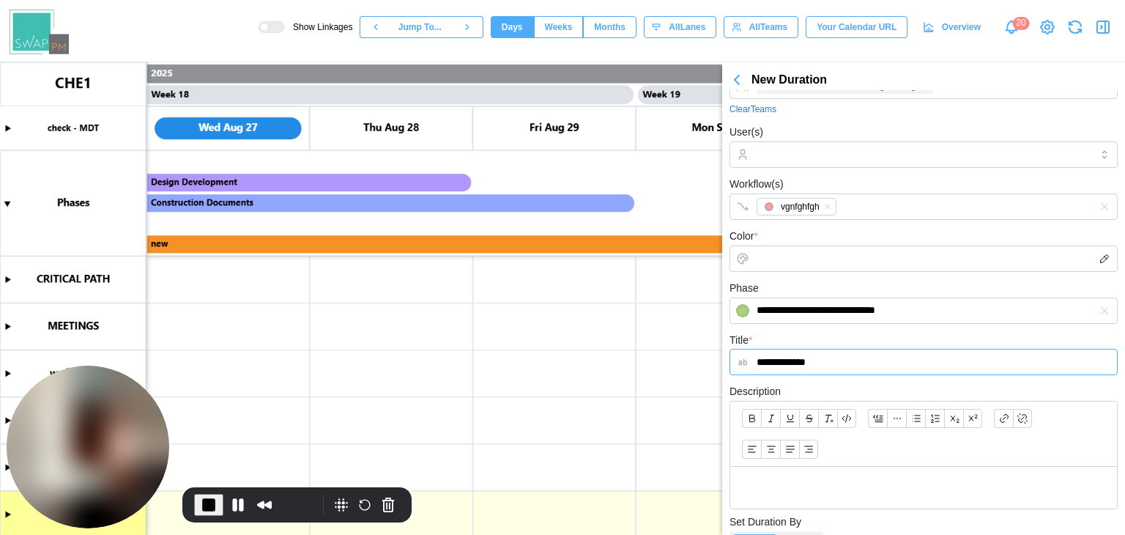
scroll to position [42, 0]
type input "**********"
click at [820, 259] on input "Color *" at bounding box center [924, 259] width 388 height 26
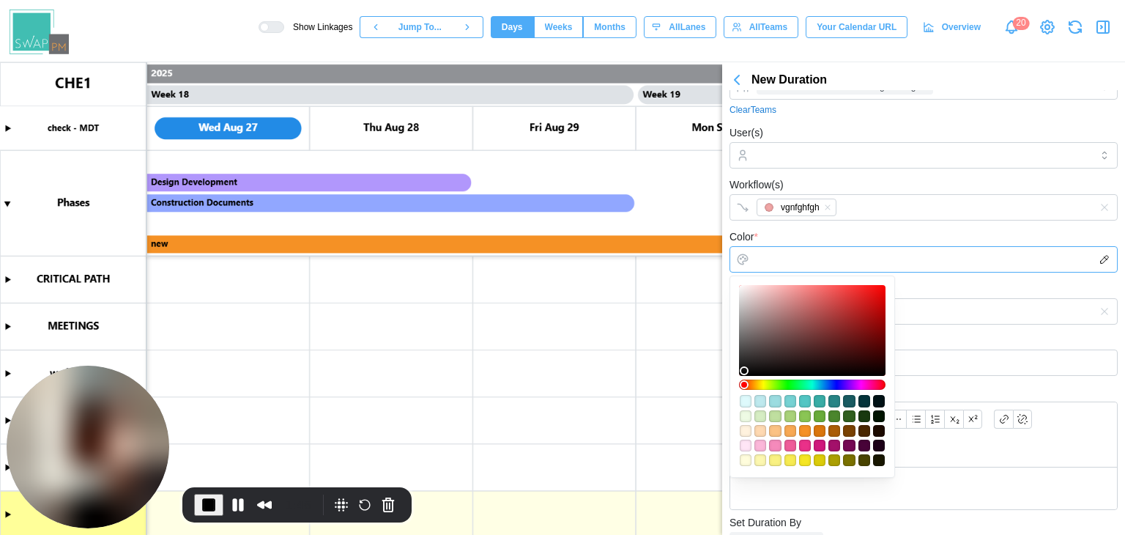
click at [785, 294] on div at bounding box center [812, 330] width 136 height 81
type input "*******"
click at [976, 275] on form "**********" at bounding box center [924, 401] width 388 height 692
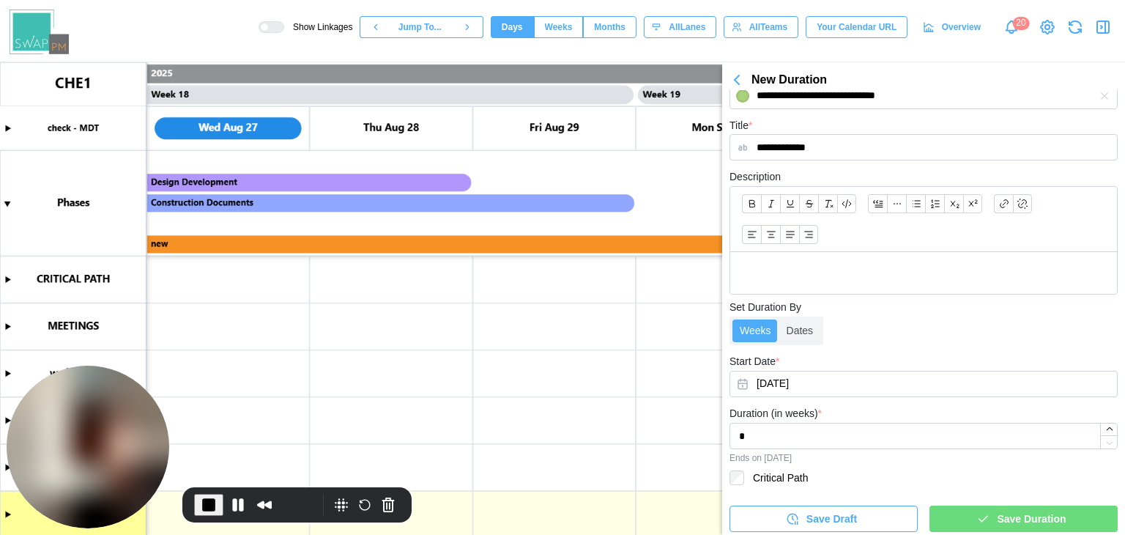
scroll to position [262, 0]
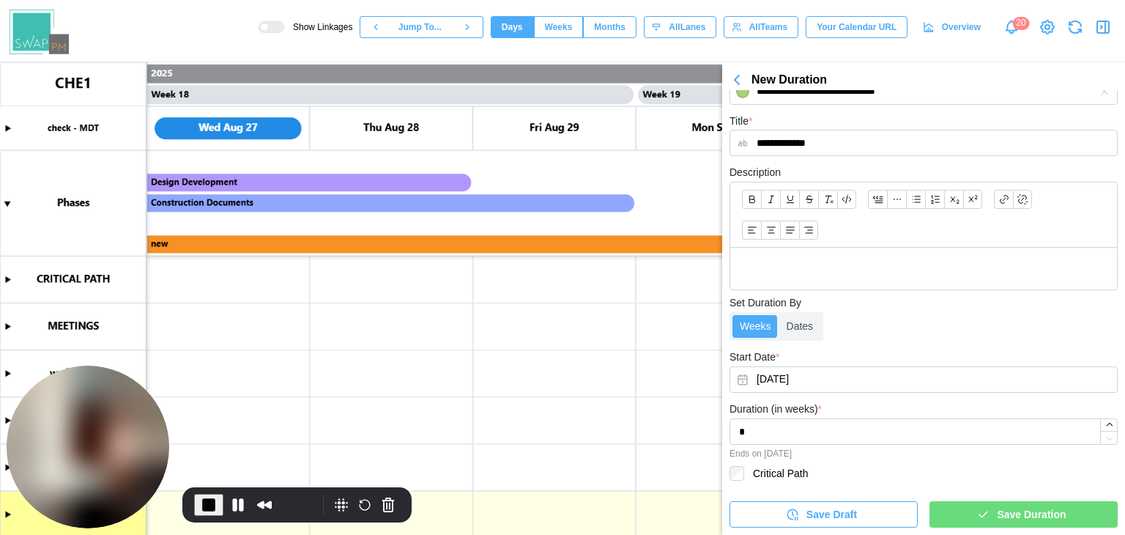
click at [986, 510] on div "Save Duration" at bounding box center [1021, 514] width 165 height 25
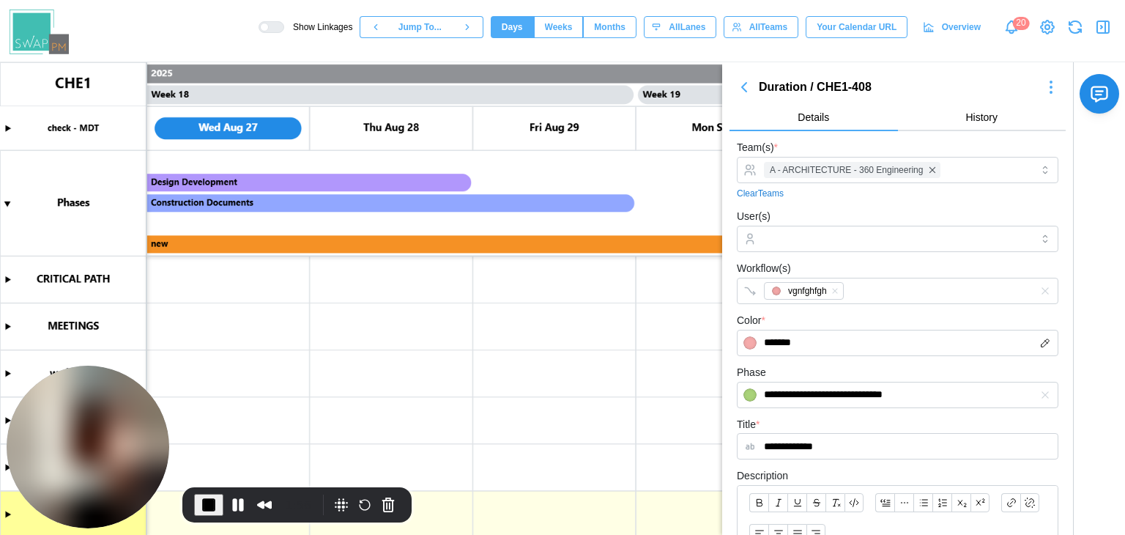
scroll to position [380, 0]
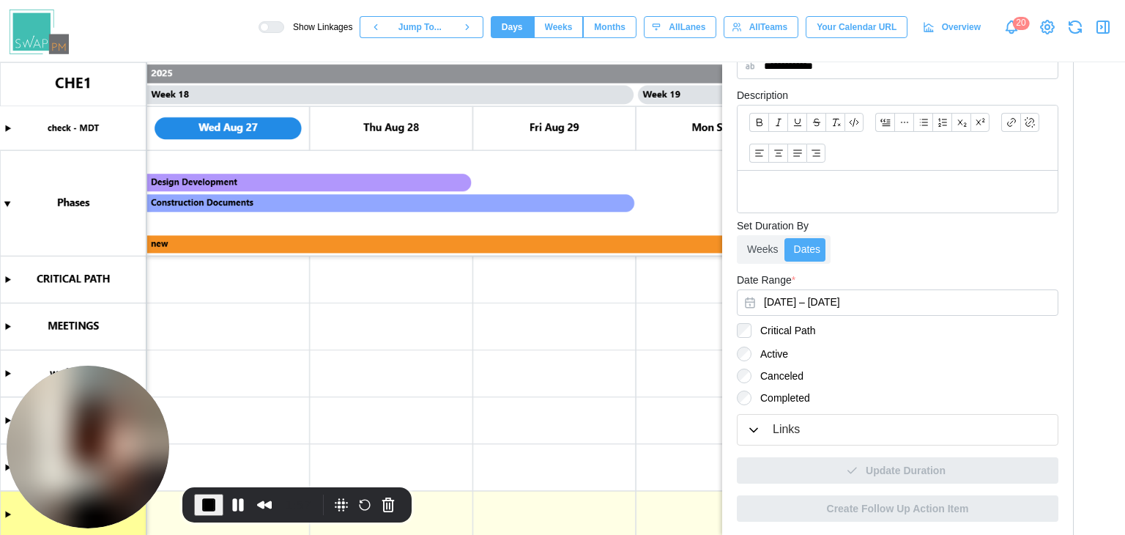
click at [772, 402] on label "Completed" at bounding box center [781, 397] width 59 height 15
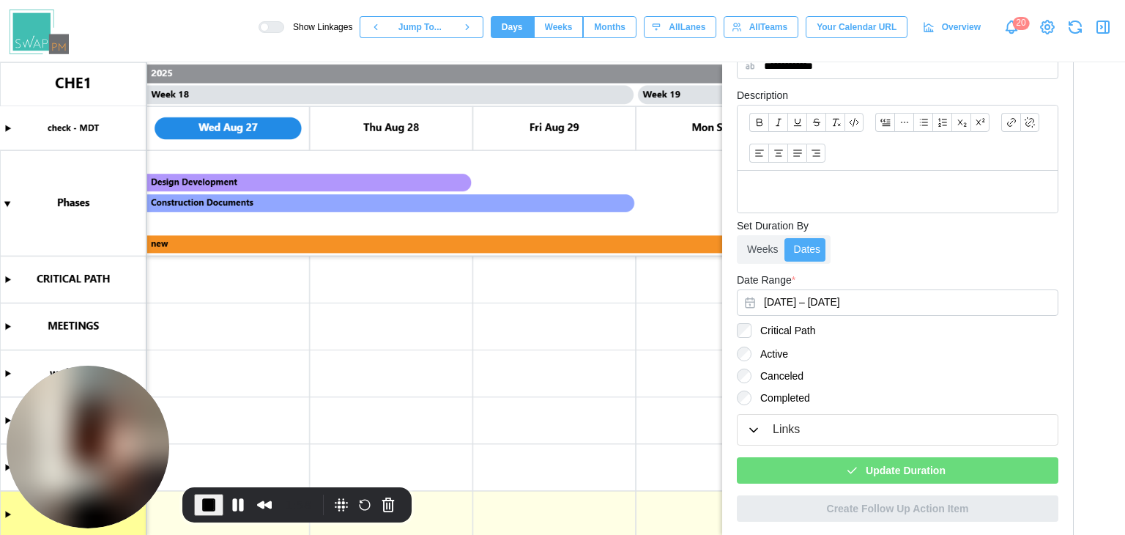
click at [784, 432] on div "Links" at bounding box center [786, 430] width 27 height 18
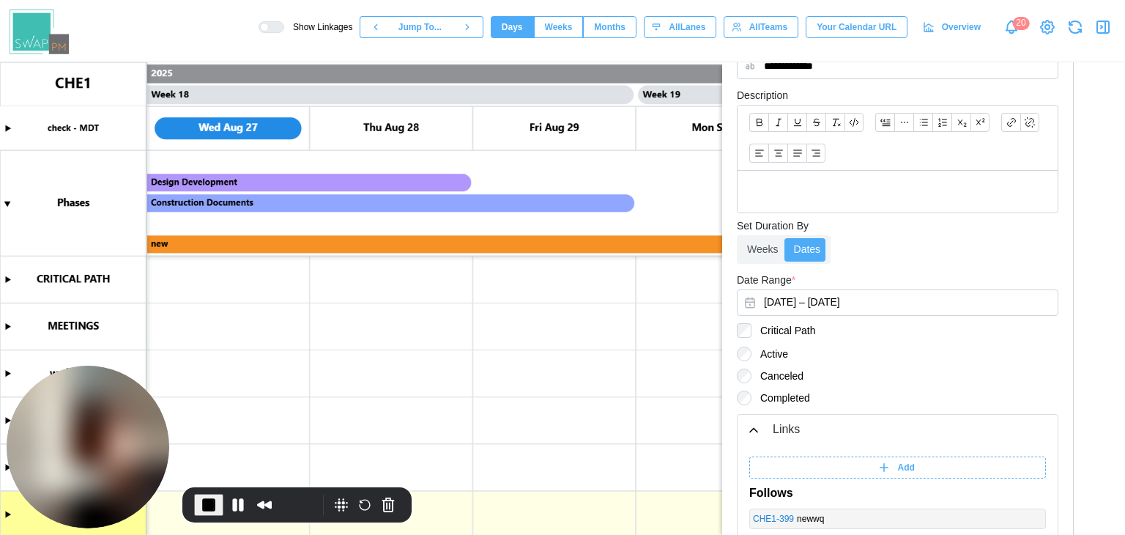
click at [905, 467] on span "Add" at bounding box center [906, 467] width 17 height 21
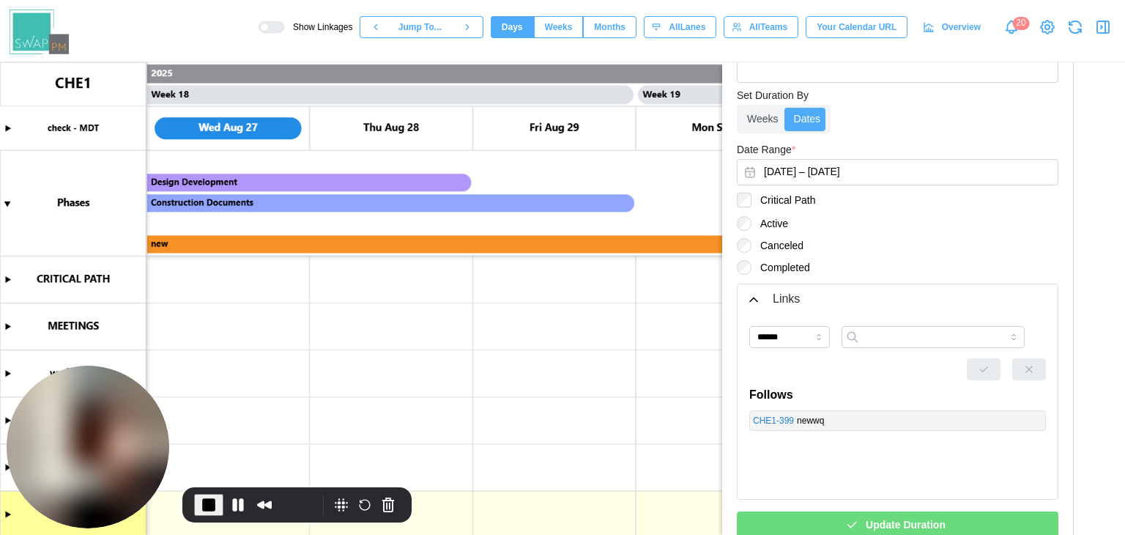
scroll to position [527, 0]
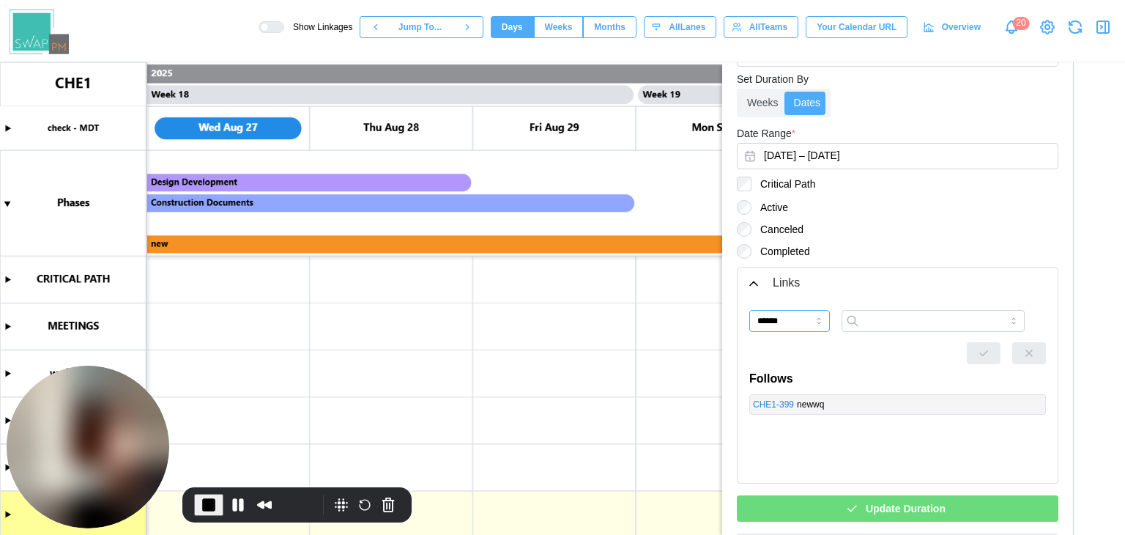
click at [783, 326] on input "******" at bounding box center [789, 321] width 81 height 22
type input "*******"
click at [891, 321] on input "search" at bounding box center [933, 321] width 183 height 22
paste input "**********"
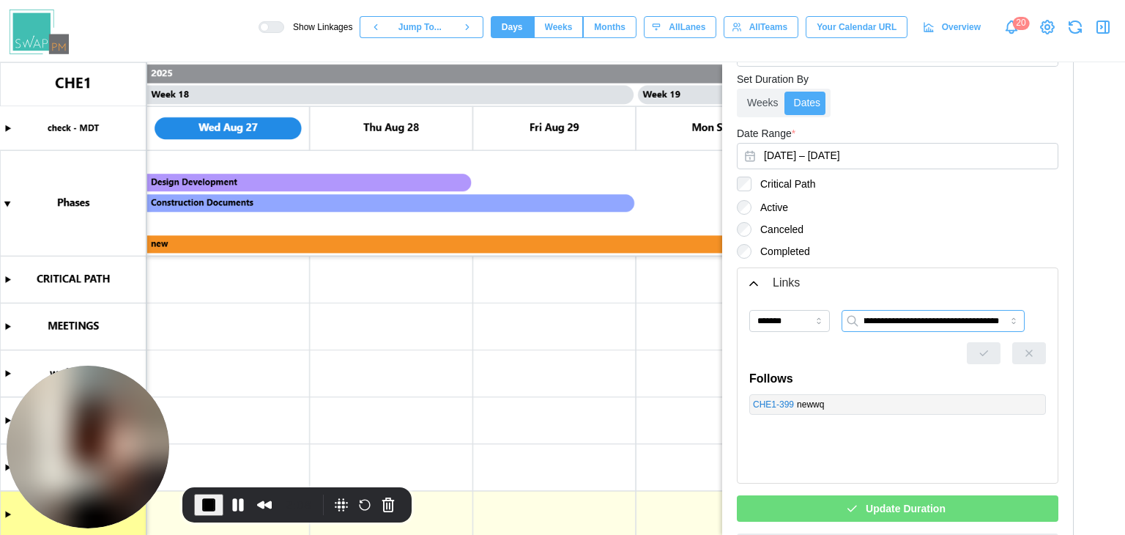
type input "**********"
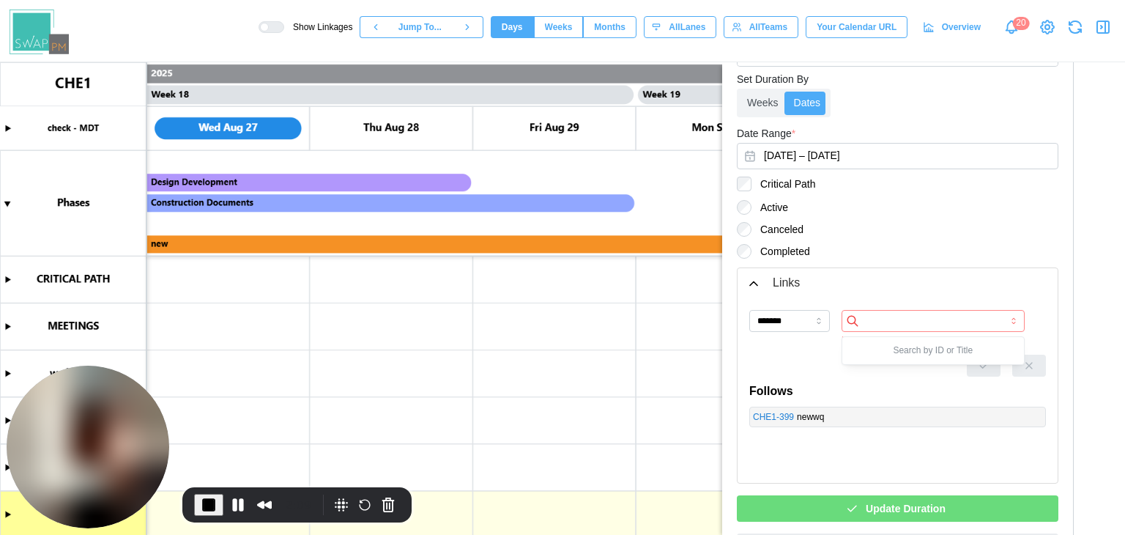
scroll to position [0, 0]
paste input "********"
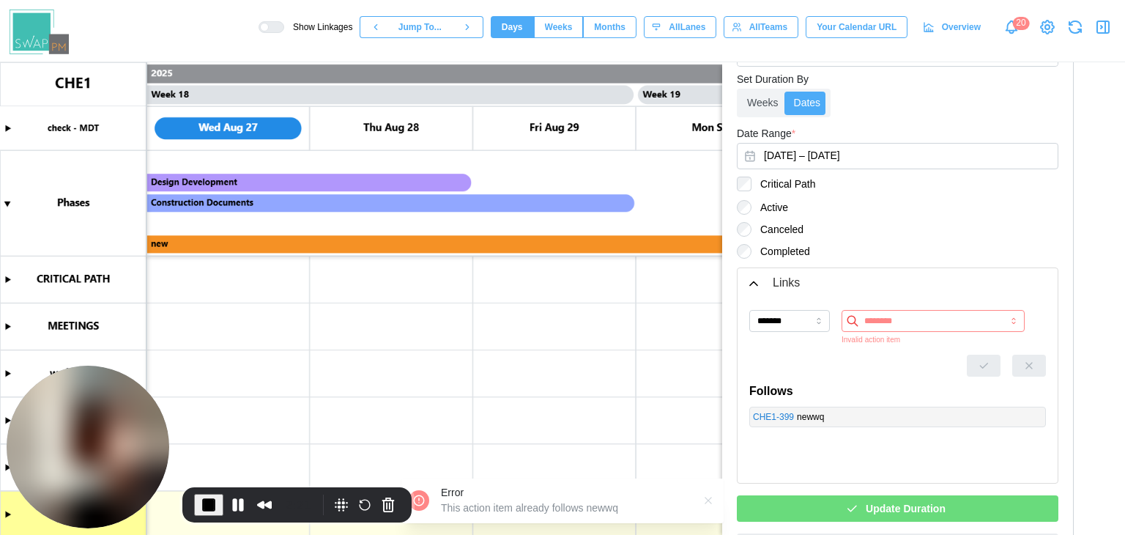
click at [906, 314] on input "********" at bounding box center [933, 321] width 183 height 22
type input "*********"
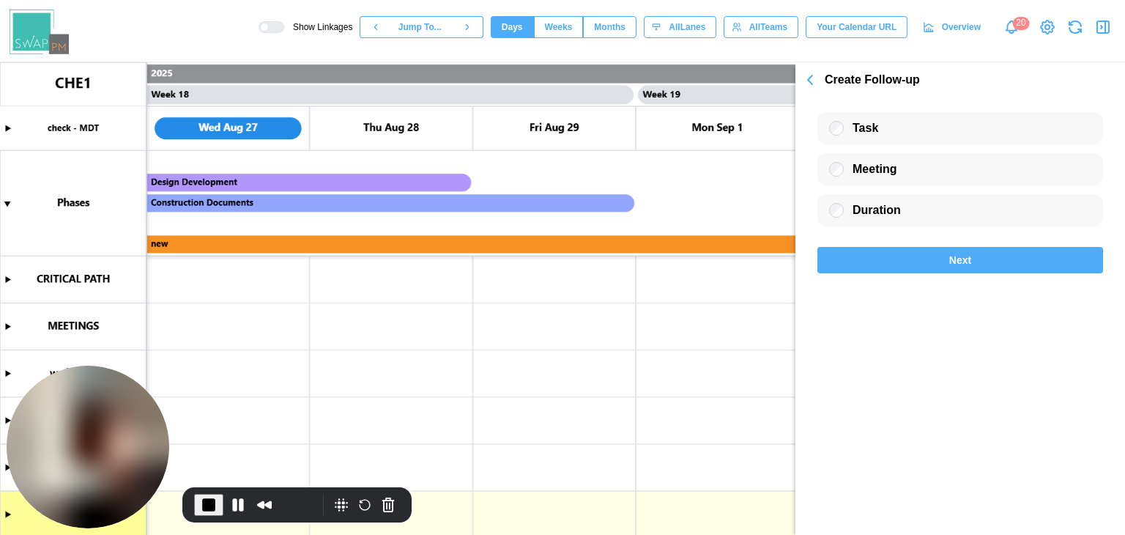
click at [933, 253] on div "Next" at bounding box center [961, 260] width 258 height 25
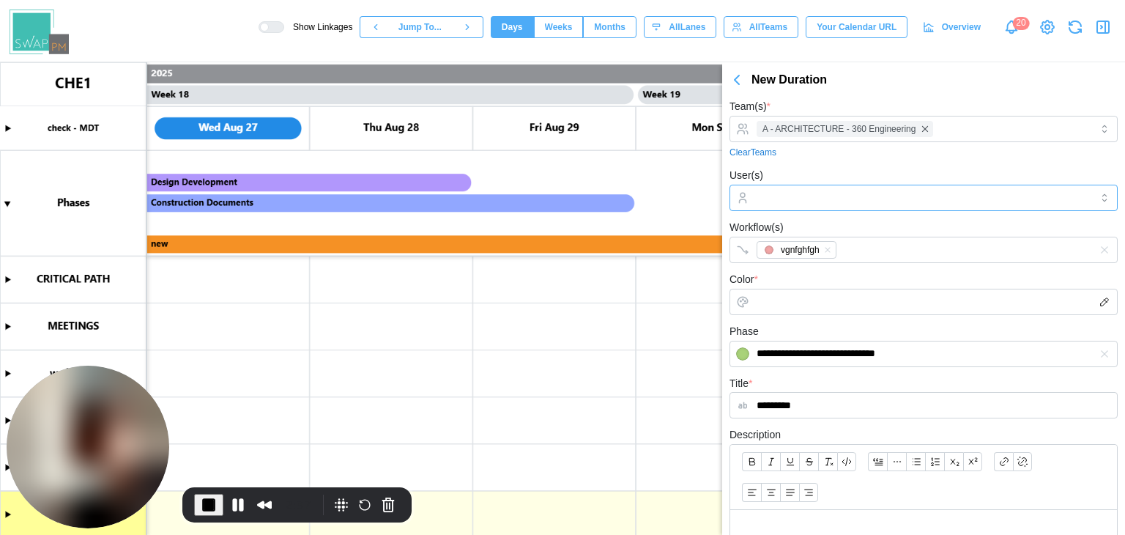
click at [777, 199] on input "User(s)" at bounding box center [924, 198] width 334 height 12
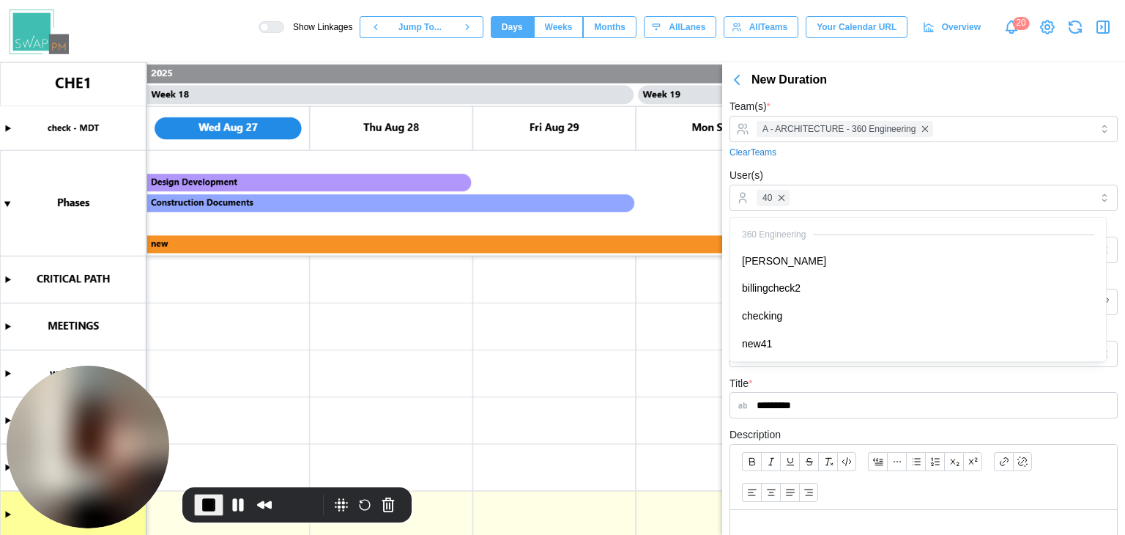
click at [816, 162] on form "**********" at bounding box center [924, 443] width 388 height 692
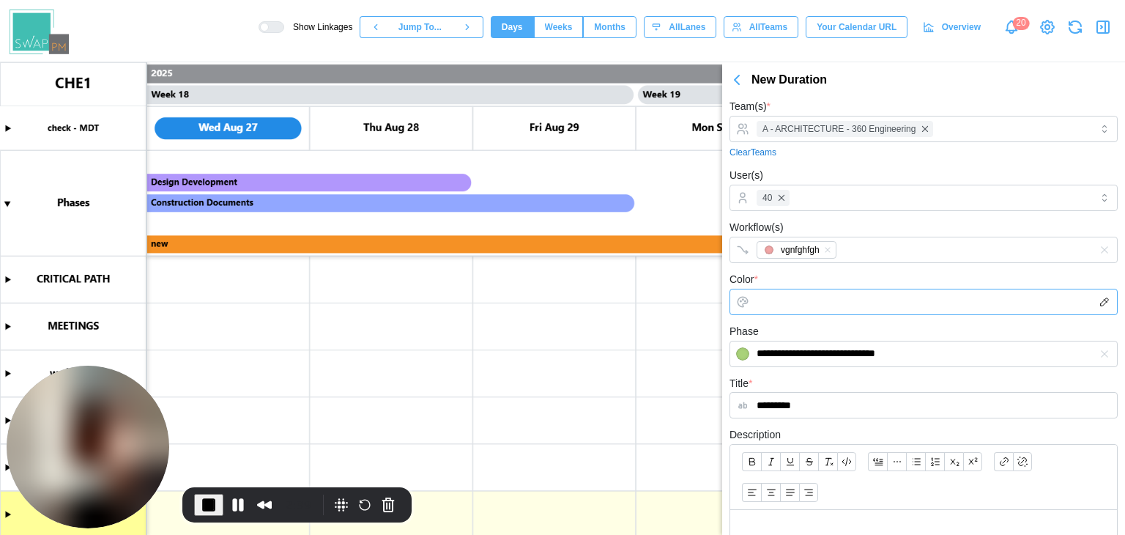
click at [797, 294] on input "Color *" at bounding box center [924, 302] width 388 height 26
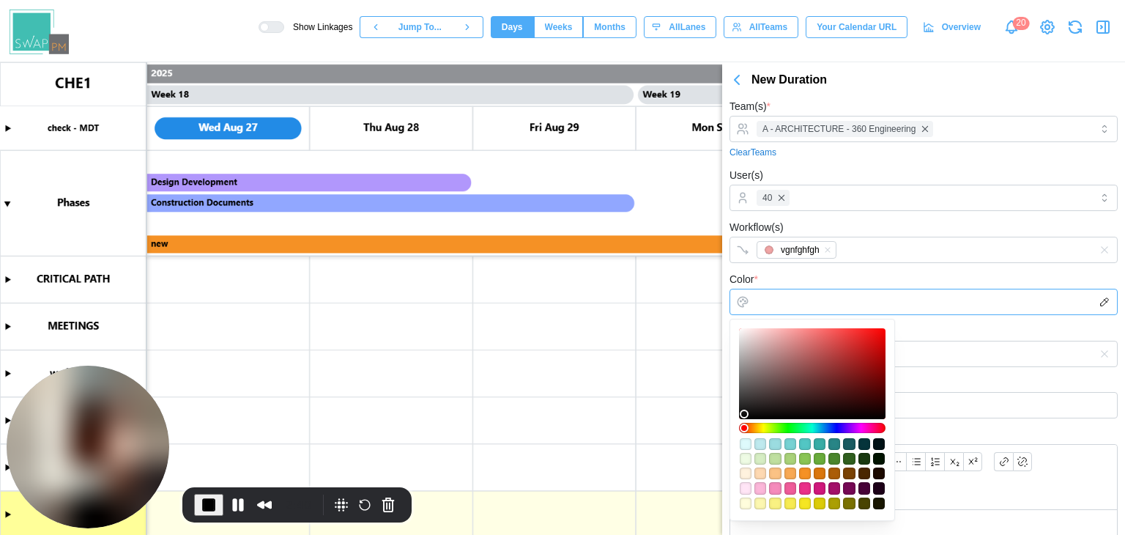
click at [797, 349] on div at bounding box center [812, 373] width 136 height 81
type input "*******"
click at [991, 346] on input "**********" at bounding box center [924, 354] width 388 height 26
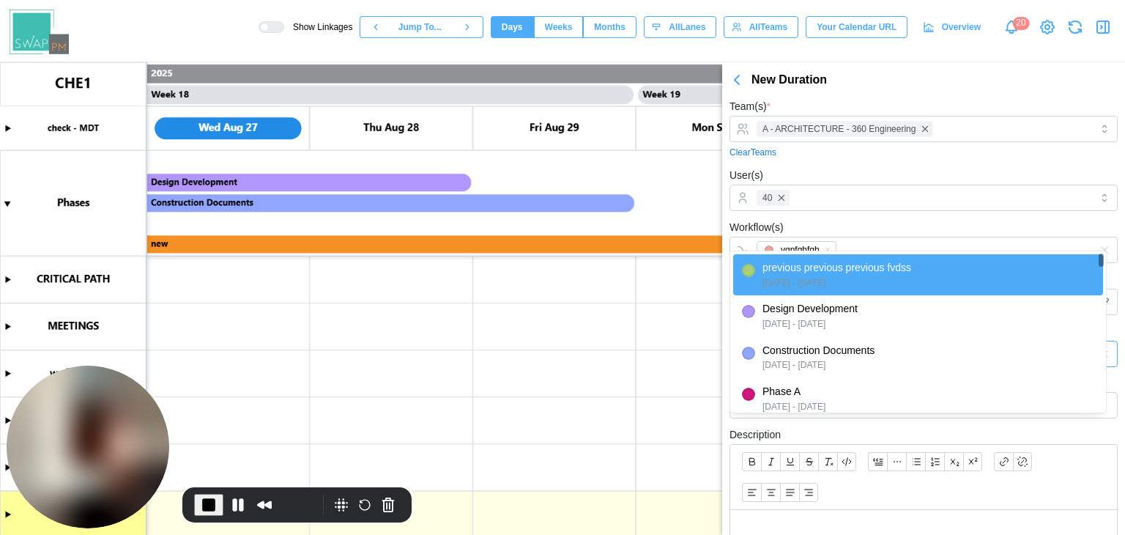
scroll to position [262, 0]
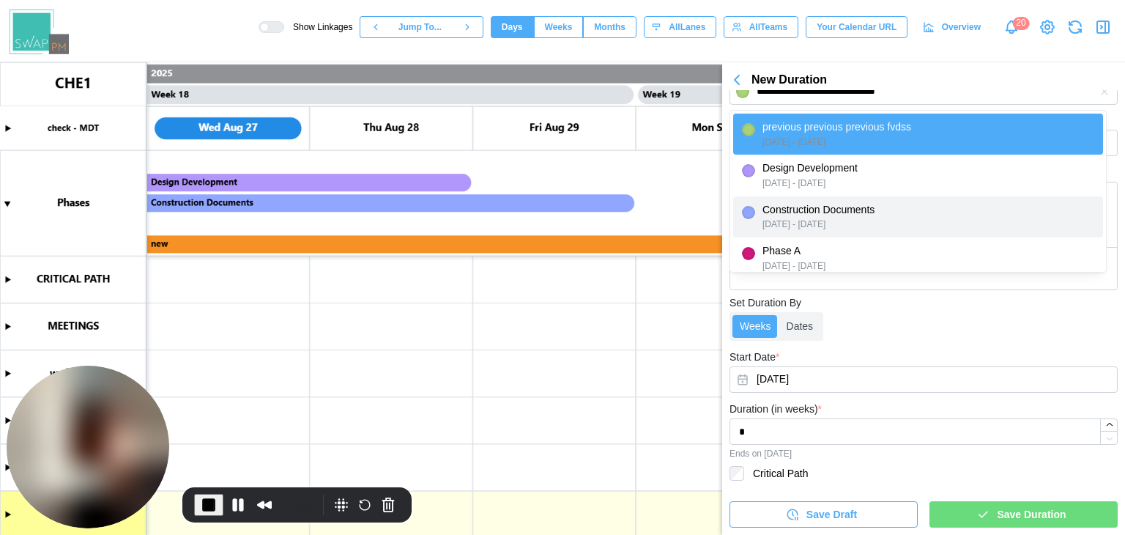
click at [1040, 511] on span "Save Duration" at bounding box center [1031, 514] width 69 height 25
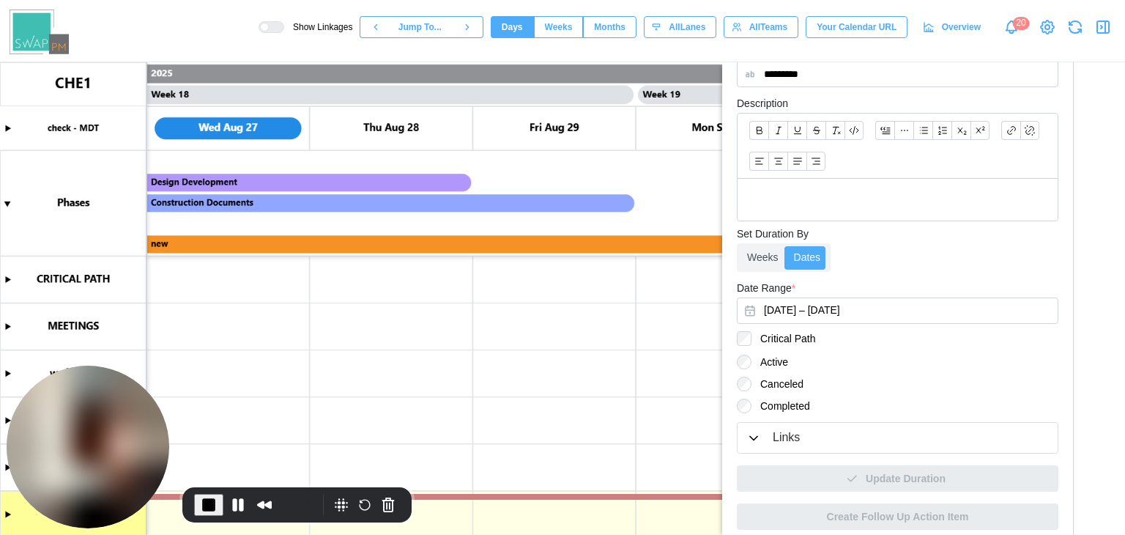
scroll to position [380, 0]
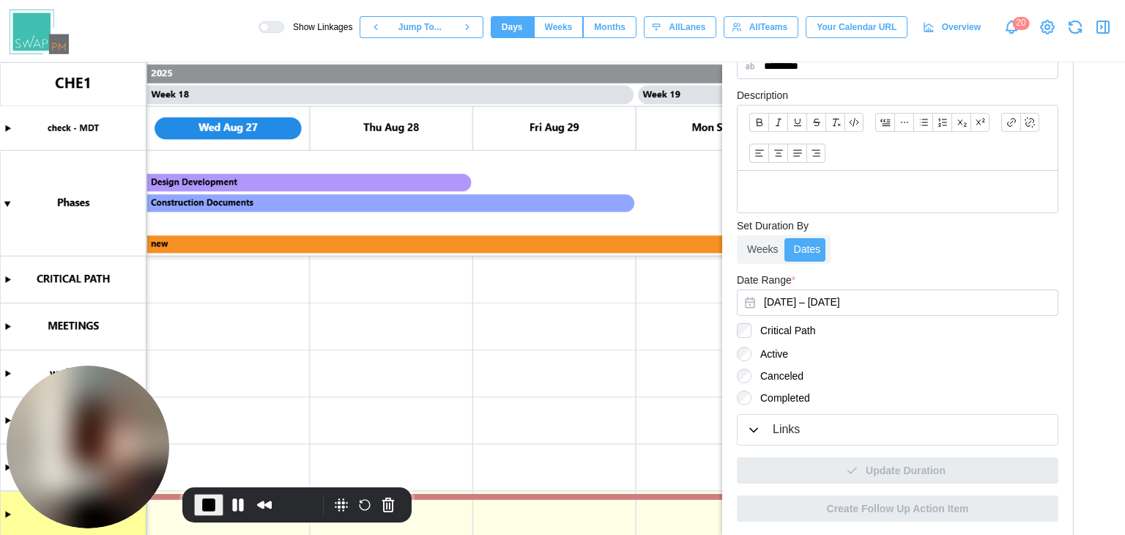
click at [818, 438] on button "Links" at bounding box center [898, 430] width 320 height 30
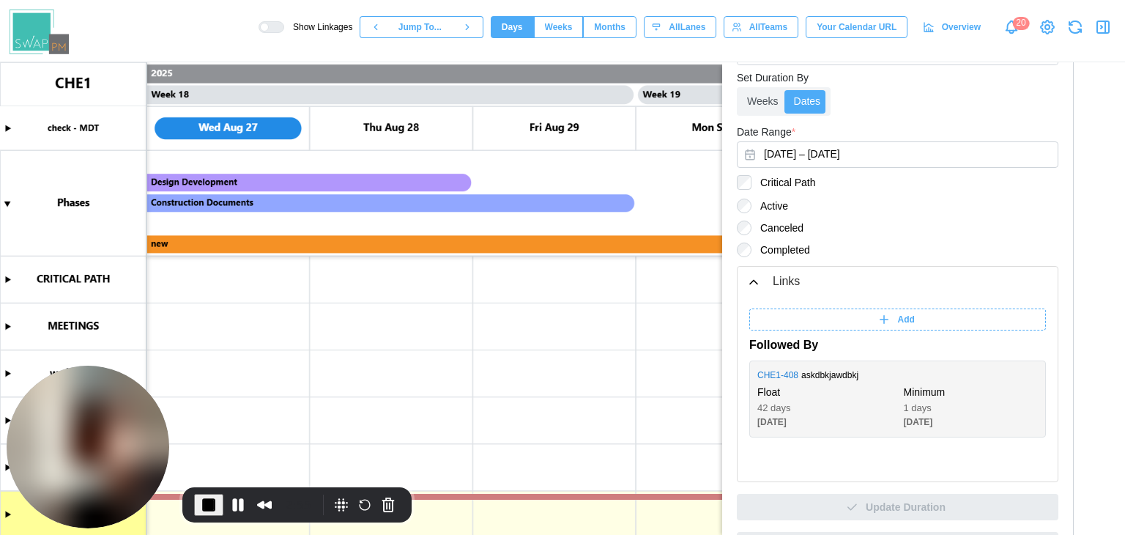
scroll to position [565, 0]
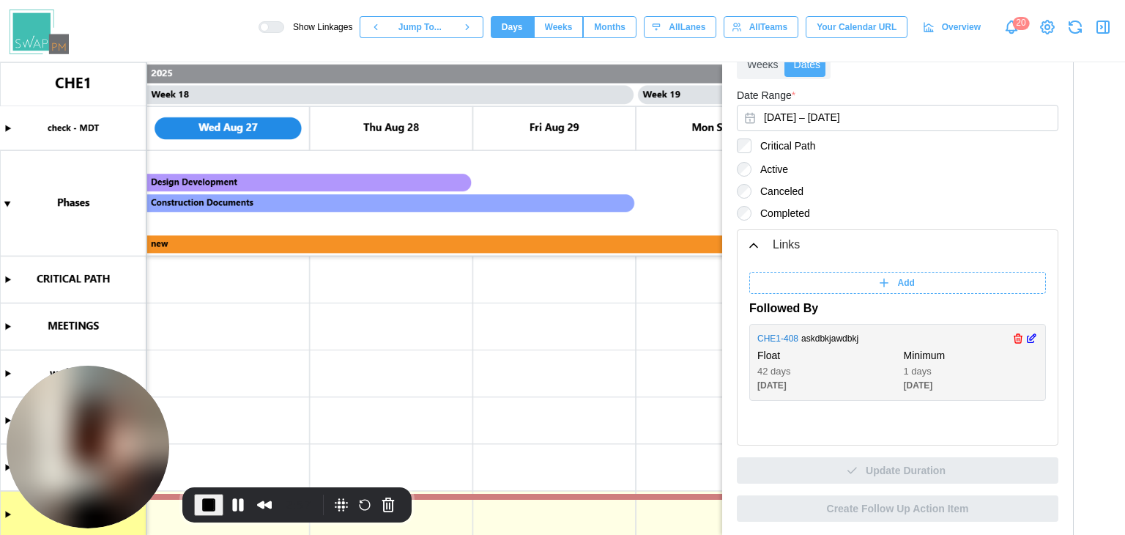
click at [777, 334] on link "CHE1 - 408" at bounding box center [778, 339] width 41 height 14
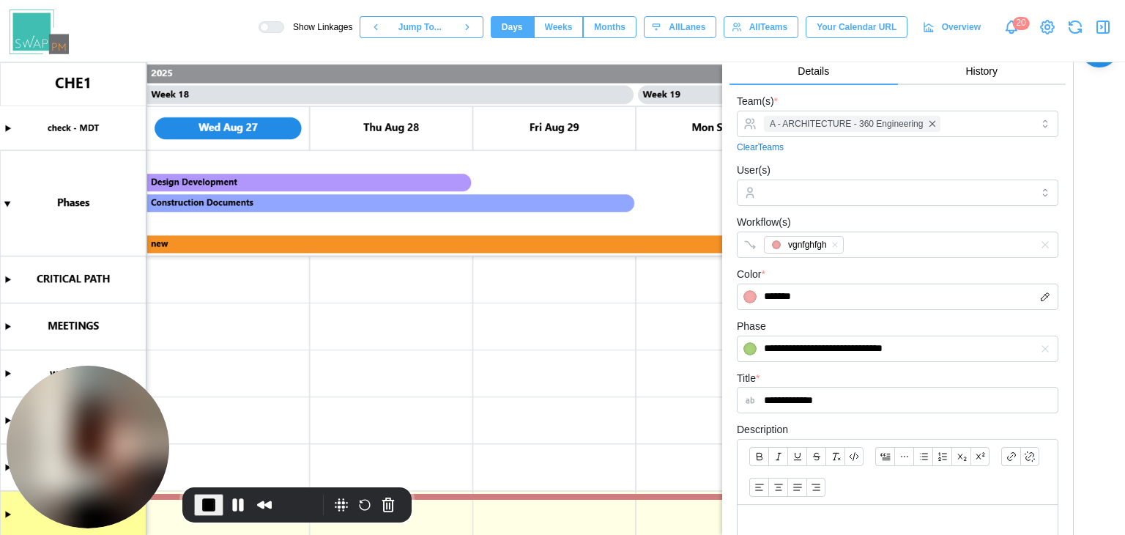
scroll to position [0, 0]
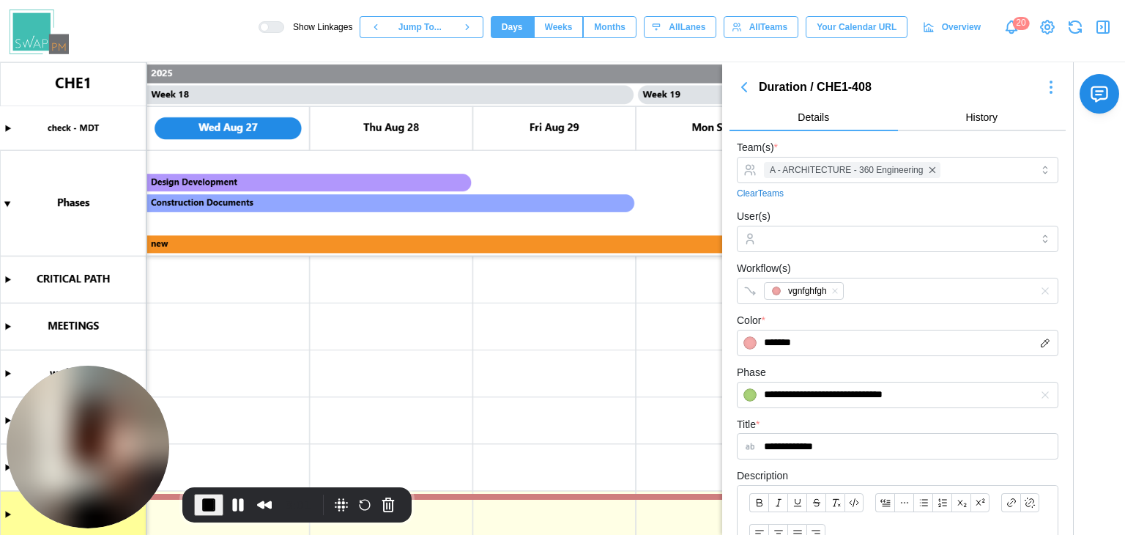
click at [200, 500] on span "End Recording" at bounding box center [209, 505] width 18 height 18
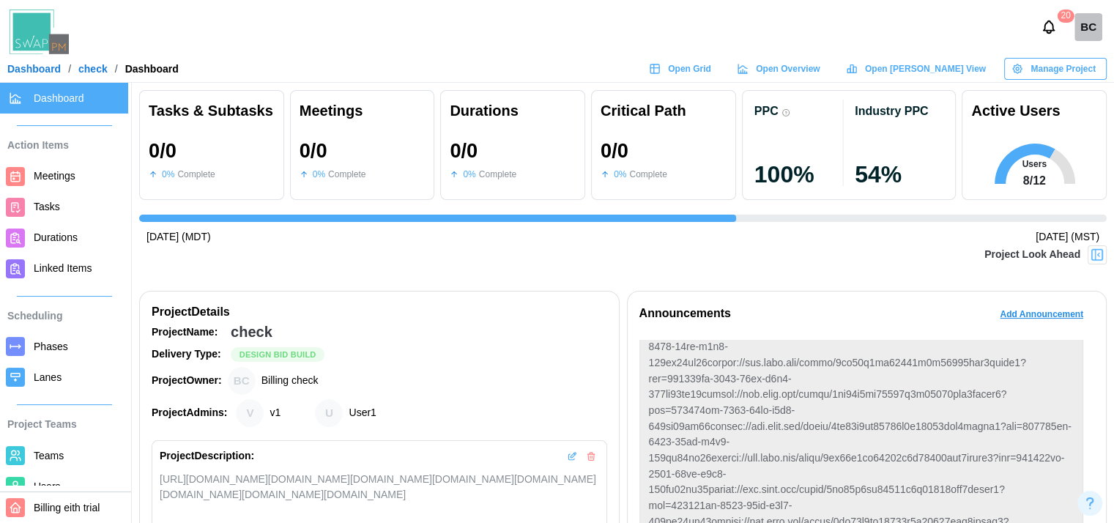
click at [56, 67] on link "Dashboard" at bounding box center [33, 69] width 53 height 10
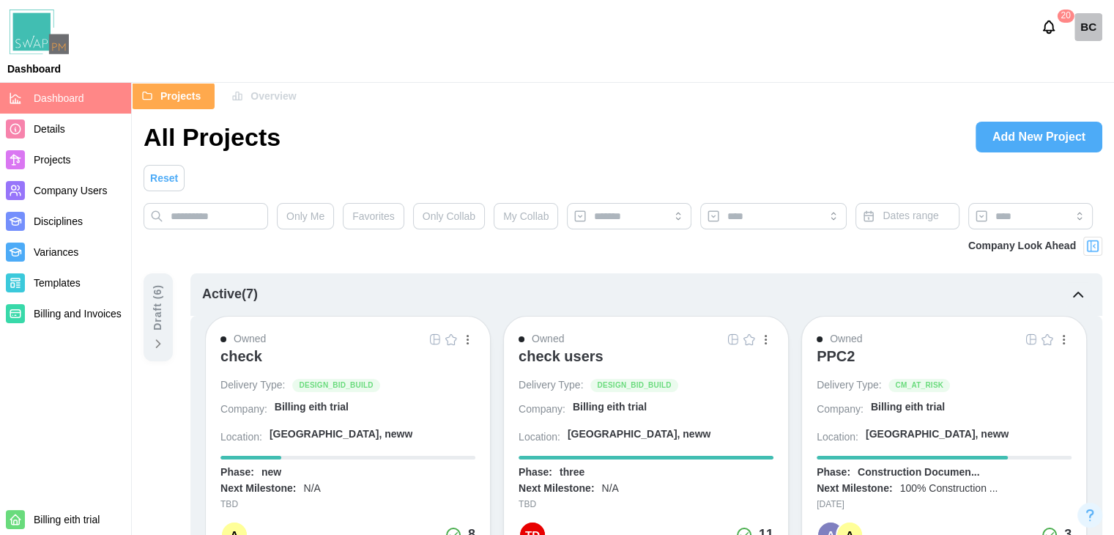
click at [992, 150] on link "Add New Project" at bounding box center [1039, 137] width 127 height 31
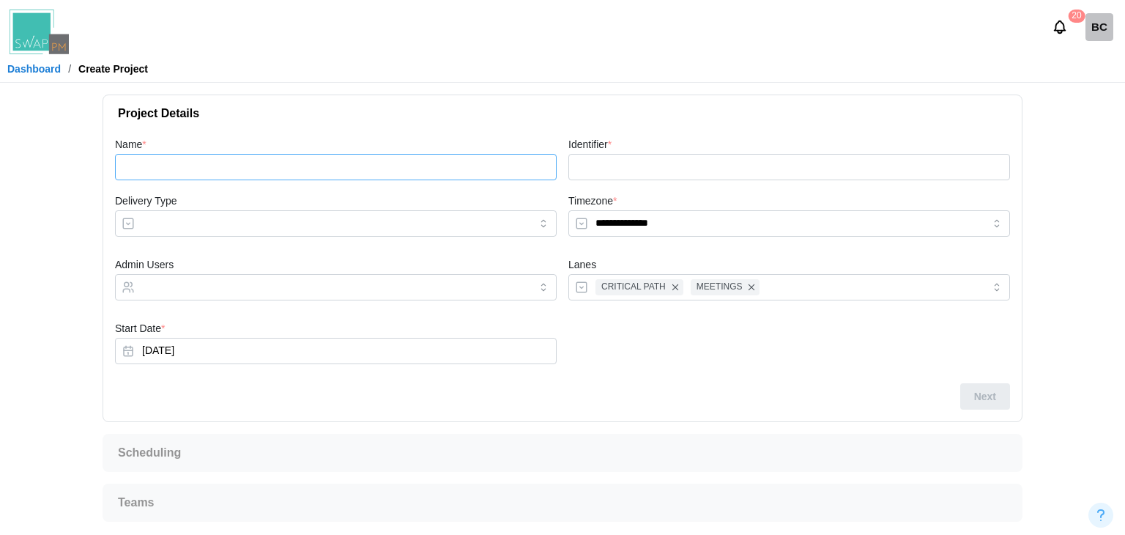
click at [141, 162] on input "Name *" at bounding box center [336, 167] width 442 height 26
type input "*"
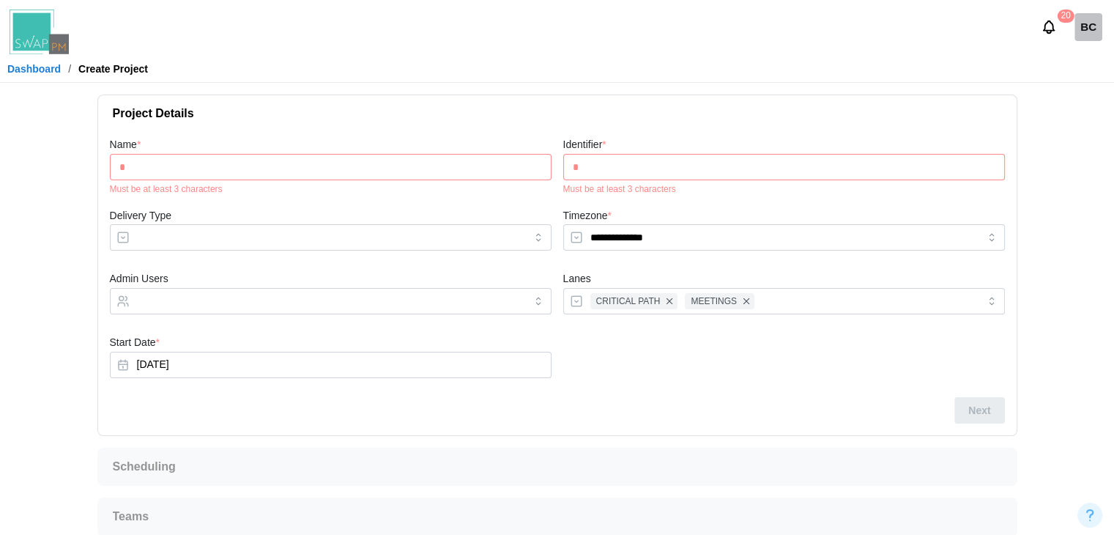
type input "**"
type input "***"
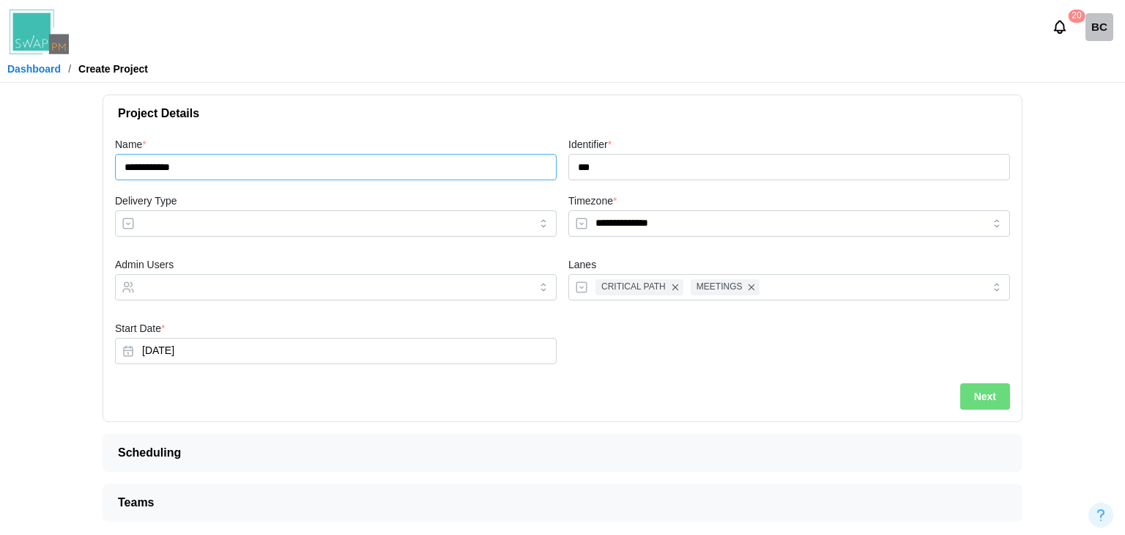
type input "**********"
click at [157, 220] on input "Delivery Type" at bounding box center [336, 223] width 442 height 26
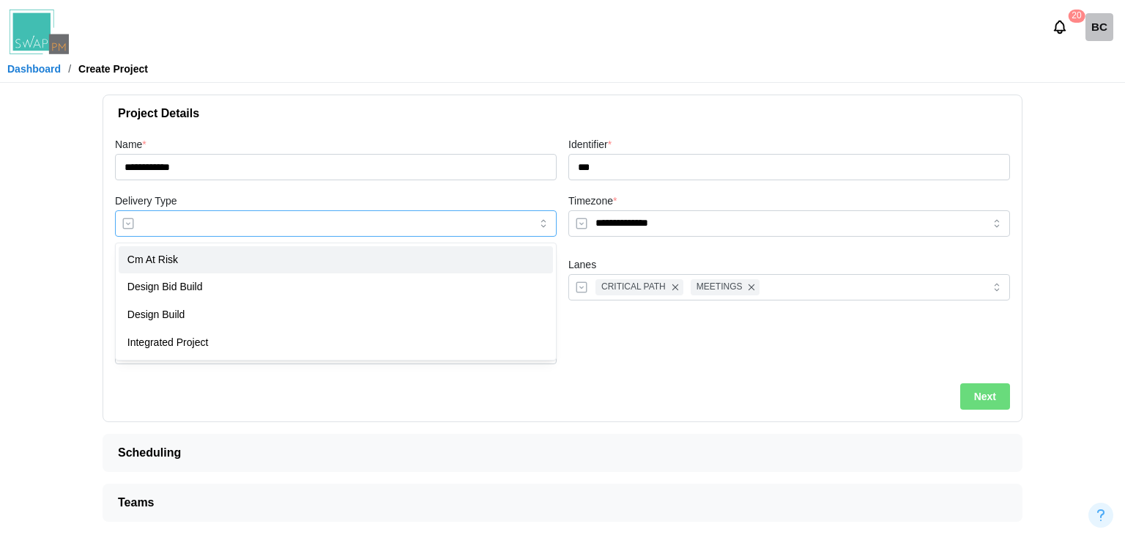
type input "**********"
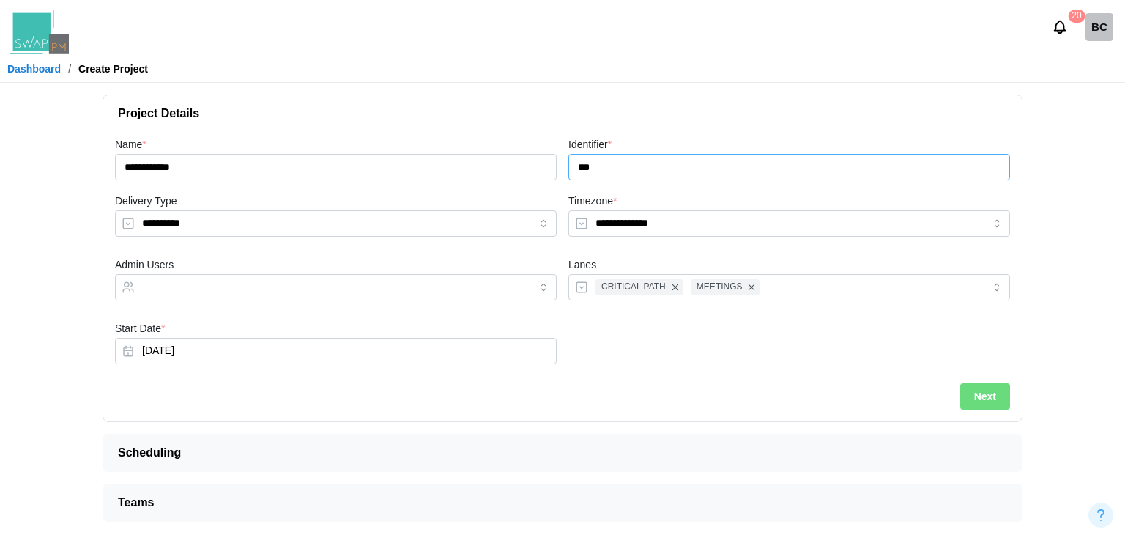
click at [668, 158] on input "***" at bounding box center [790, 167] width 442 height 26
type input "****"
click at [144, 281] on input "Admin Users" at bounding box center [322, 287] width 361 height 12
click at [633, 323] on div at bounding box center [789, 346] width 453 height 64
click at [1003, 404] on button "Next" at bounding box center [985, 396] width 50 height 26
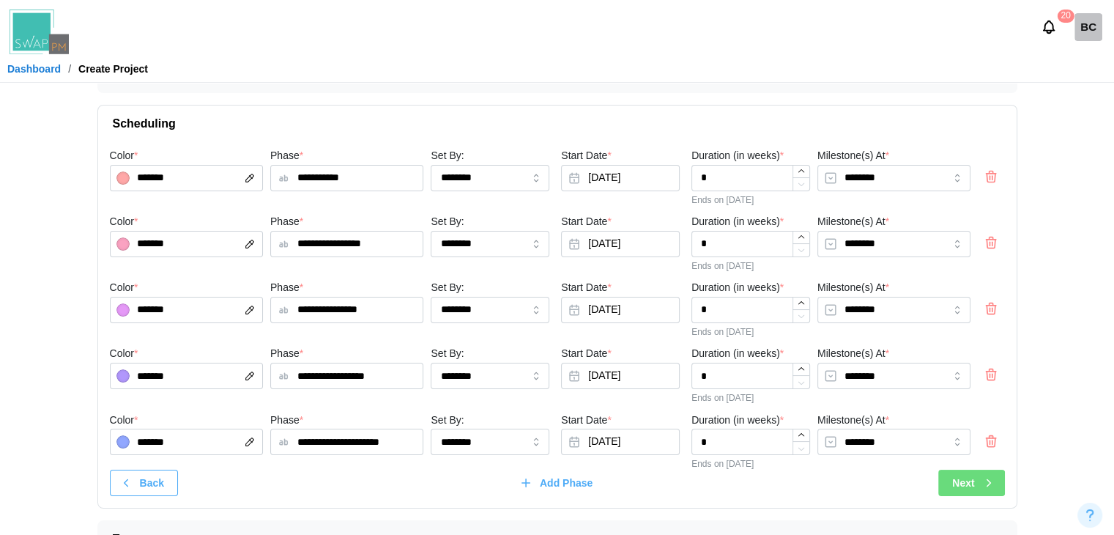
scroll to position [74, 0]
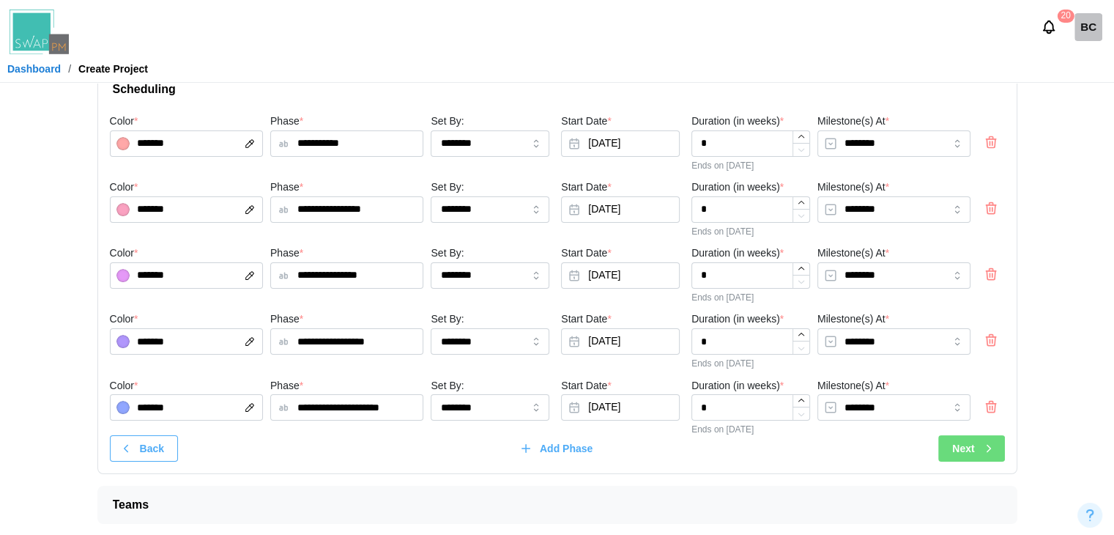
click at [986, 443] on icon "button" at bounding box center [988, 448] width 13 height 13
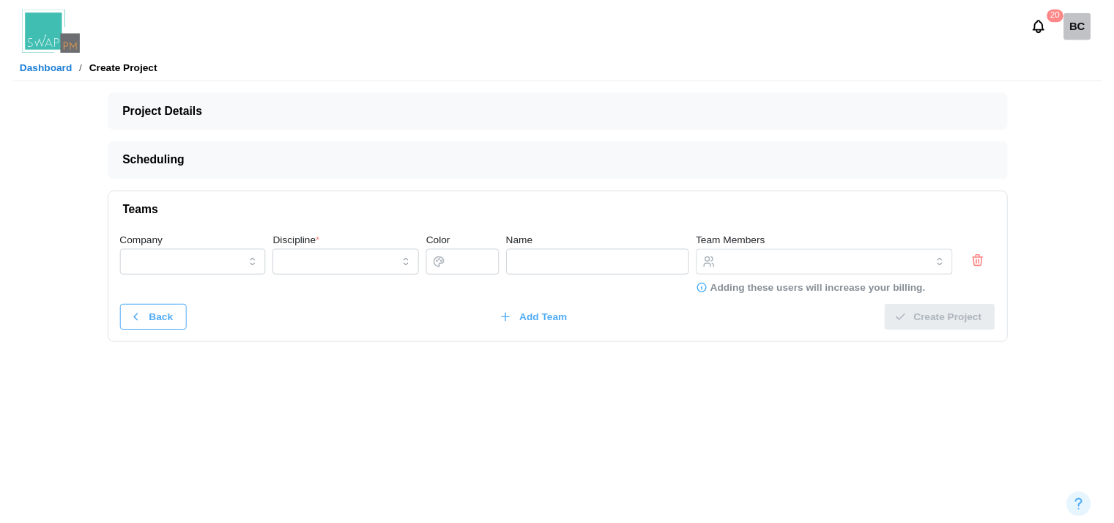
scroll to position [0, 0]
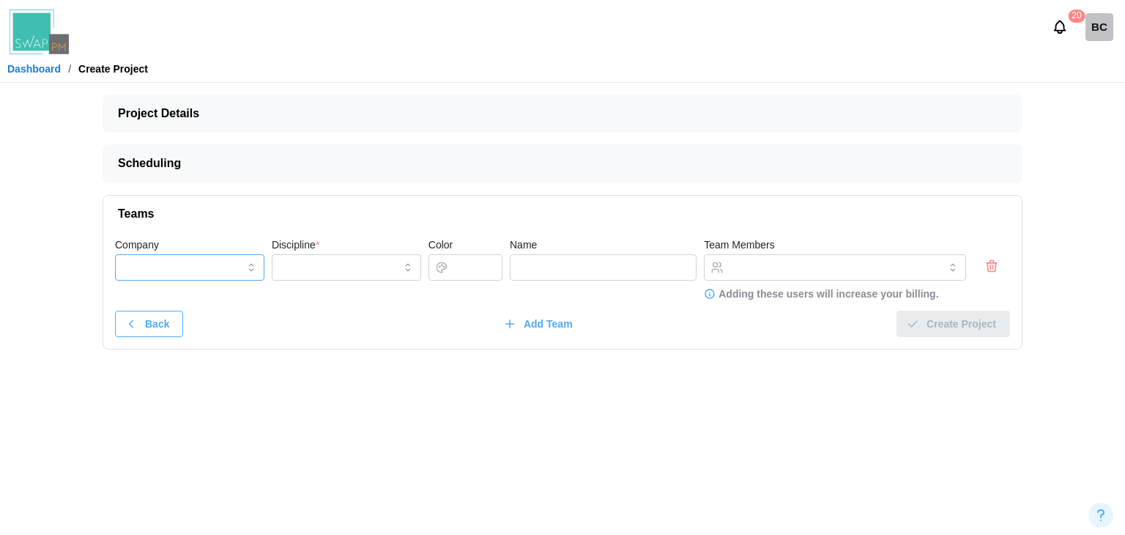
click at [199, 276] on input "Company" at bounding box center [189, 267] width 149 height 26
click at [997, 264] on icon "button" at bounding box center [992, 266] width 15 height 18
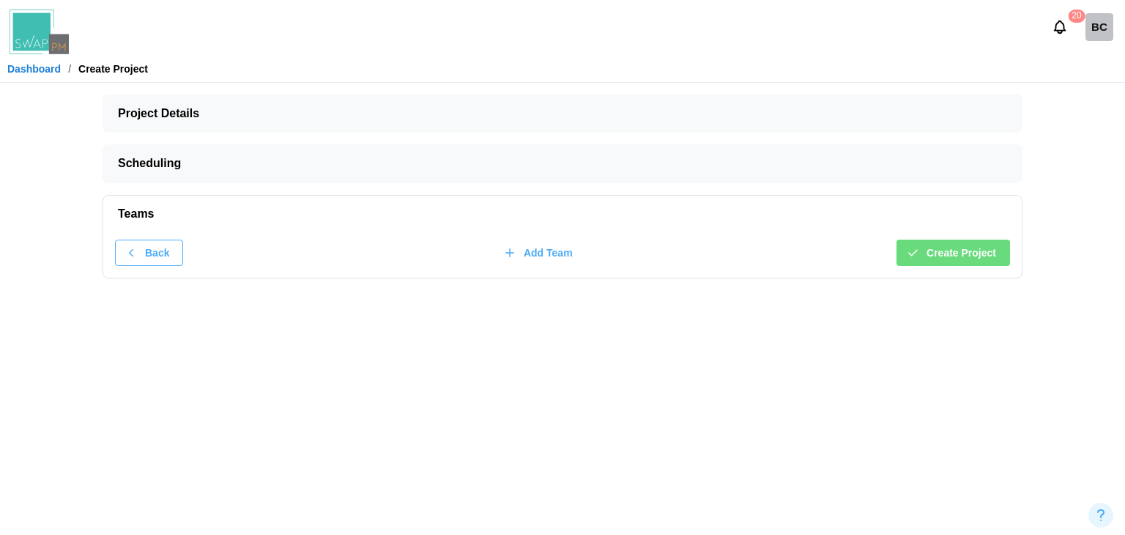
click at [971, 251] on span "Create Project" at bounding box center [962, 252] width 70 height 25
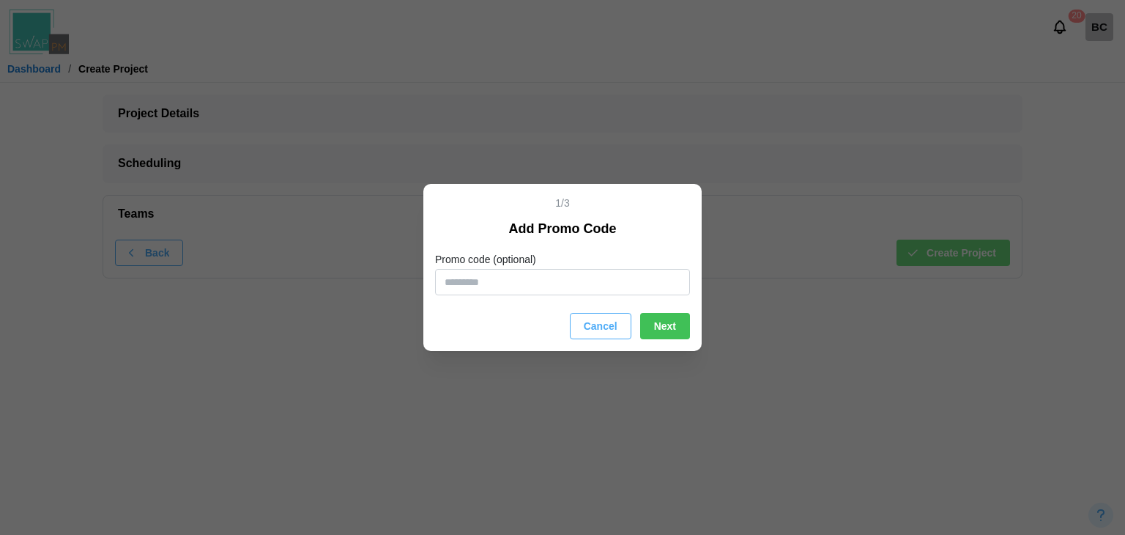
click at [615, 320] on span "Cancel" at bounding box center [601, 326] width 34 height 25
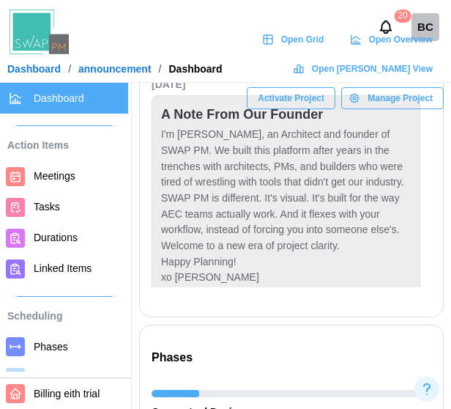
click at [9, 201] on icon at bounding box center [15, 207] width 13 height 13
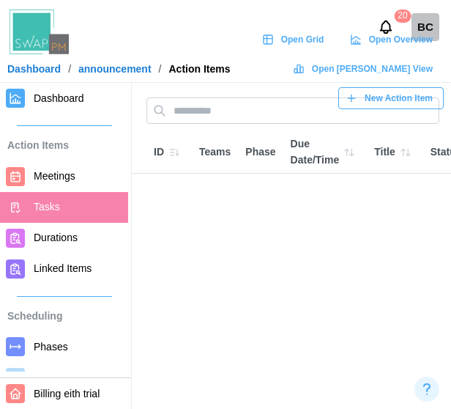
click at [50, 94] on span "Dashboard" at bounding box center [59, 98] width 51 height 12
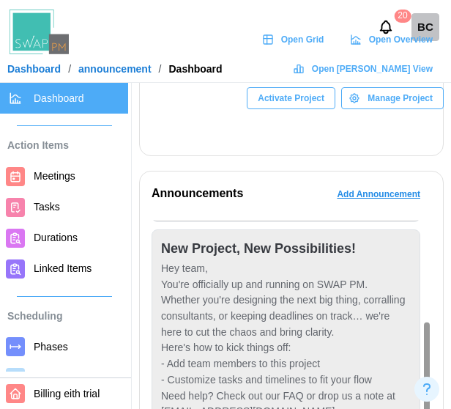
scroll to position [246, 0]
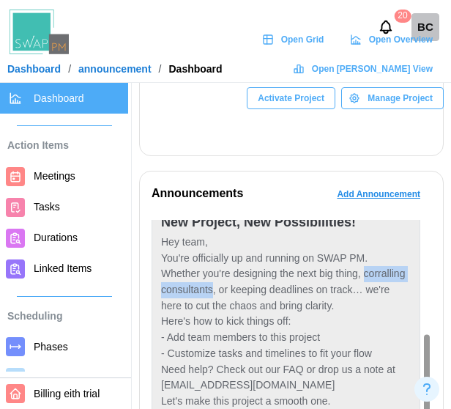
drag, startPoint x: 212, startPoint y: 292, endPoint x: 367, endPoint y: 276, distance: 156.1
click at [367, 276] on div "Hey team, You're officially up and running on SWAP PM. Whether you're designing…" at bounding box center [286, 329] width 250 height 190
copy div "corralling consultants"
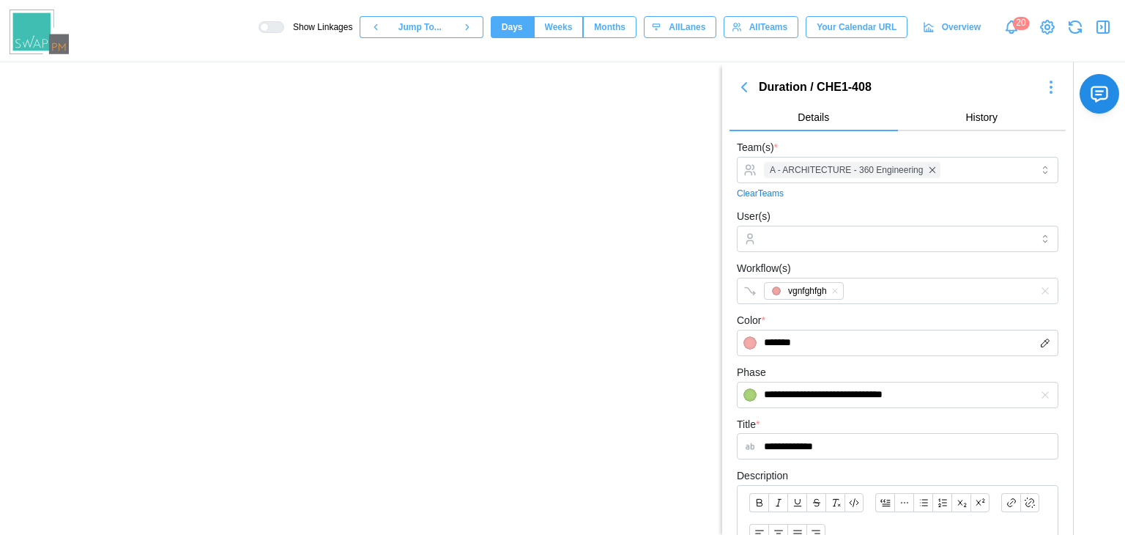
scroll to position [0, 14193]
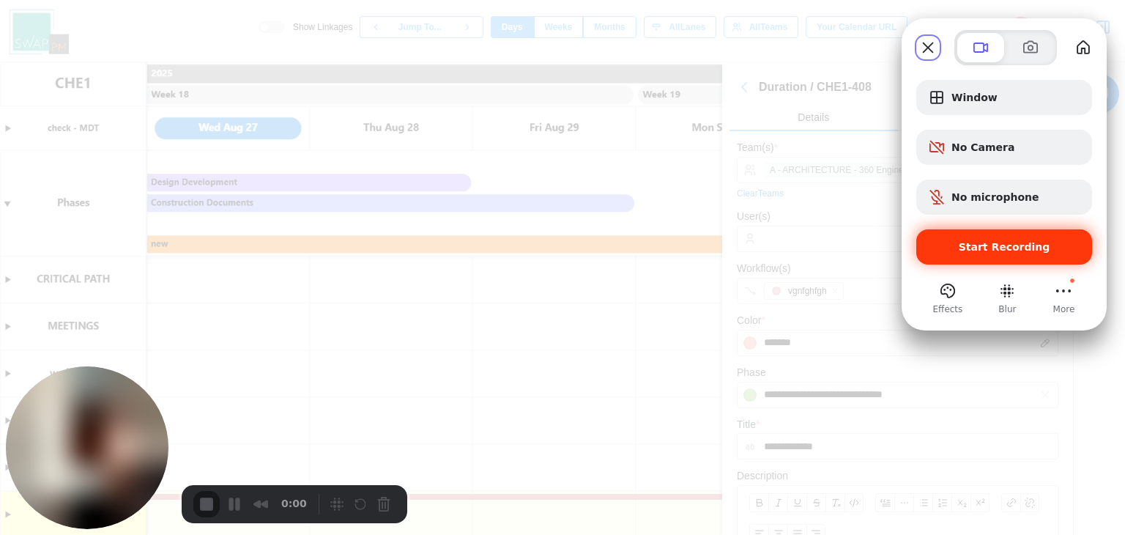
click at [941, 255] on div "Start Recording" at bounding box center [1005, 246] width 176 height 35
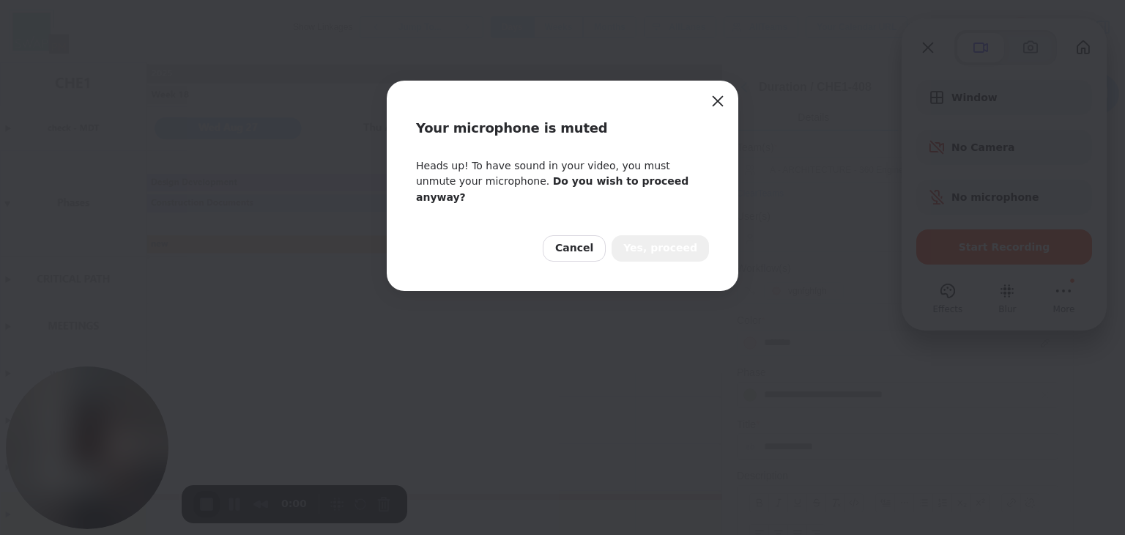
click at [635, 240] on span "Yes, proceed" at bounding box center [660, 248] width 74 height 16
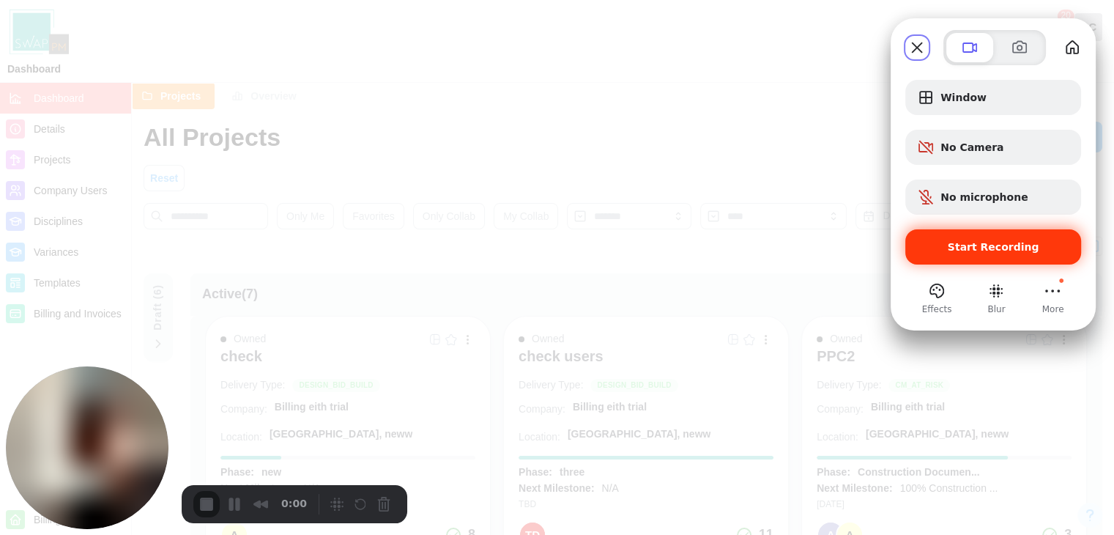
click at [993, 256] on div "Start Recording" at bounding box center [994, 246] width 176 height 35
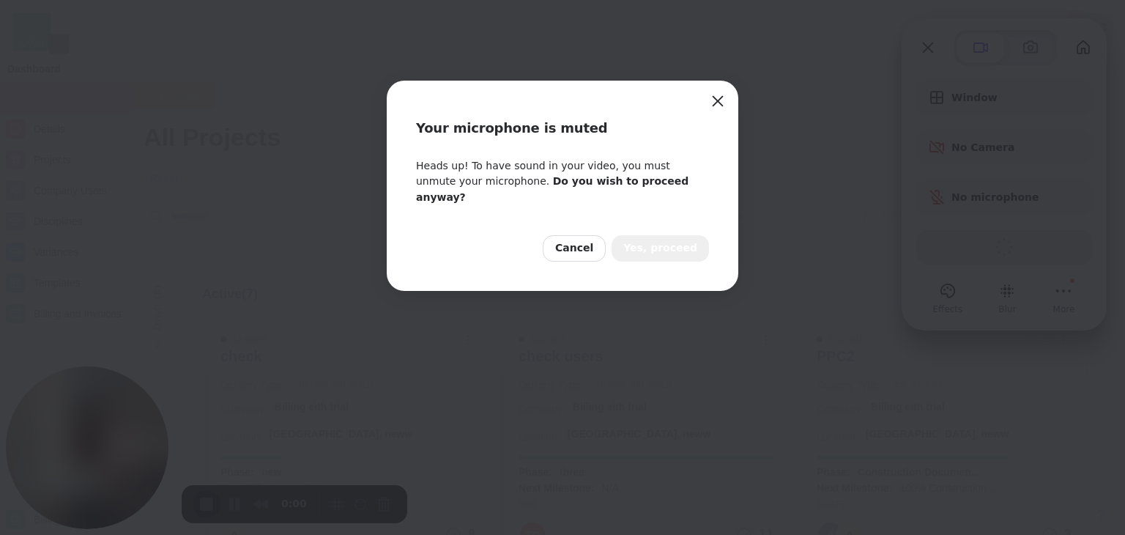
click at [692, 235] on button "Yes, proceed" at bounding box center [660, 248] width 97 height 26
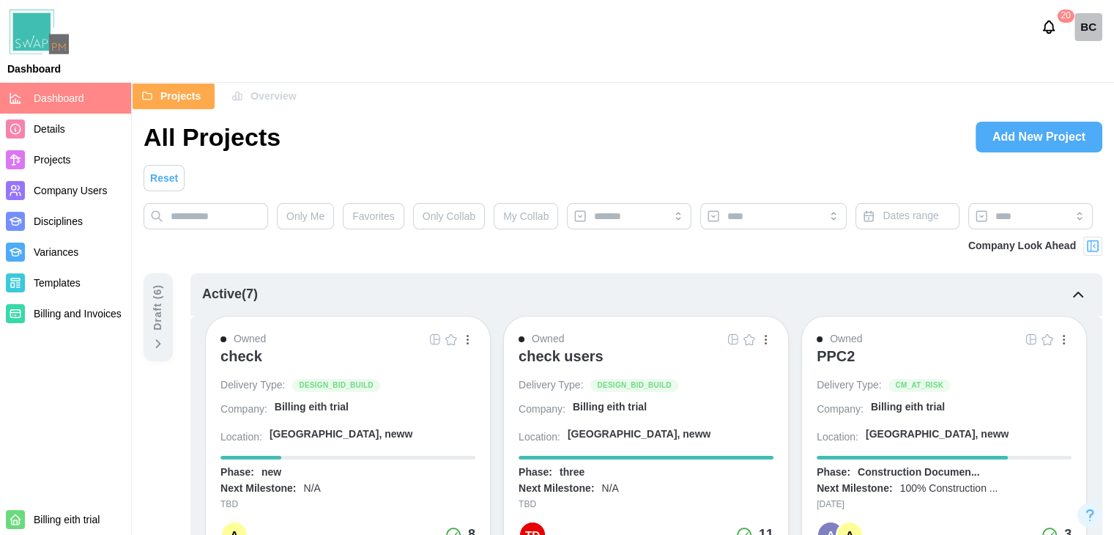
click at [1084, 241] on div at bounding box center [1093, 246] width 19 height 19
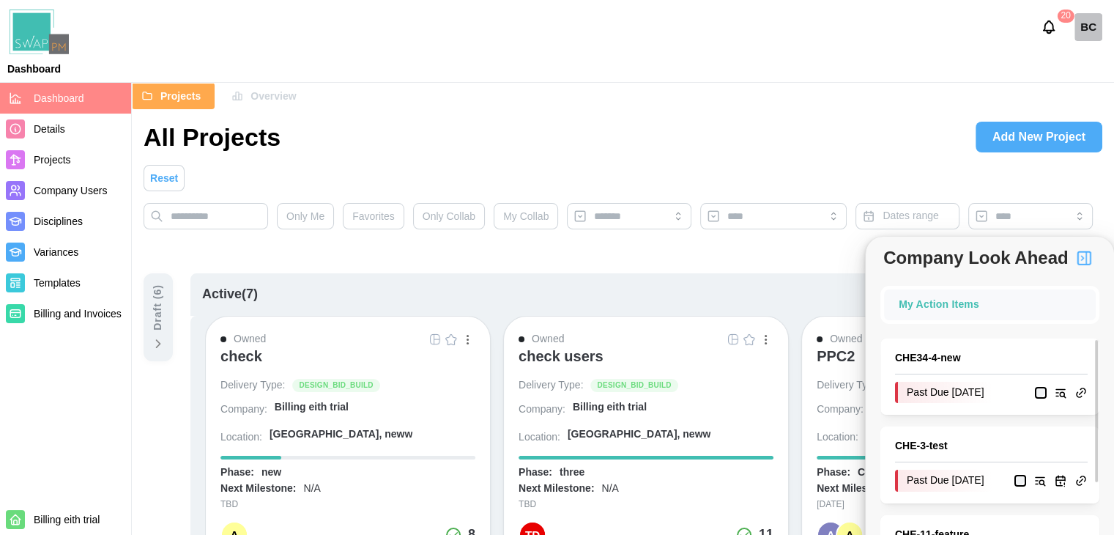
click at [949, 358] on link "CHE34 - 4 - new" at bounding box center [991, 358] width 193 height 16
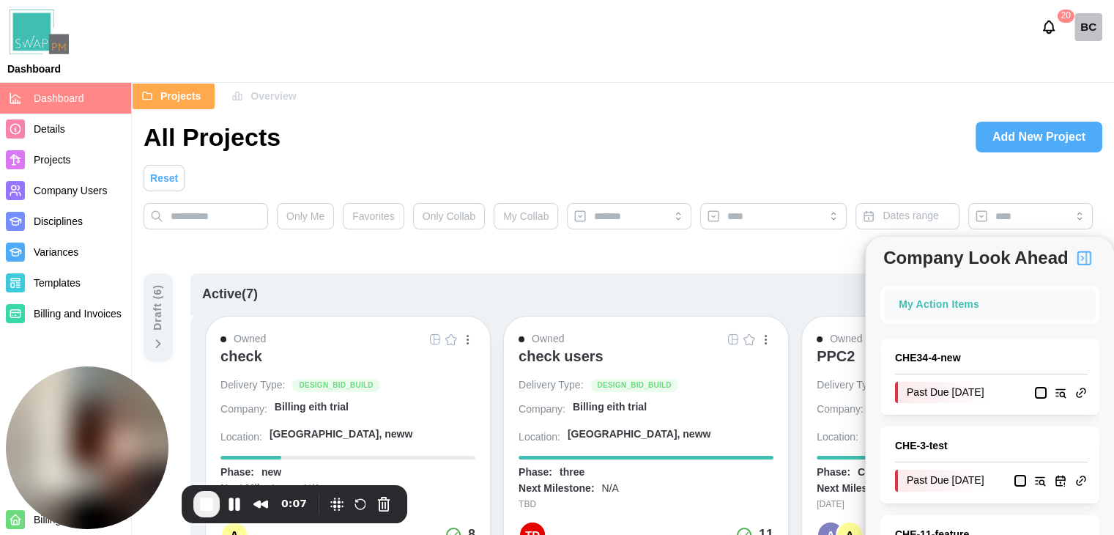
click at [232, 355] on div "check" at bounding box center [242, 356] width 42 height 18
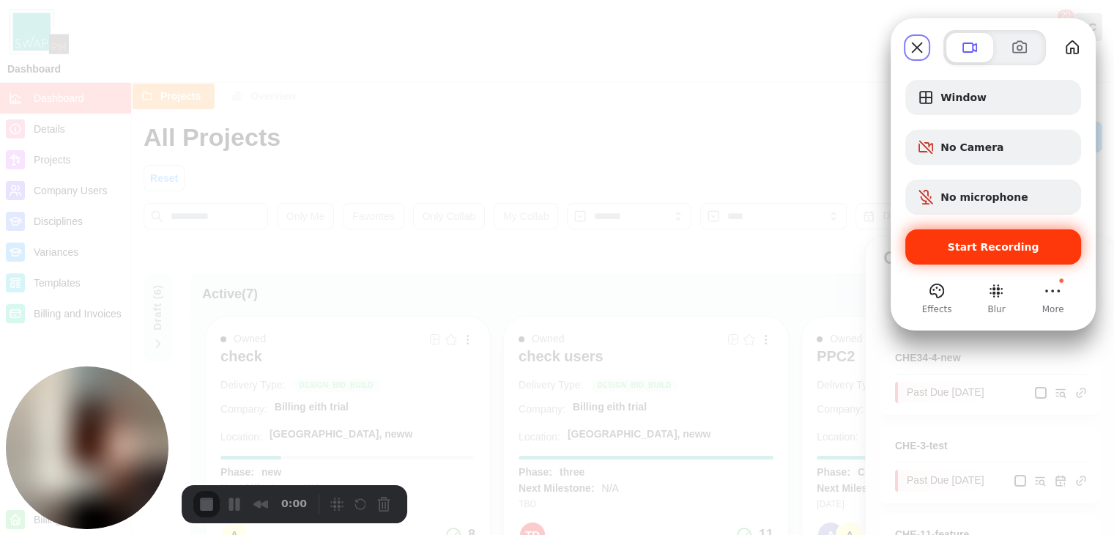
click at [926, 257] on div "Start Recording" at bounding box center [994, 246] width 176 height 35
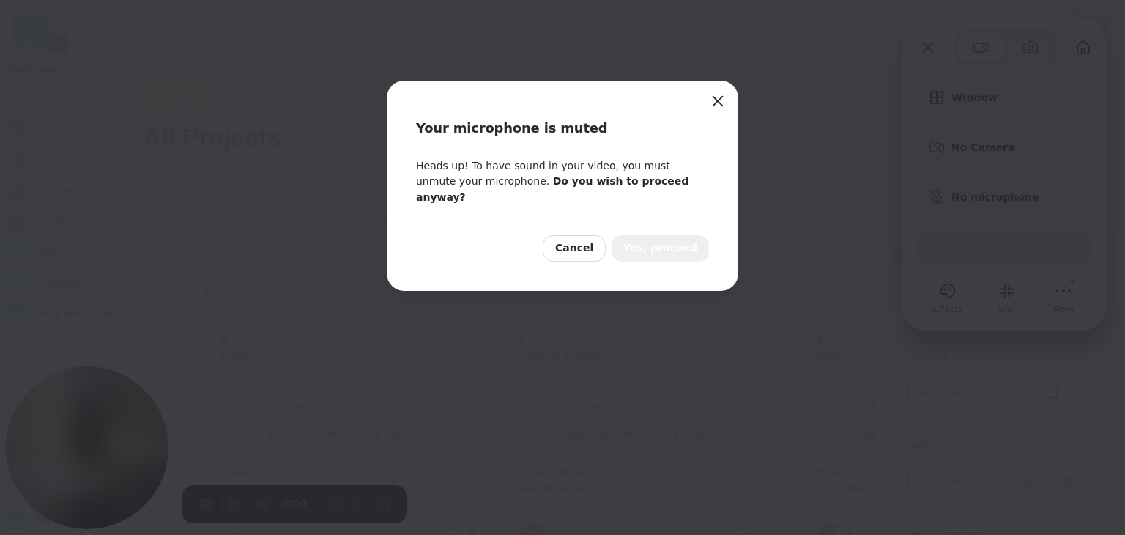
click at [670, 240] on span "Yes, proceed" at bounding box center [660, 248] width 74 height 16
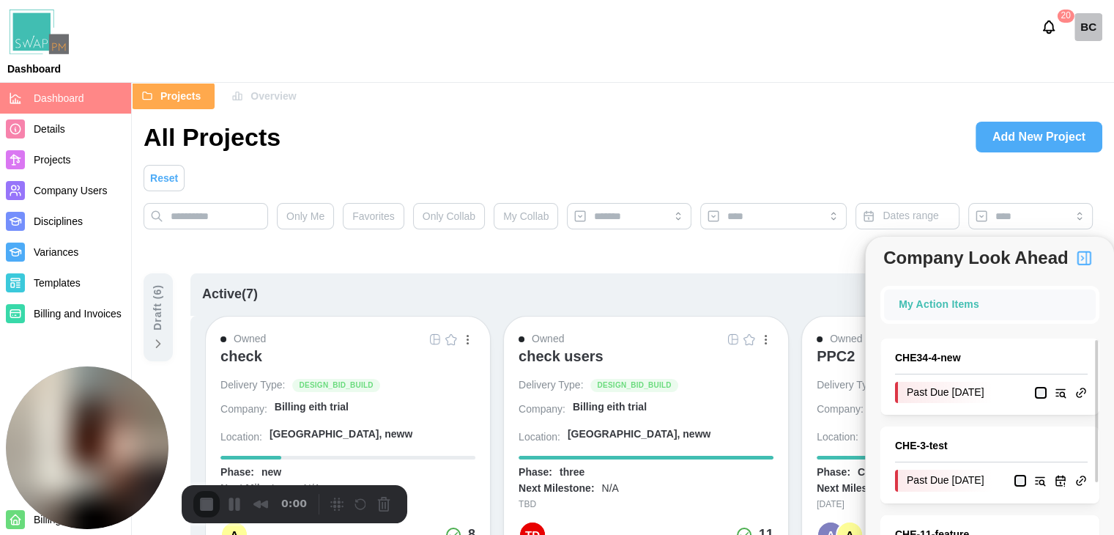
click at [941, 359] on link "CHE34 - 4 - new" at bounding box center [991, 358] width 193 height 16
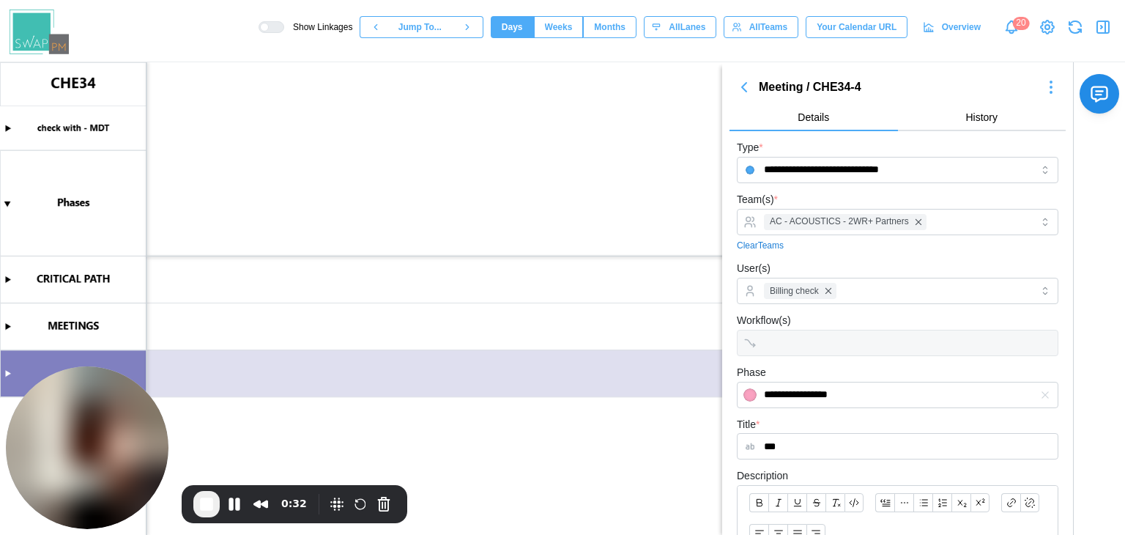
click at [7, 201] on canvas at bounding box center [562, 298] width 1125 height 473
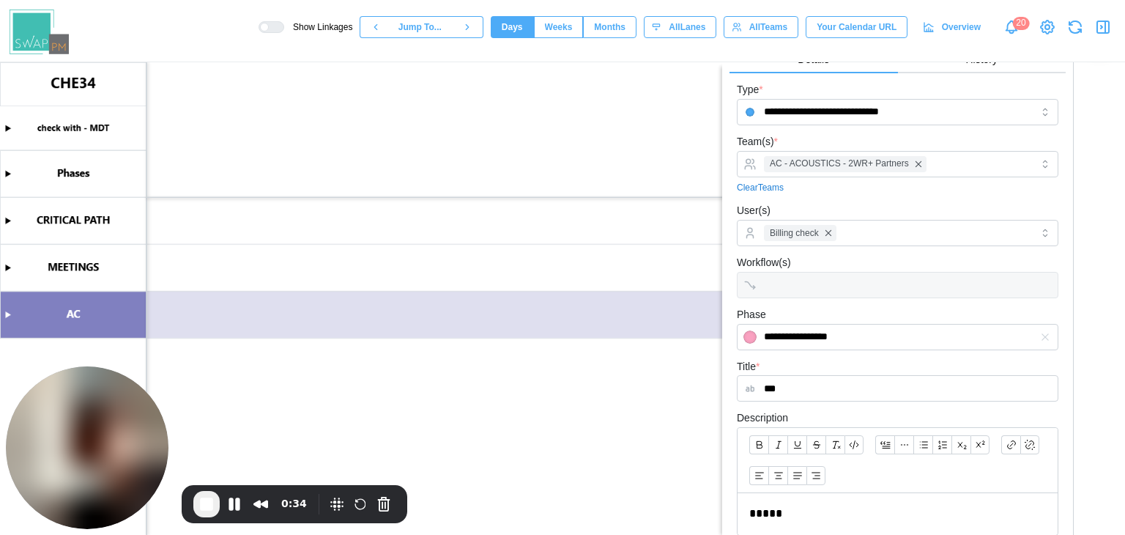
scroll to position [73, 0]
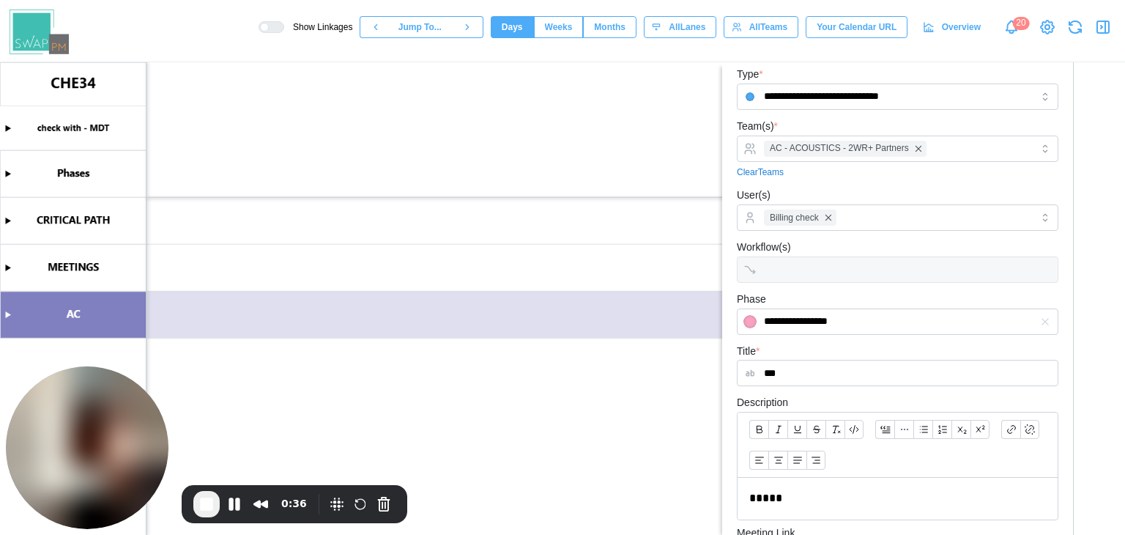
click at [6, 173] on canvas at bounding box center [562, 298] width 1125 height 473
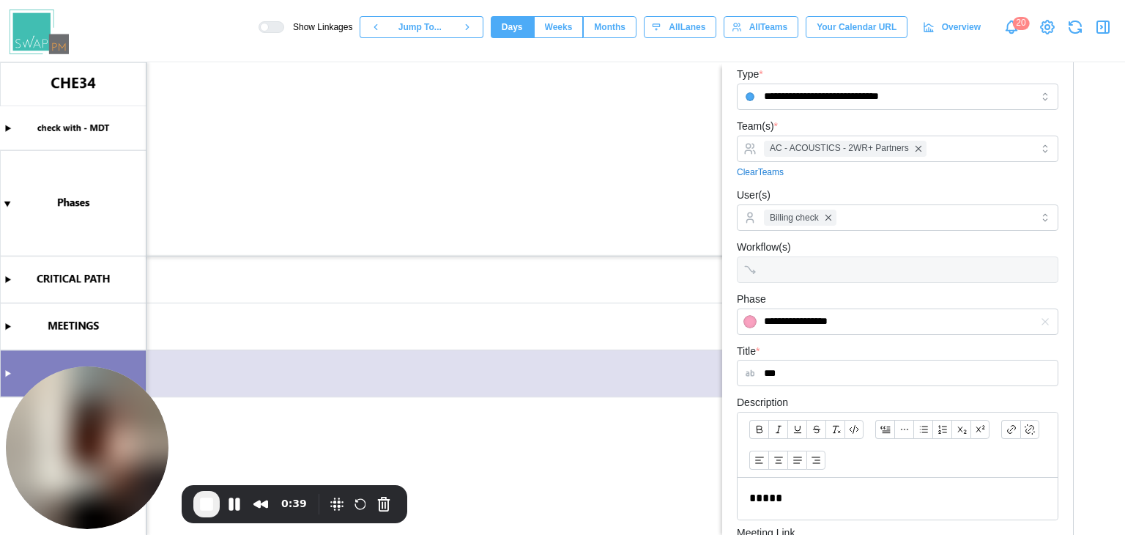
scroll to position [0, 0]
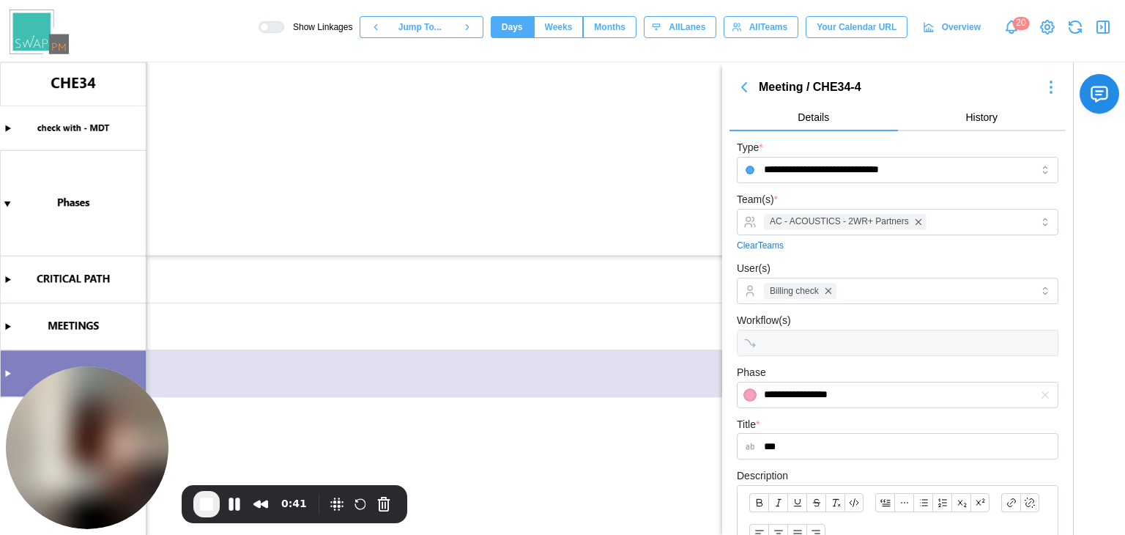
click at [741, 86] on icon "button" at bounding box center [745, 87] width 18 height 18
click at [746, 85] on icon "button" at bounding box center [744, 87] width 4 height 9
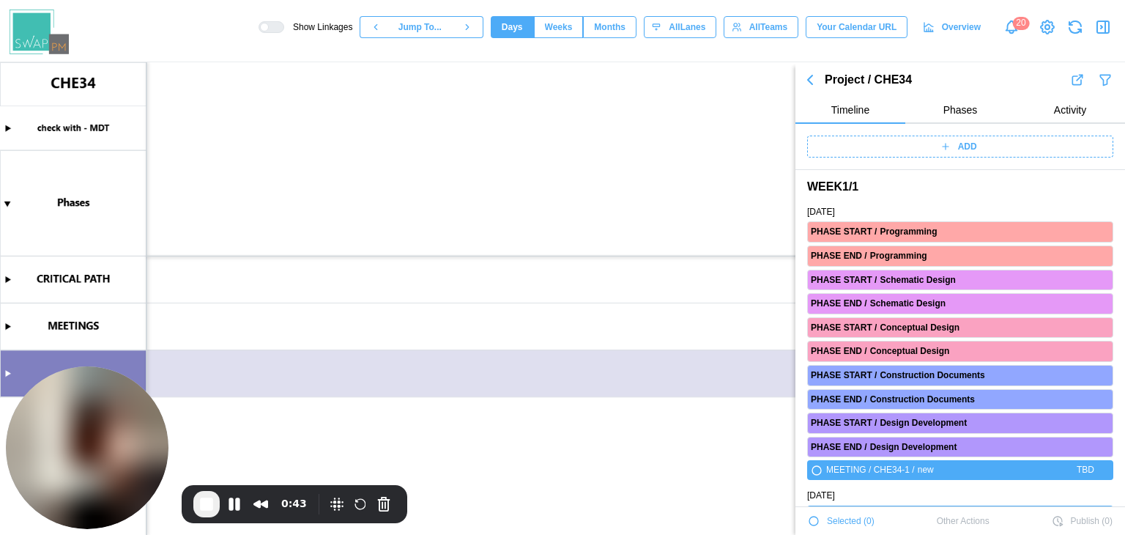
scroll to position [17, 0]
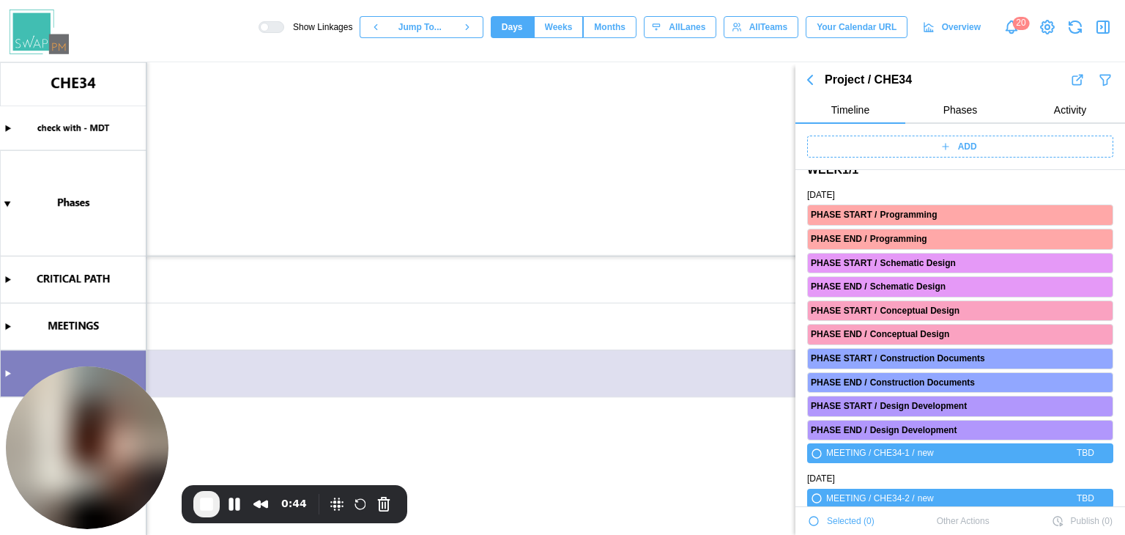
click at [812, 82] on icon "button" at bounding box center [810, 79] width 4 height 9
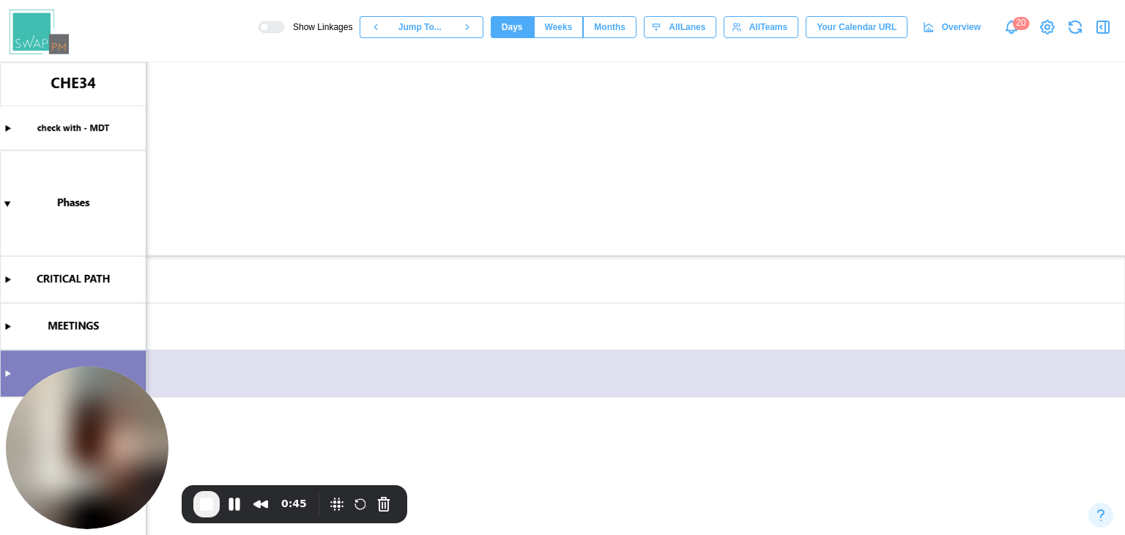
click at [1097, 23] on icon "button" at bounding box center [1103, 27] width 12 height 12
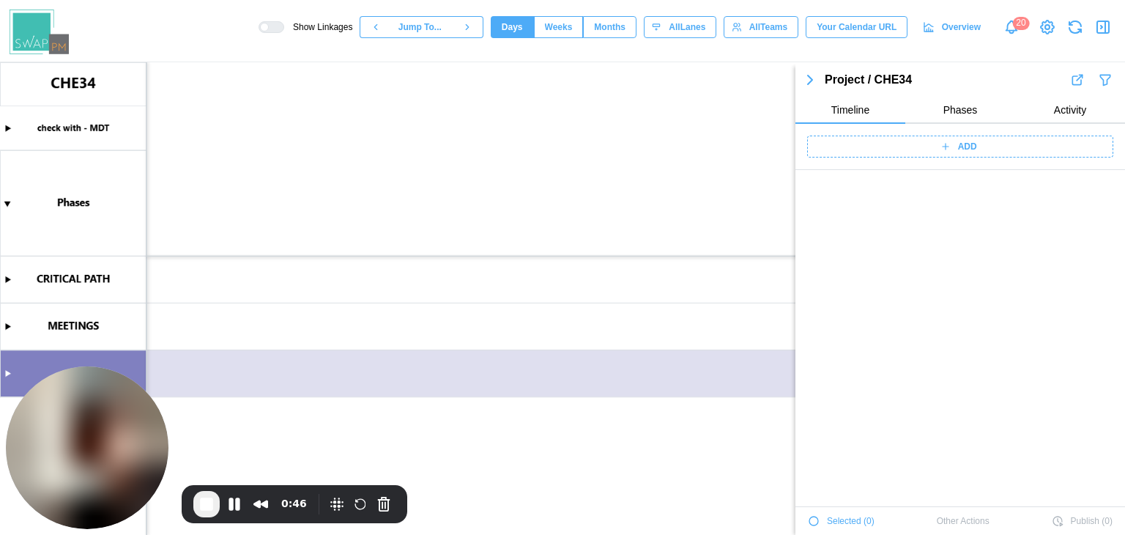
scroll to position [498, 0]
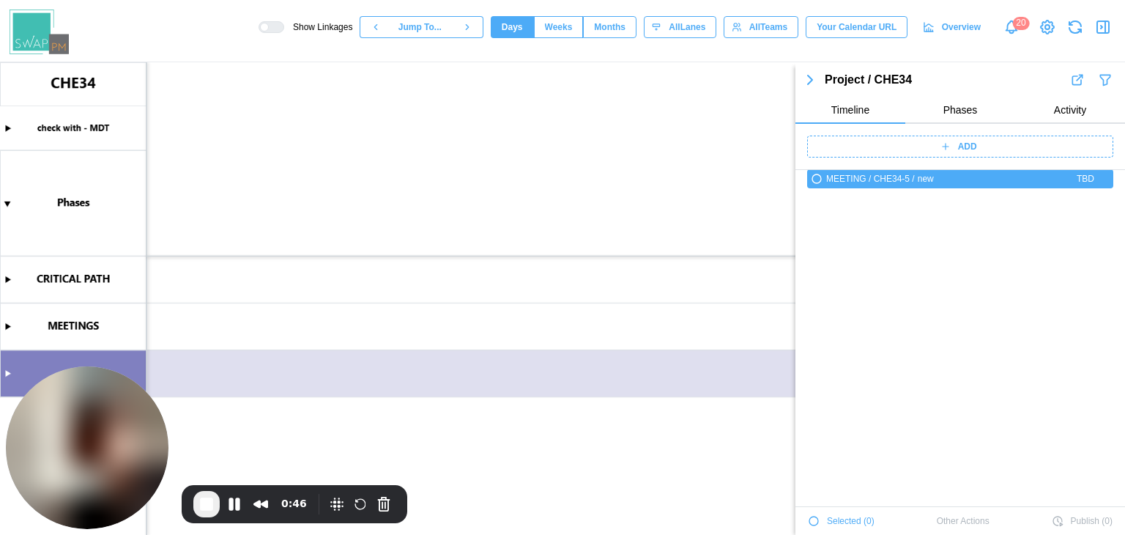
click at [1097, 23] on icon "button" at bounding box center [1103, 27] width 12 height 12
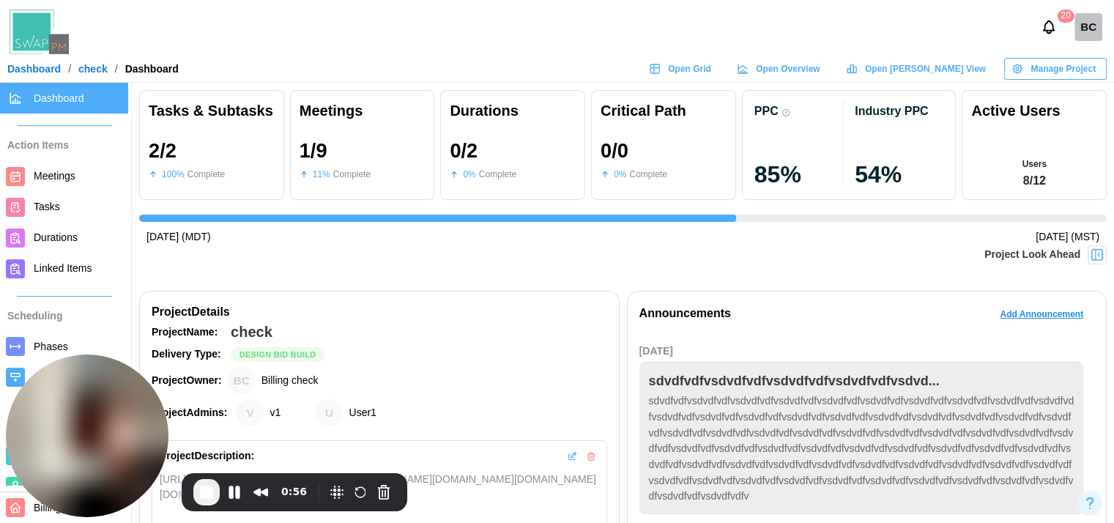
scroll to position [0, 1993]
click at [1105, 256] on img at bounding box center [1097, 255] width 15 height 15
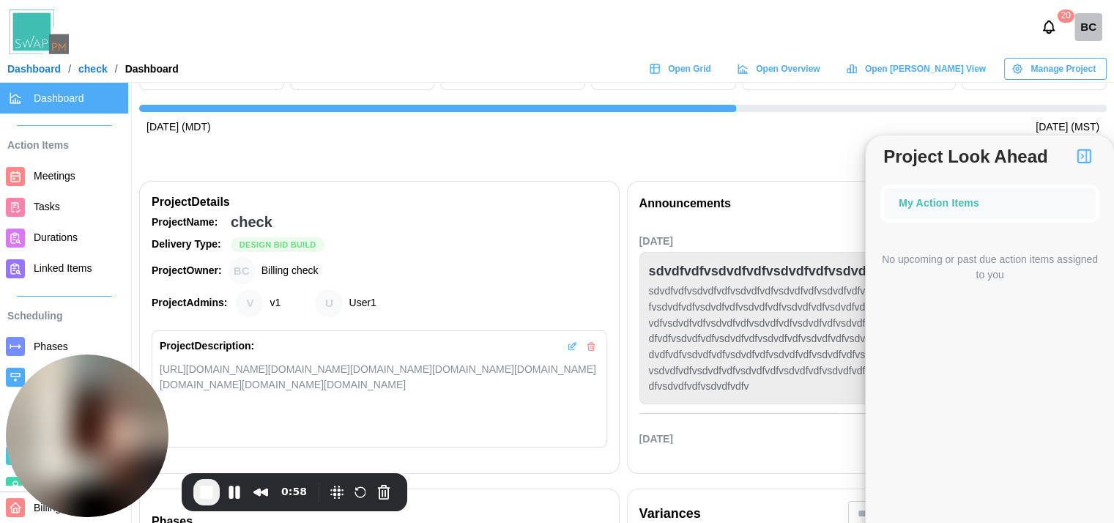
scroll to position [0, 0]
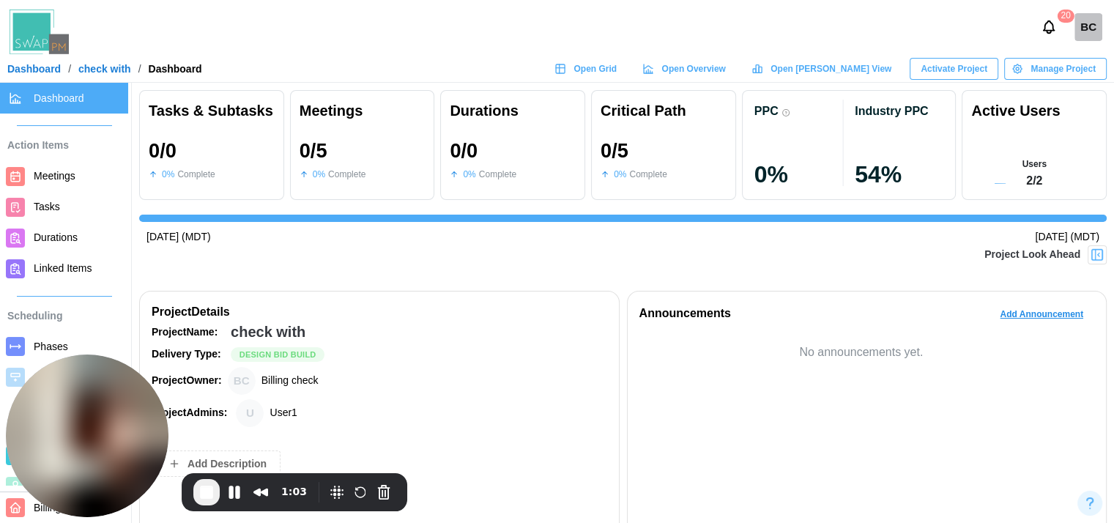
click at [59, 342] on span "Phases" at bounding box center [51, 347] width 34 height 12
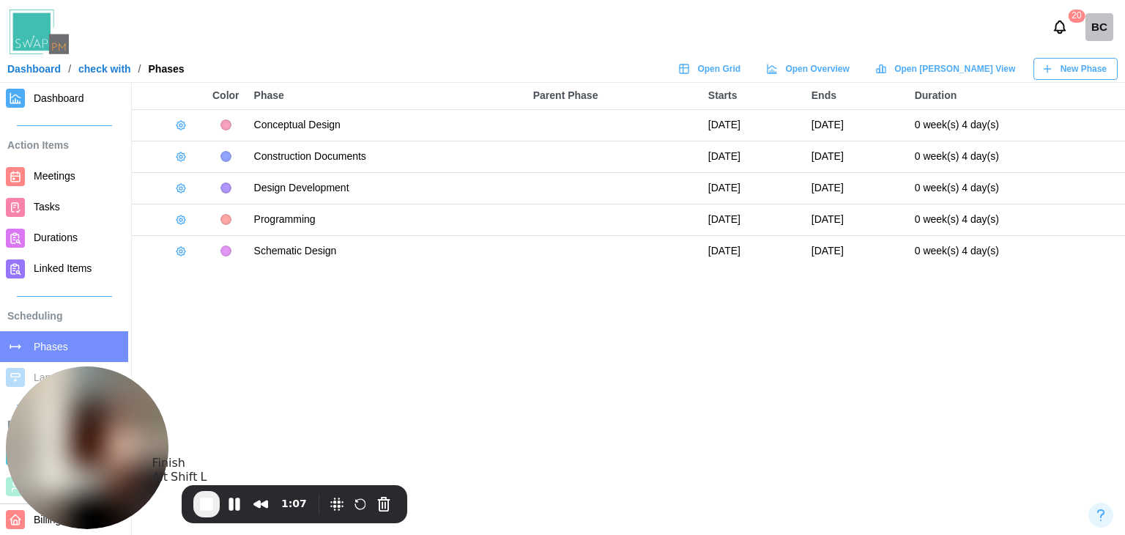
click at [209, 504] on span "End Recording" at bounding box center [207, 504] width 18 height 18
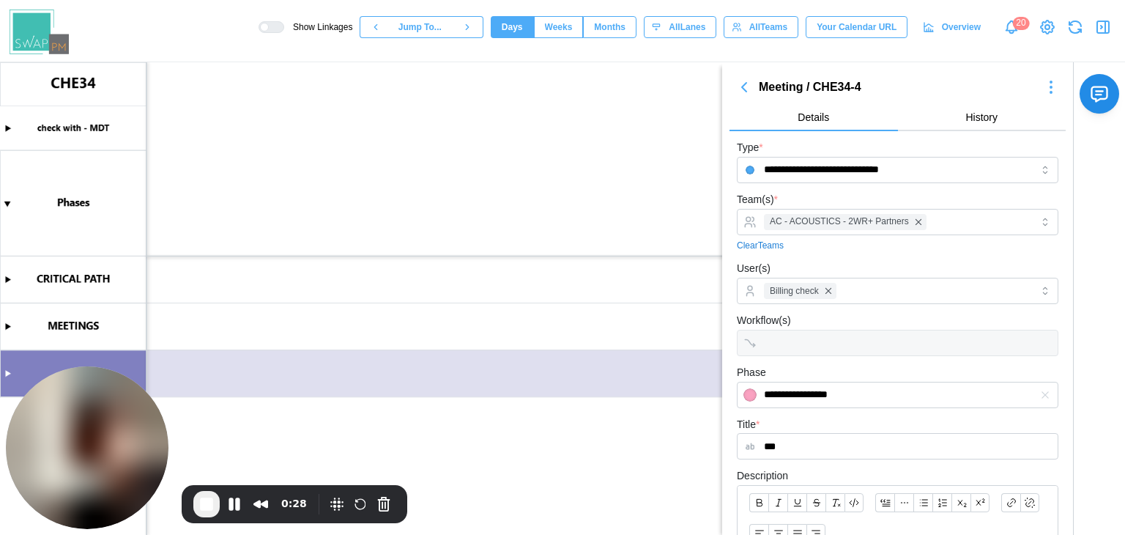
click at [1100, 28] on icon "button" at bounding box center [1104, 27] width 18 height 18
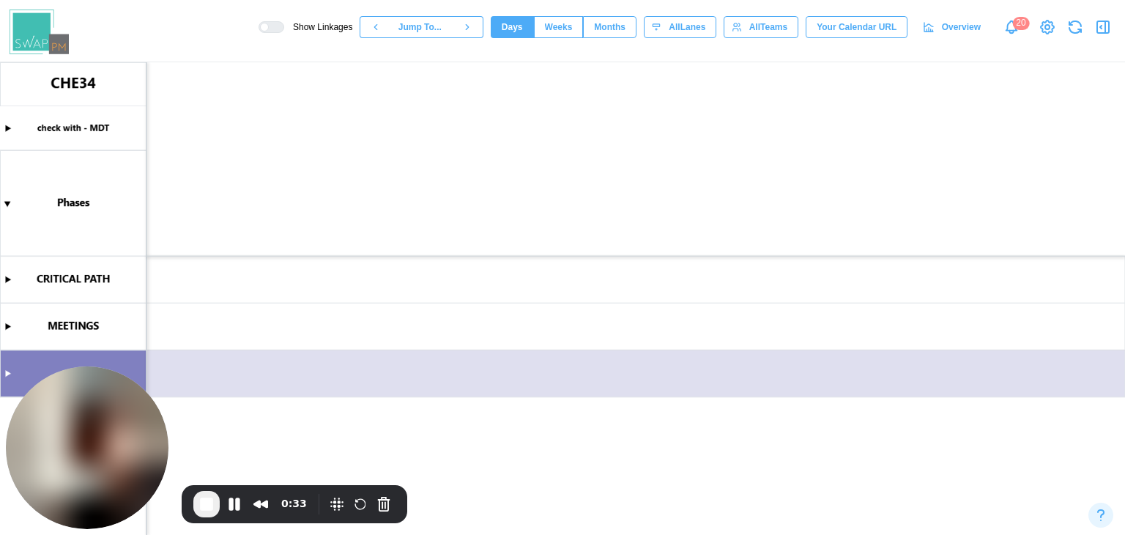
click at [7, 326] on canvas at bounding box center [562, 298] width 1125 height 473
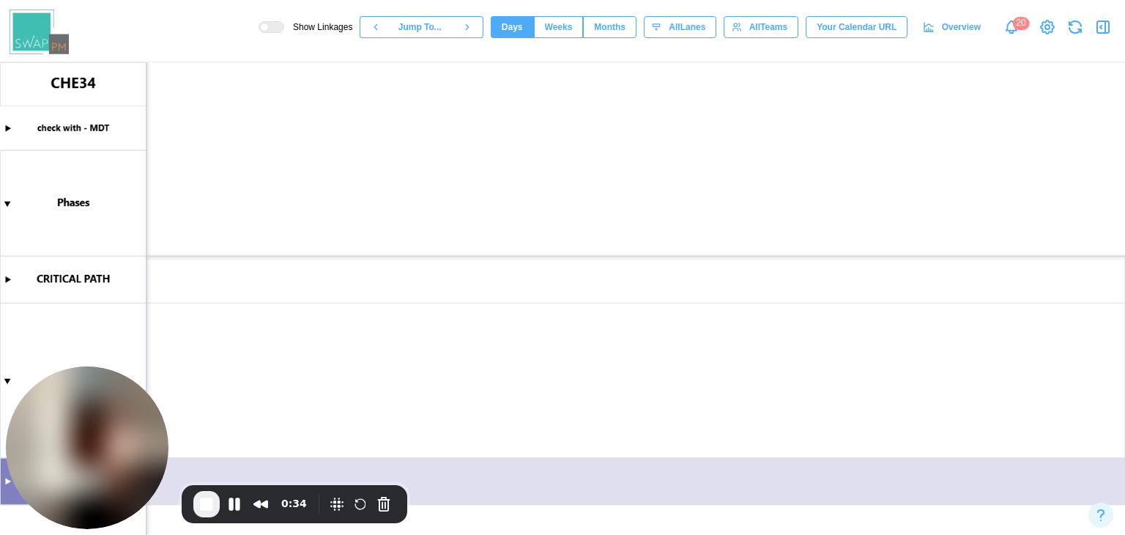
click at [311, 366] on canvas at bounding box center [562, 298] width 1125 height 473
